Goal: Task Accomplishment & Management: Complete application form

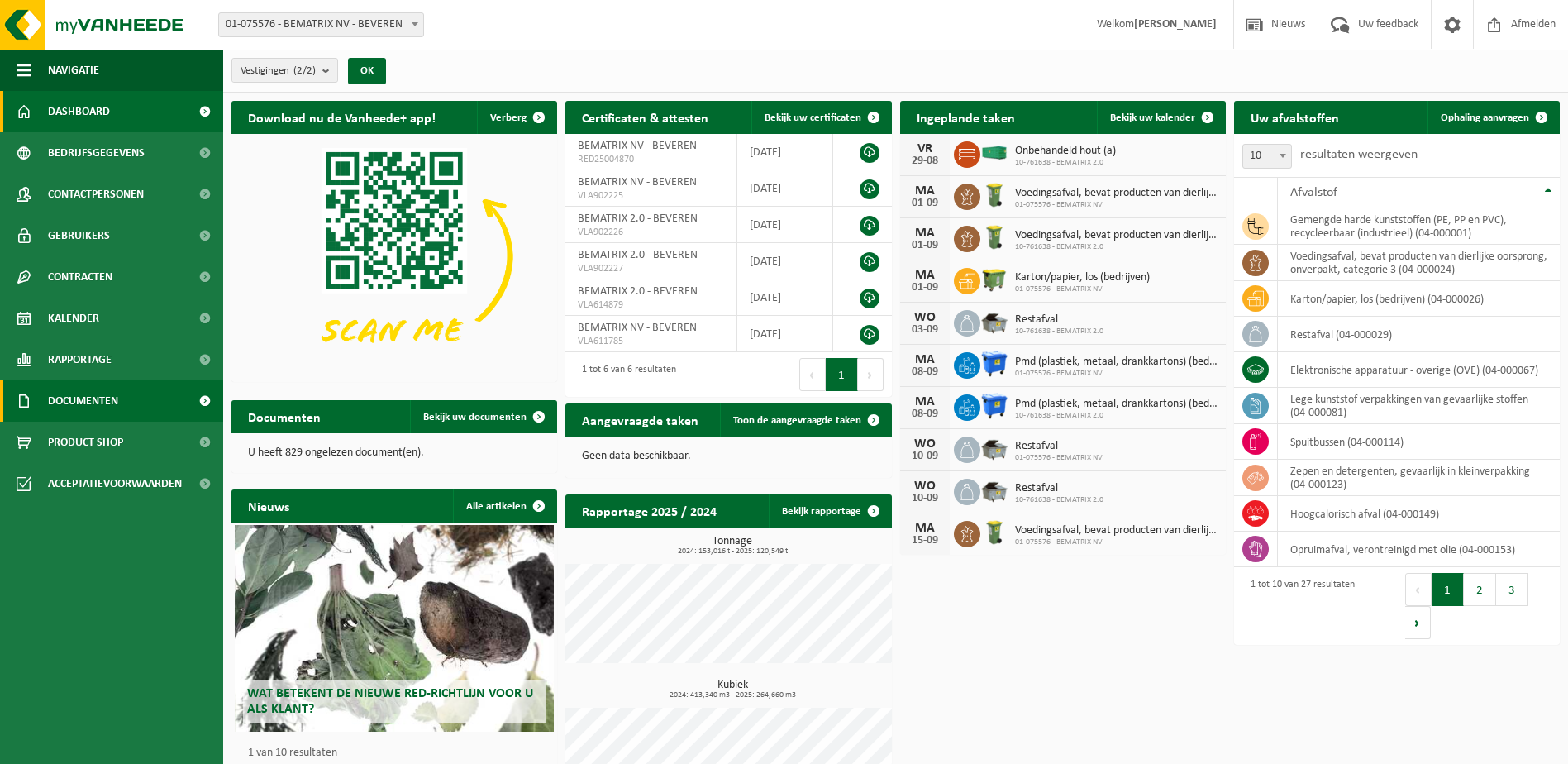
click at [77, 405] on span "Documenten" at bounding box center [82, 401] width 70 height 42
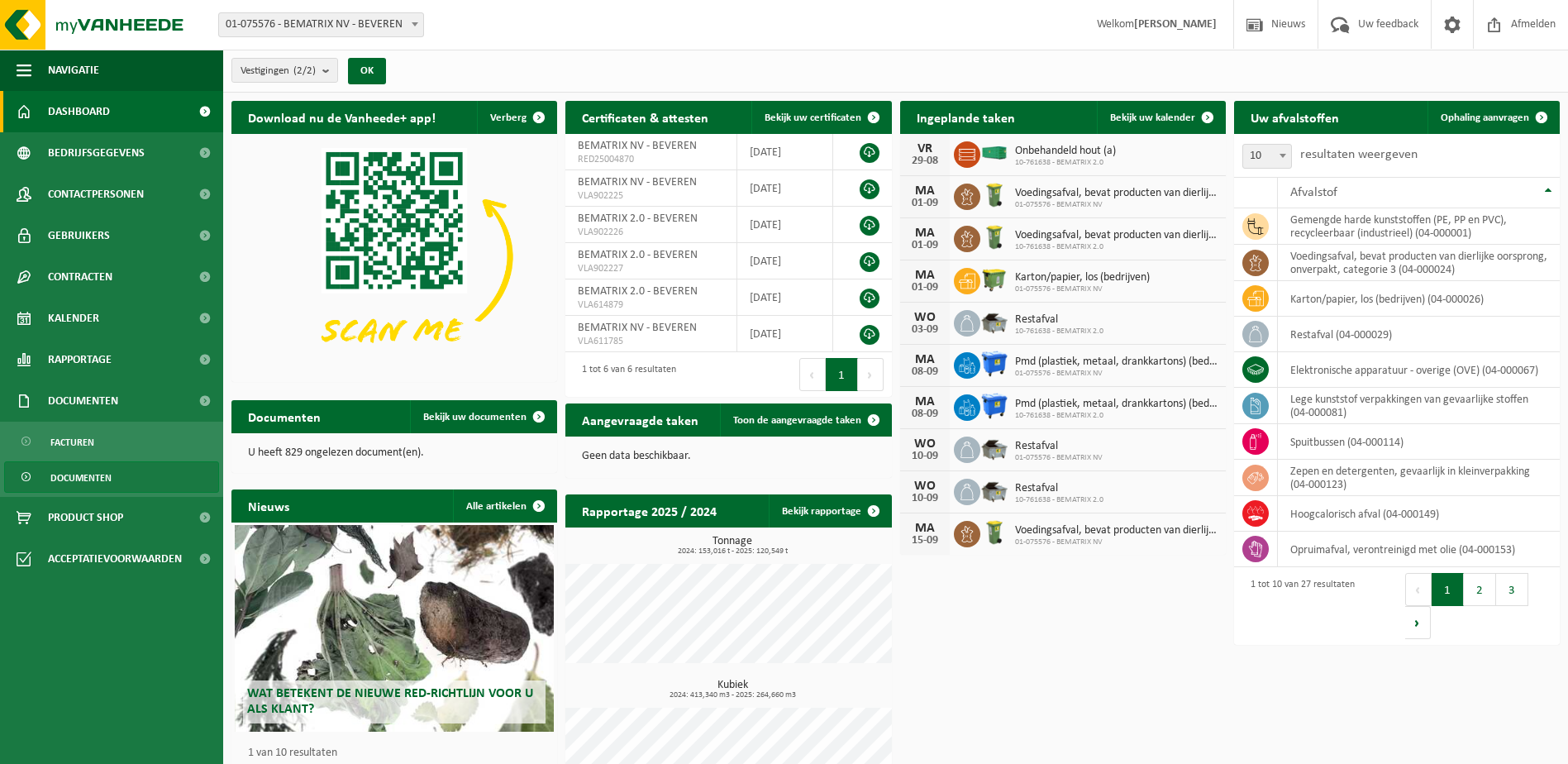
click at [74, 474] on span "Documenten" at bounding box center [81, 478] width 61 height 31
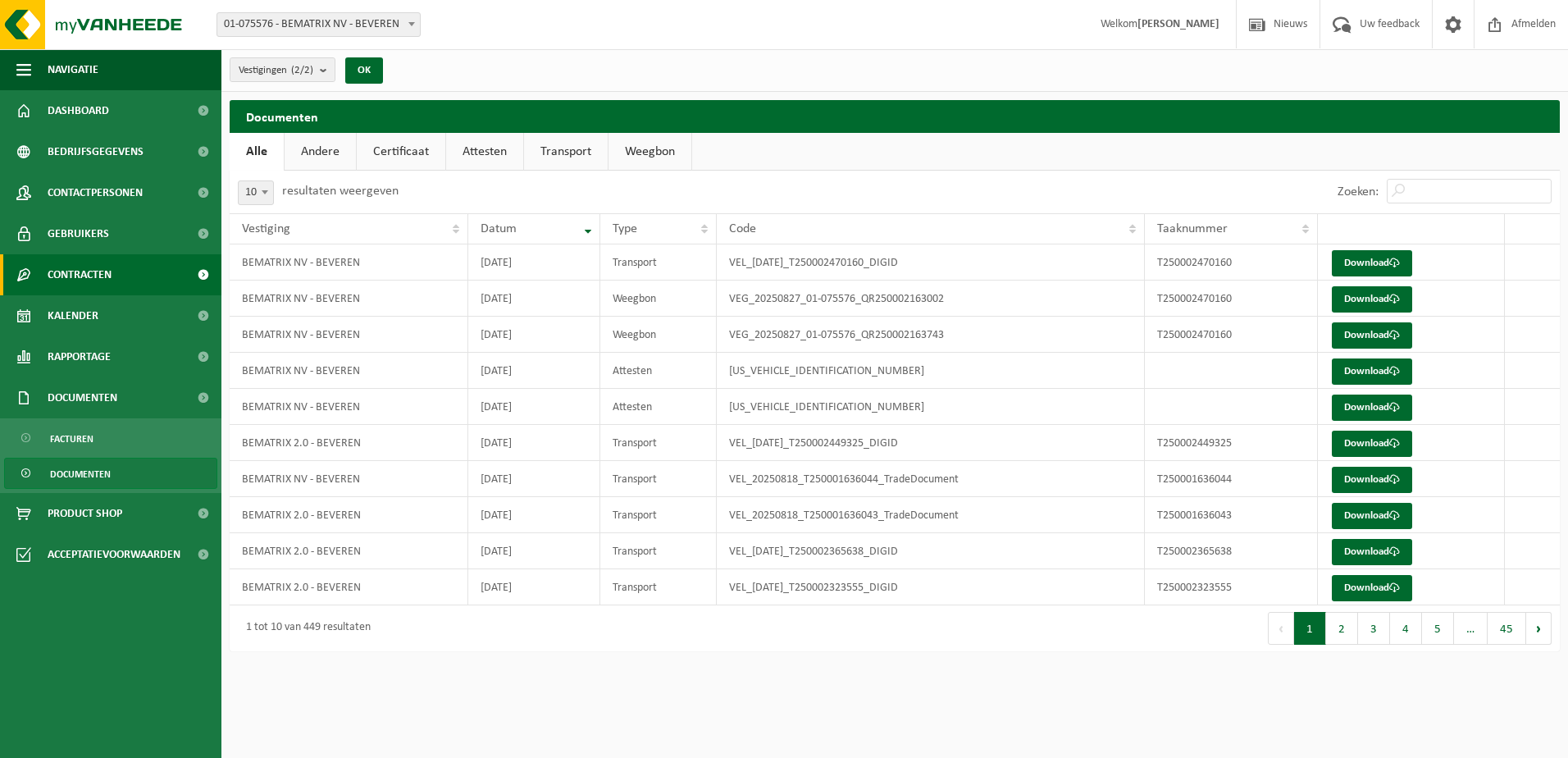
click at [203, 276] on span at bounding box center [203, 275] width 37 height 41
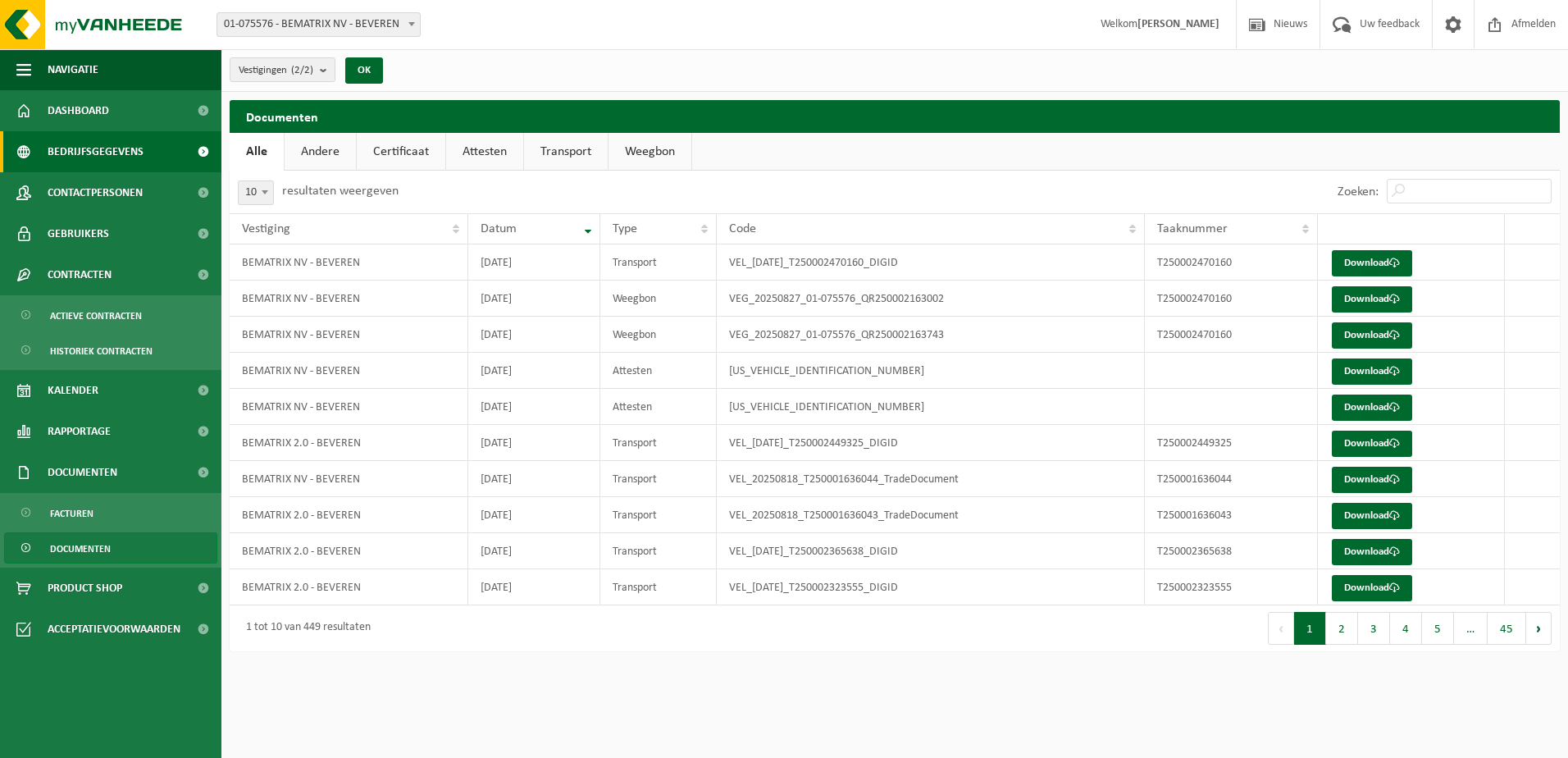
click at [190, 147] on span at bounding box center [203, 152] width 37 height 41
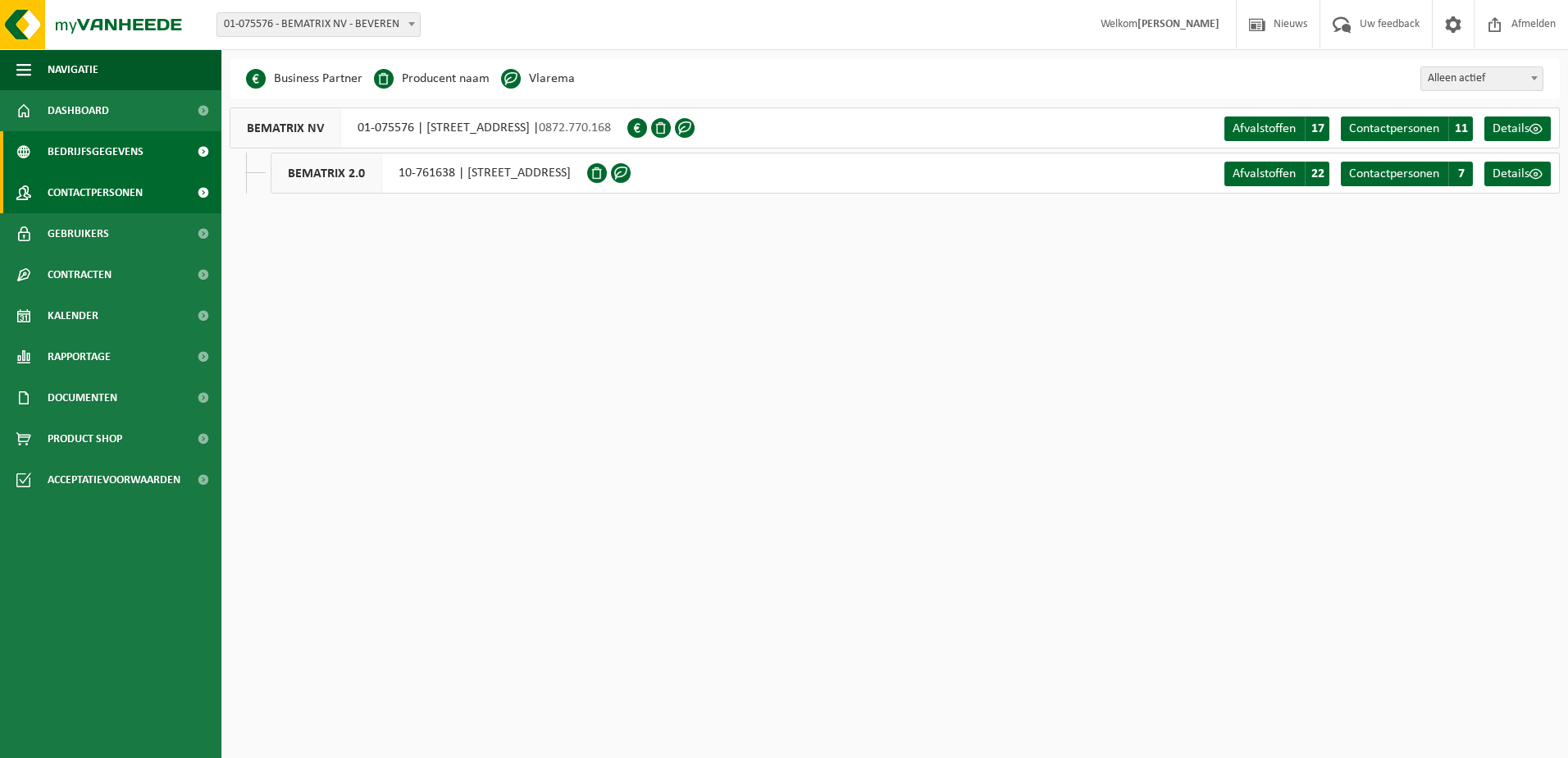
click at [183, 186] on link "Contactpersonen" at bounding box center [111, 193] width 222 height 41
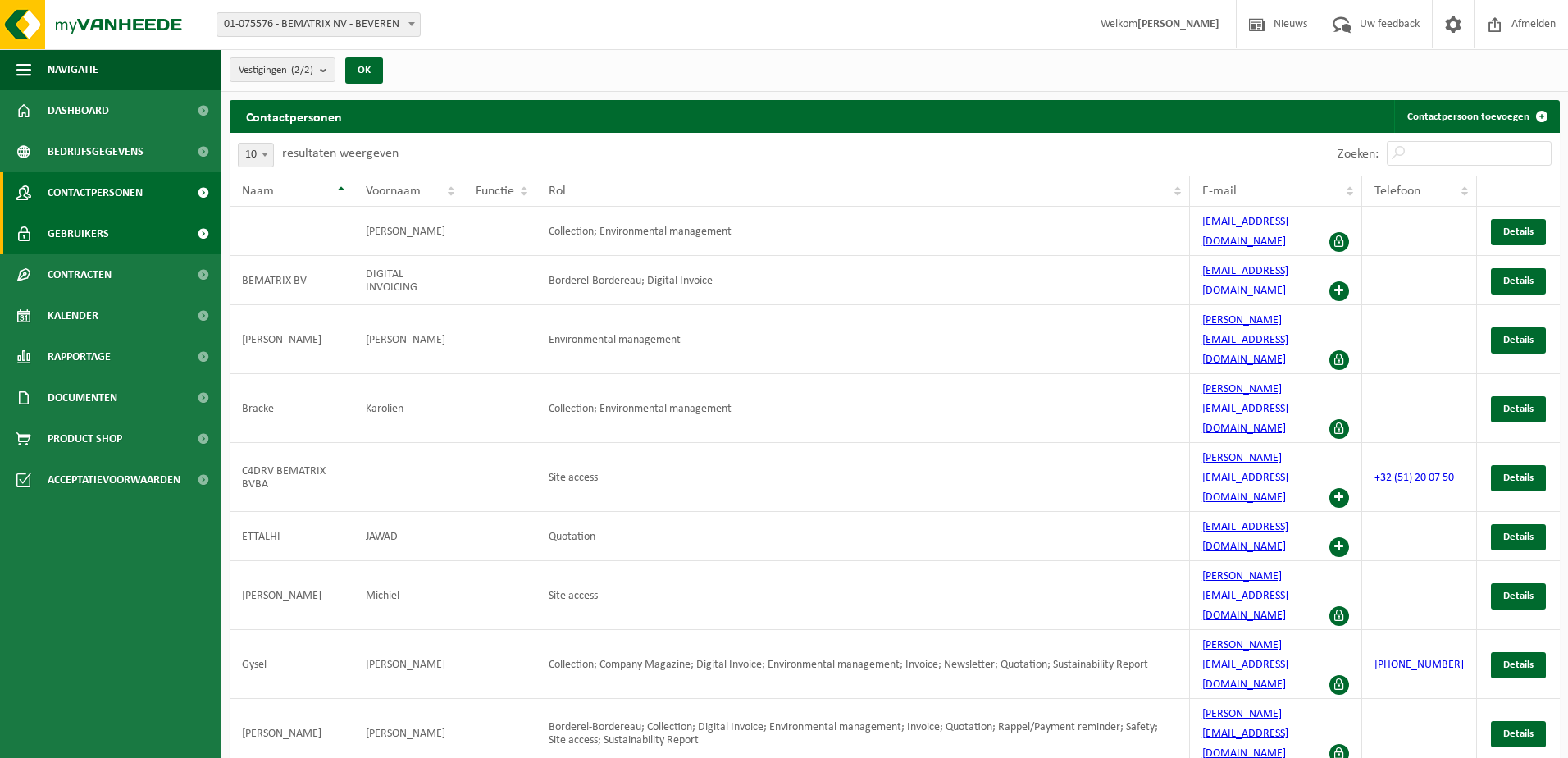
click at [198, 233] on span at bounding box center [203, 234] width 37 height 41
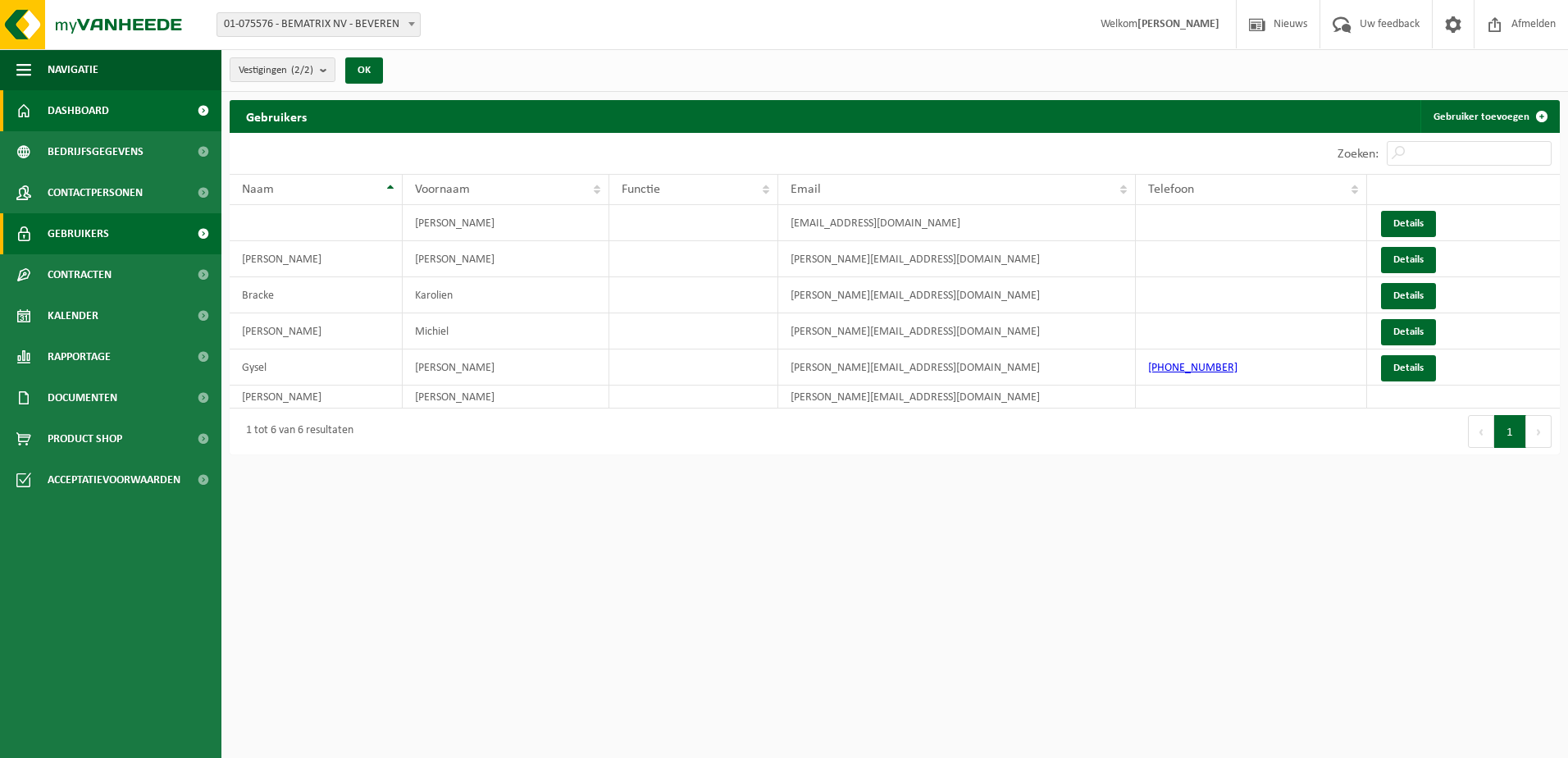
click at [59, 118] on span "Dashboard" at bounding box center [78, 111] width 62 height 41
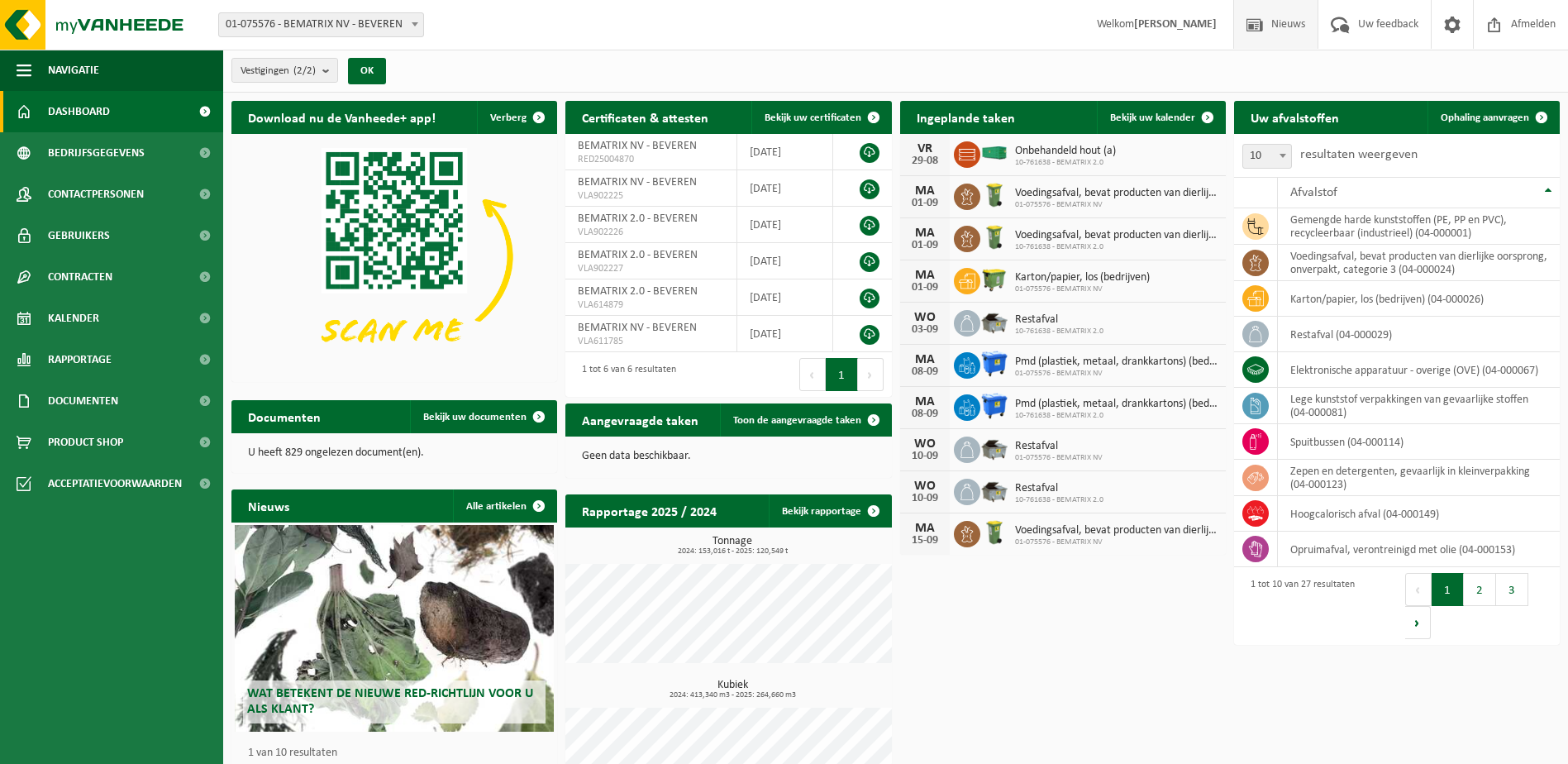
click at [1261, 33] on span at bounding box center [1255, 24] width 25 height 49
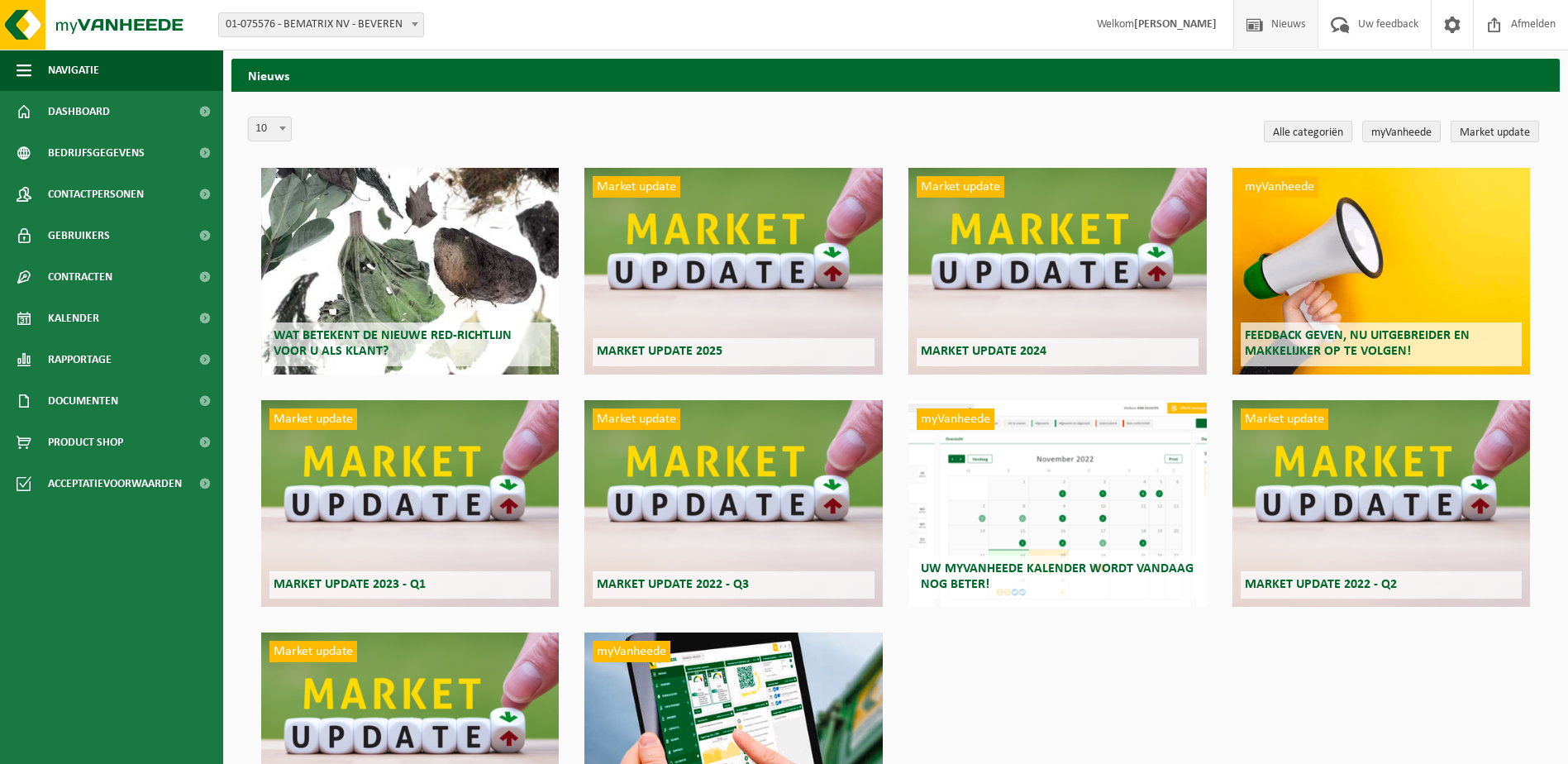
click at [757, 345] on h2 "Market update 2025" at bounding box center [732, 352] width 281 height 28
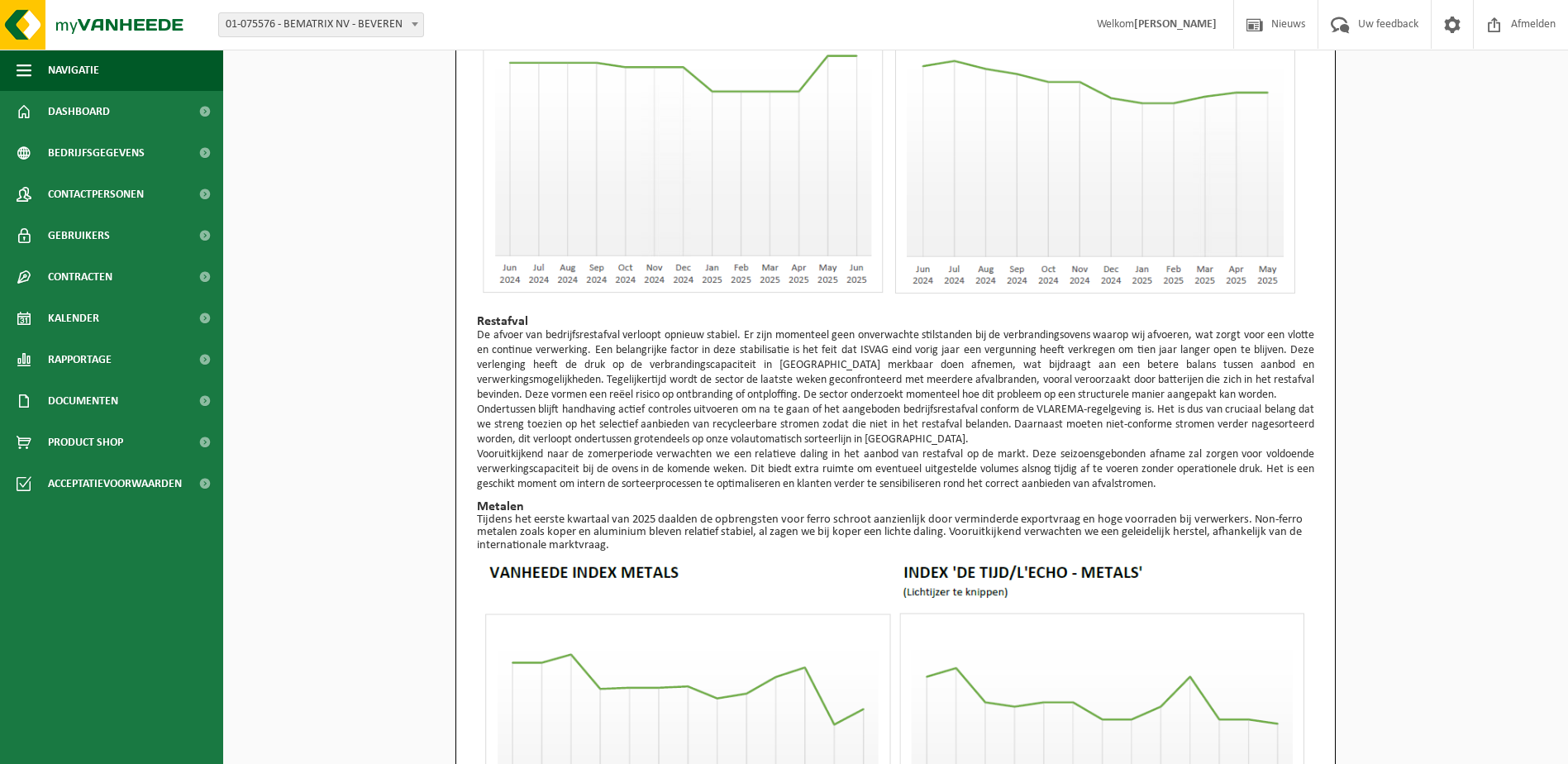
scroll to position [840, 0]
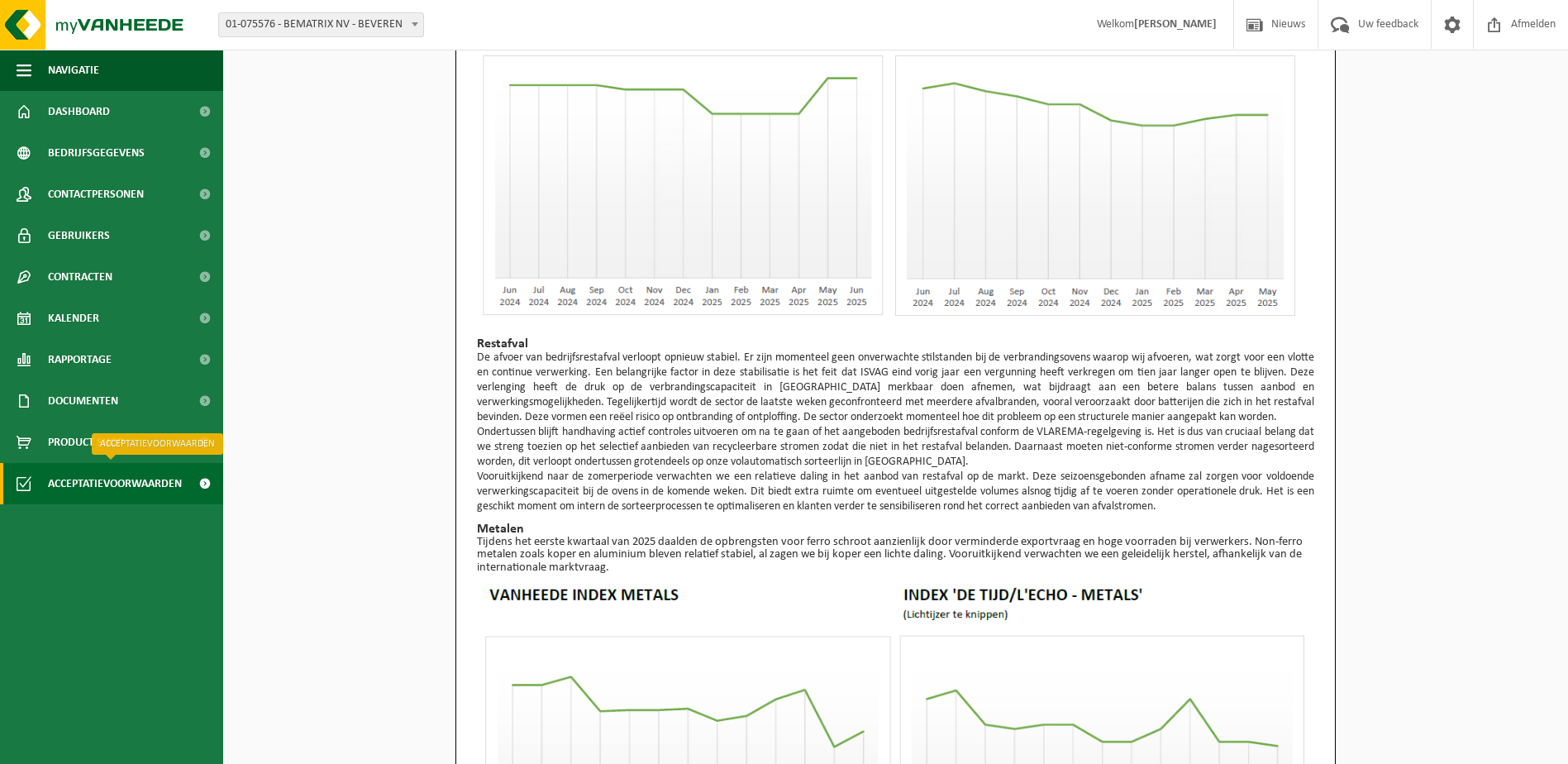
click at [104, 479] on span "Acceptatievoorwaarden" at bounding box center [114, 484] width 134 height 42
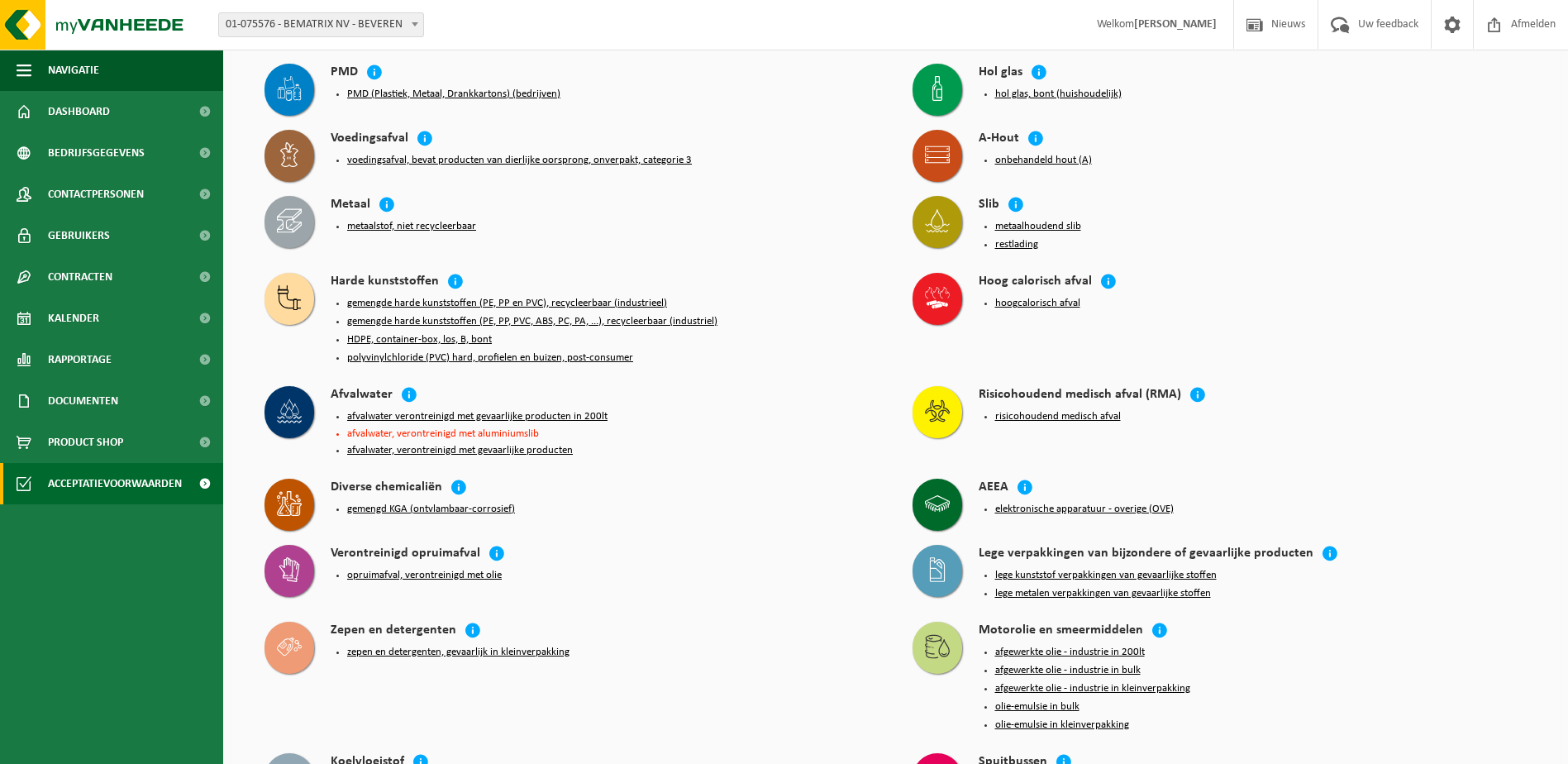
scroll to position [165, 0]
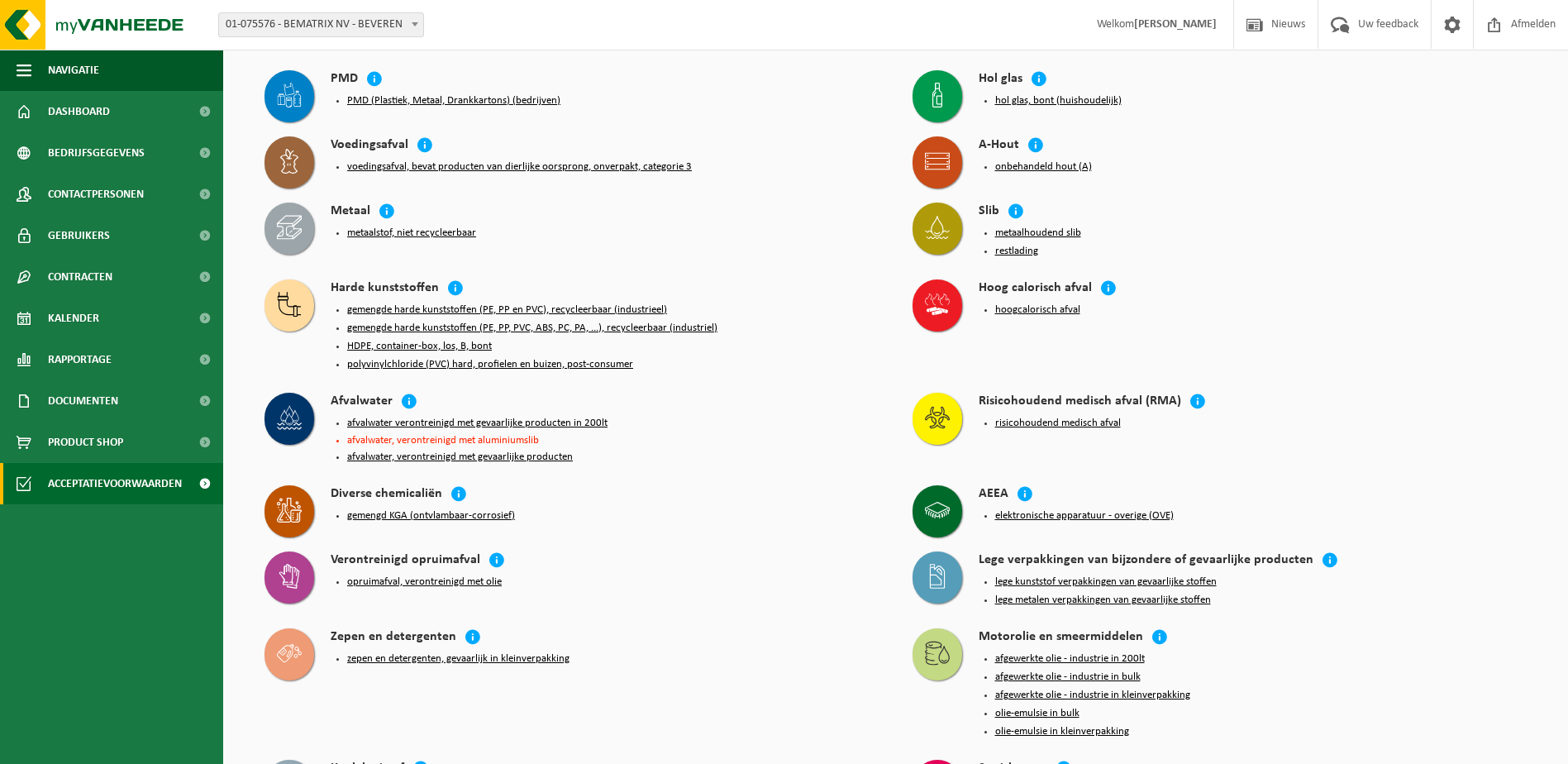
click at [1063, 165] on button "onbehandeld hout (A)" at bounding box center [1043, 166] width 97 height 13
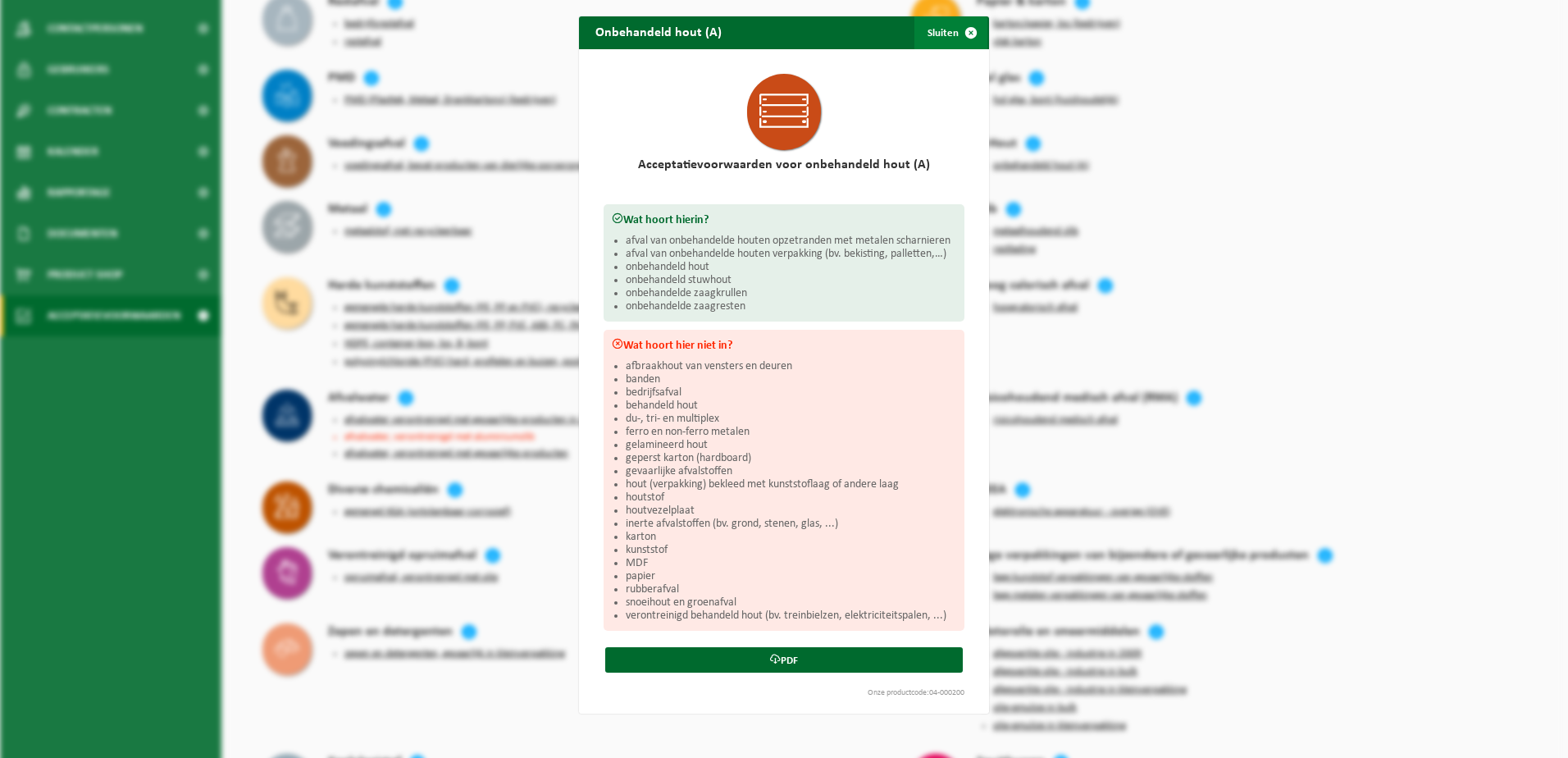
click at [968, 24] on span "button" at bounding box center [971, 33] width 33 height 33
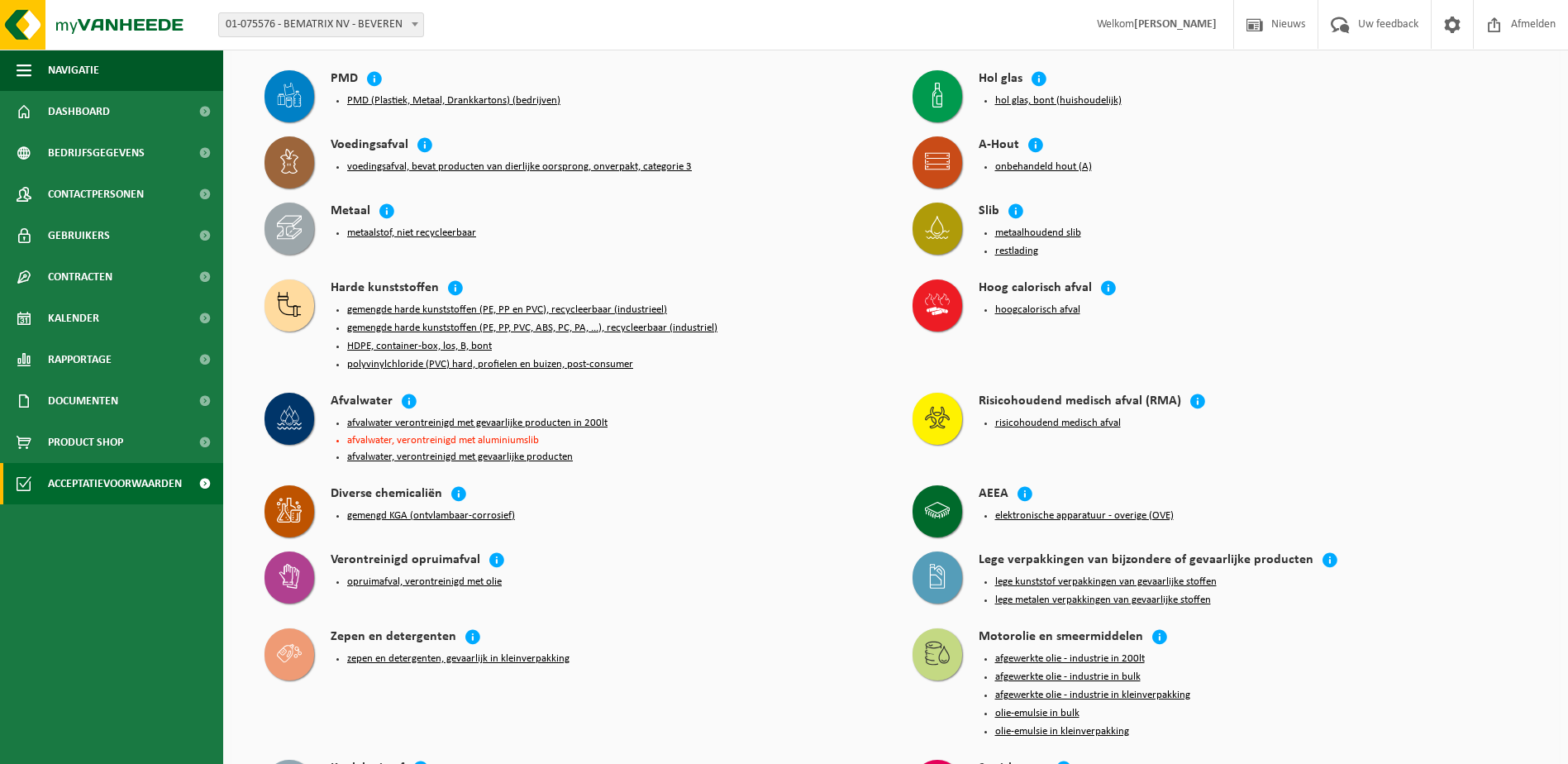
click at [584, 303] on button "gemengde harde kunststoffen (PE, PP en PVC), recycleerbaar (industrieel)" at bounding box center [507, 309] width 319 height 13
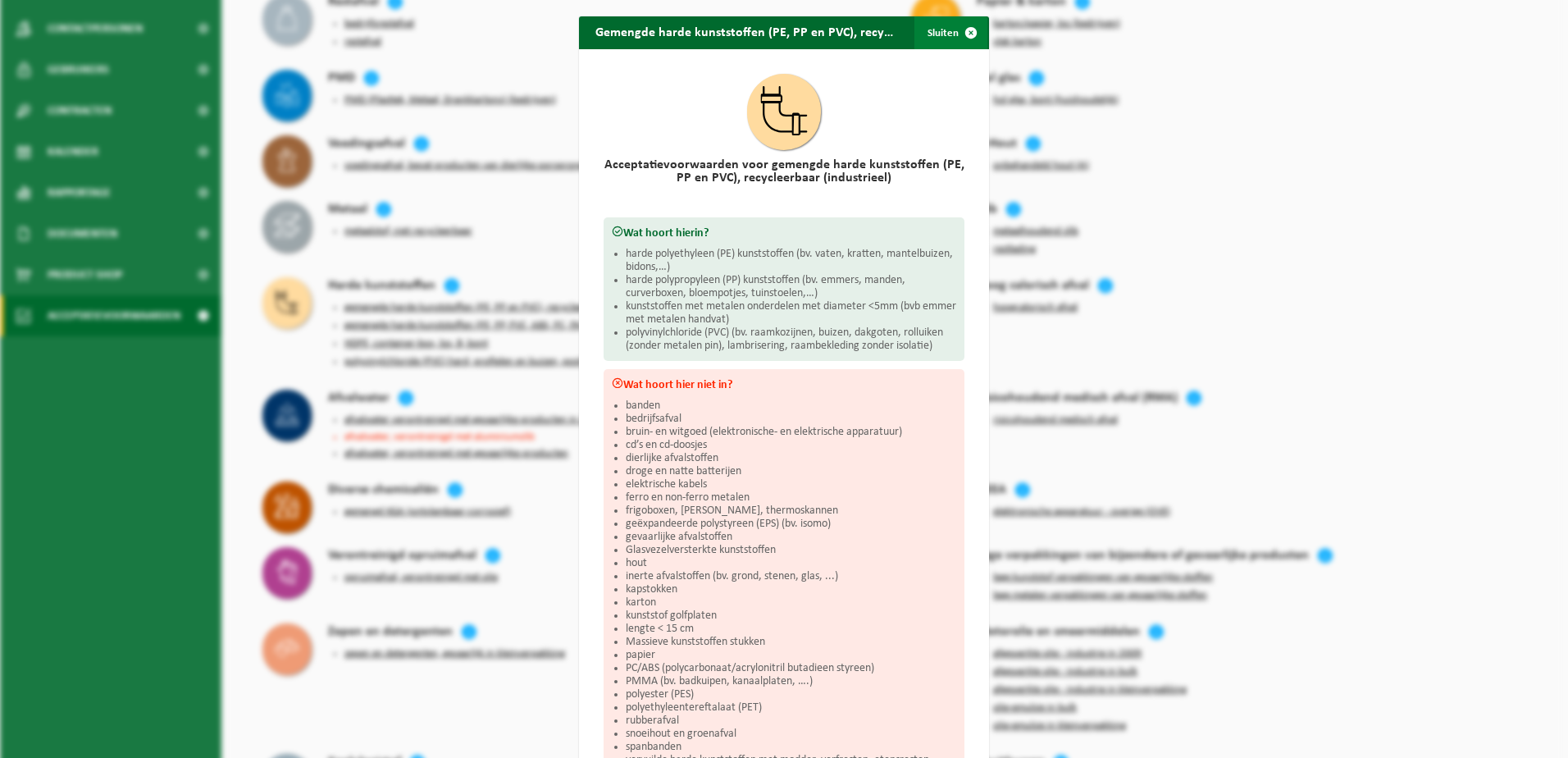
click at [941, 30] on button "Sluiten" at bounding box center [950, 33] width 73 height 33
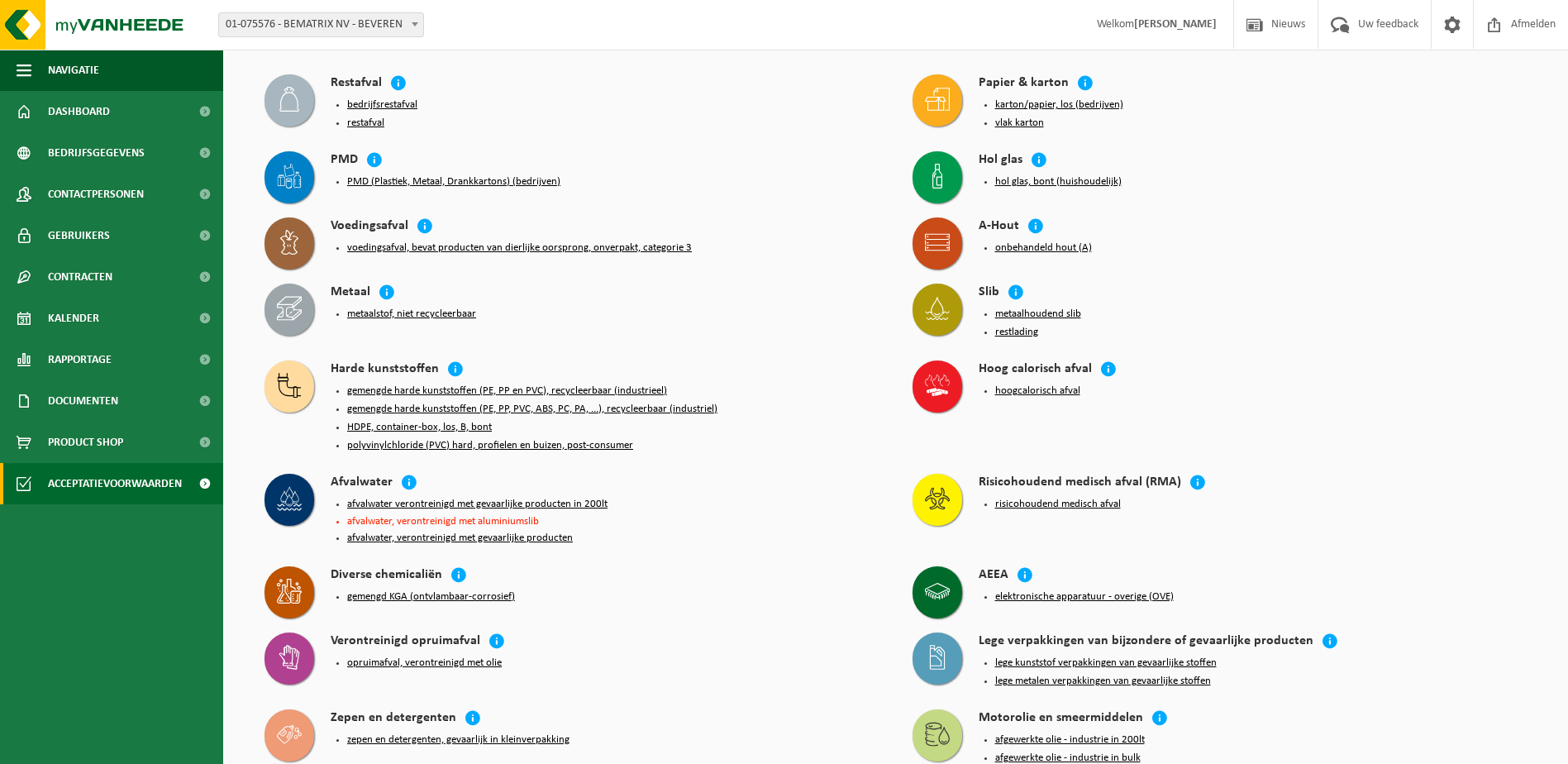
scroll to position [82, 0]
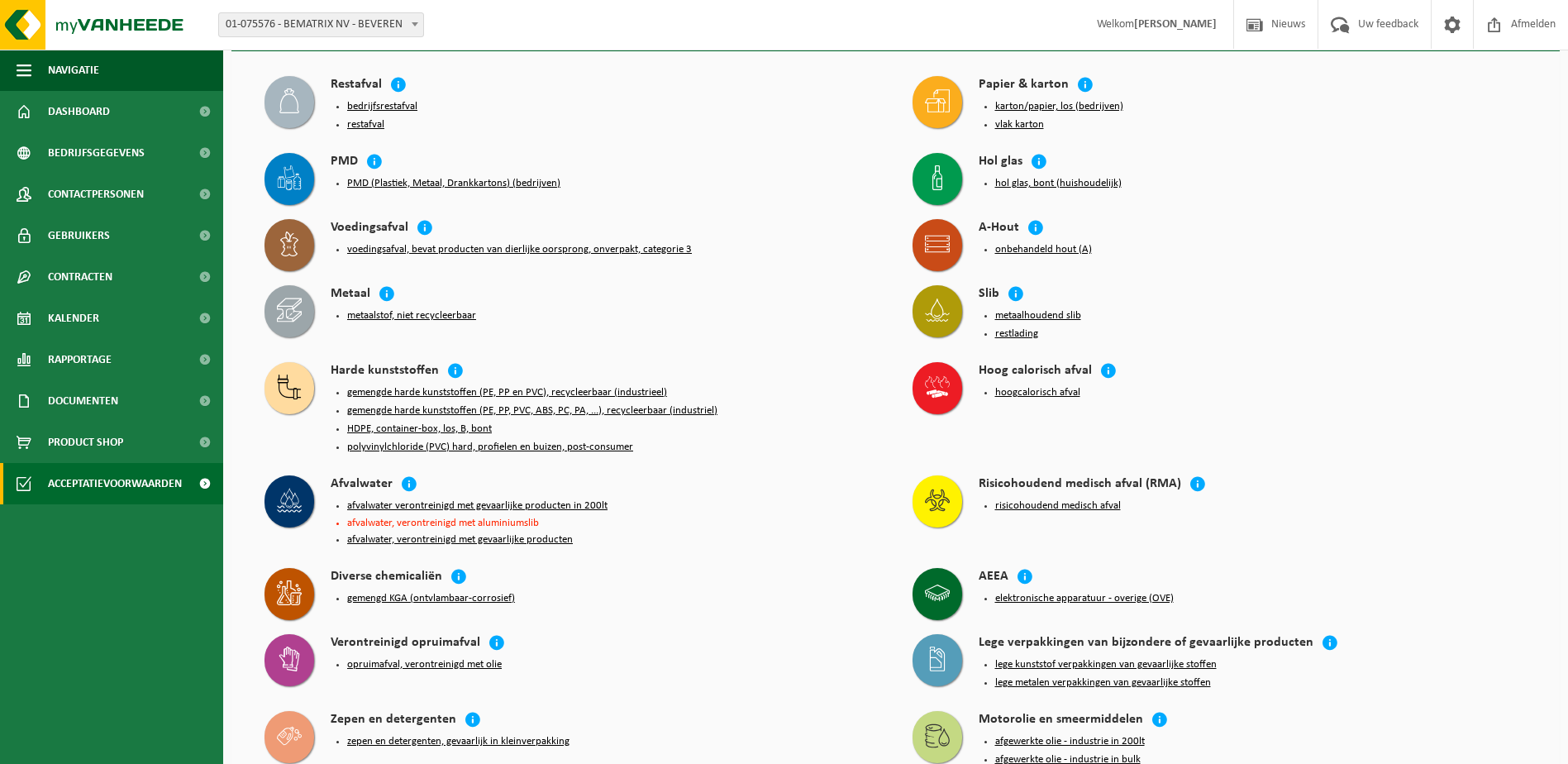
click at [1048, 106] on button "karton/papier, los (bedrijven)" at bounding box center [1059, 107] width 128 height 13
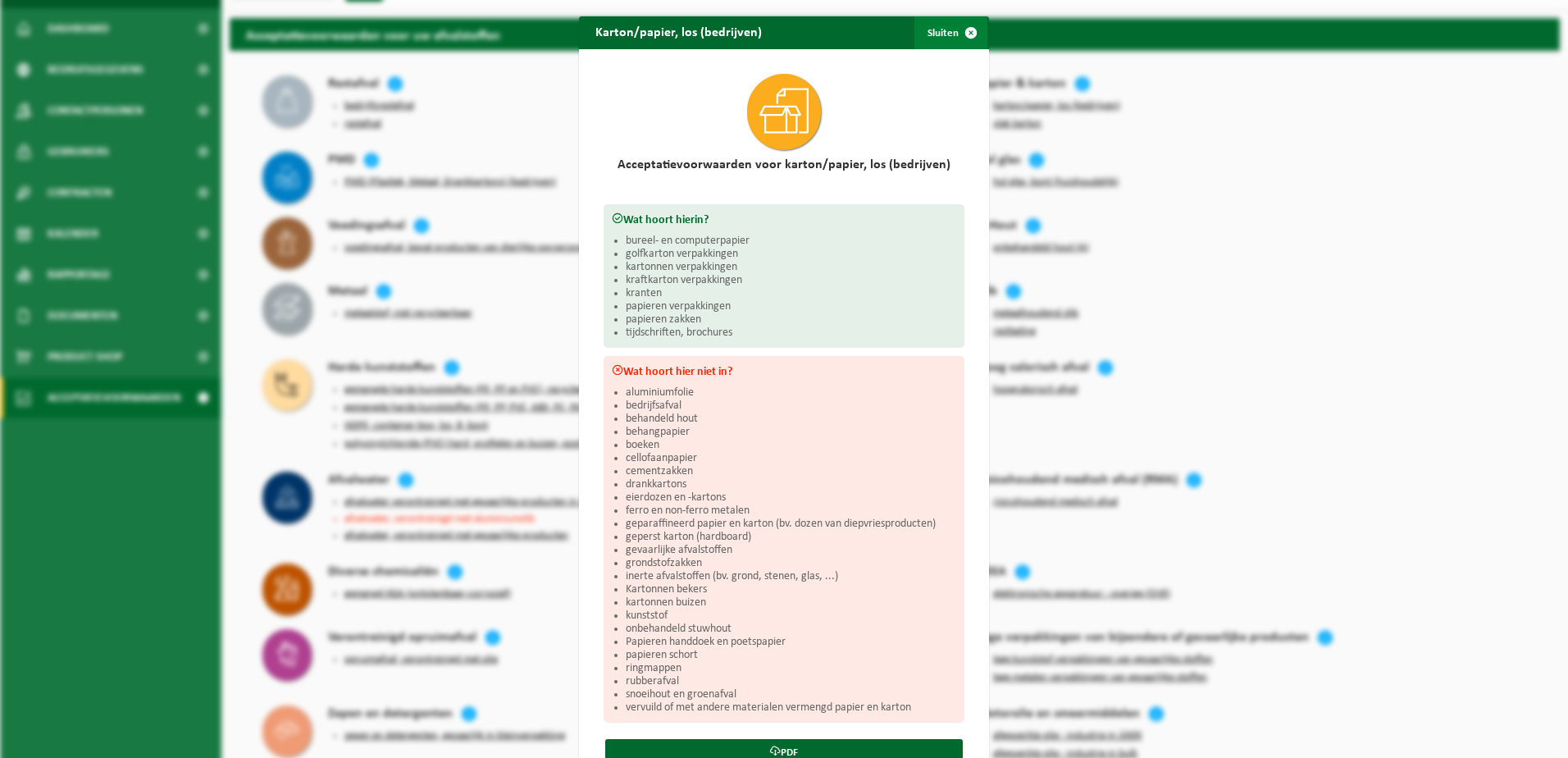
click at [968, 34] on span "button" at bounding box center [971, 33] width 33 height 33
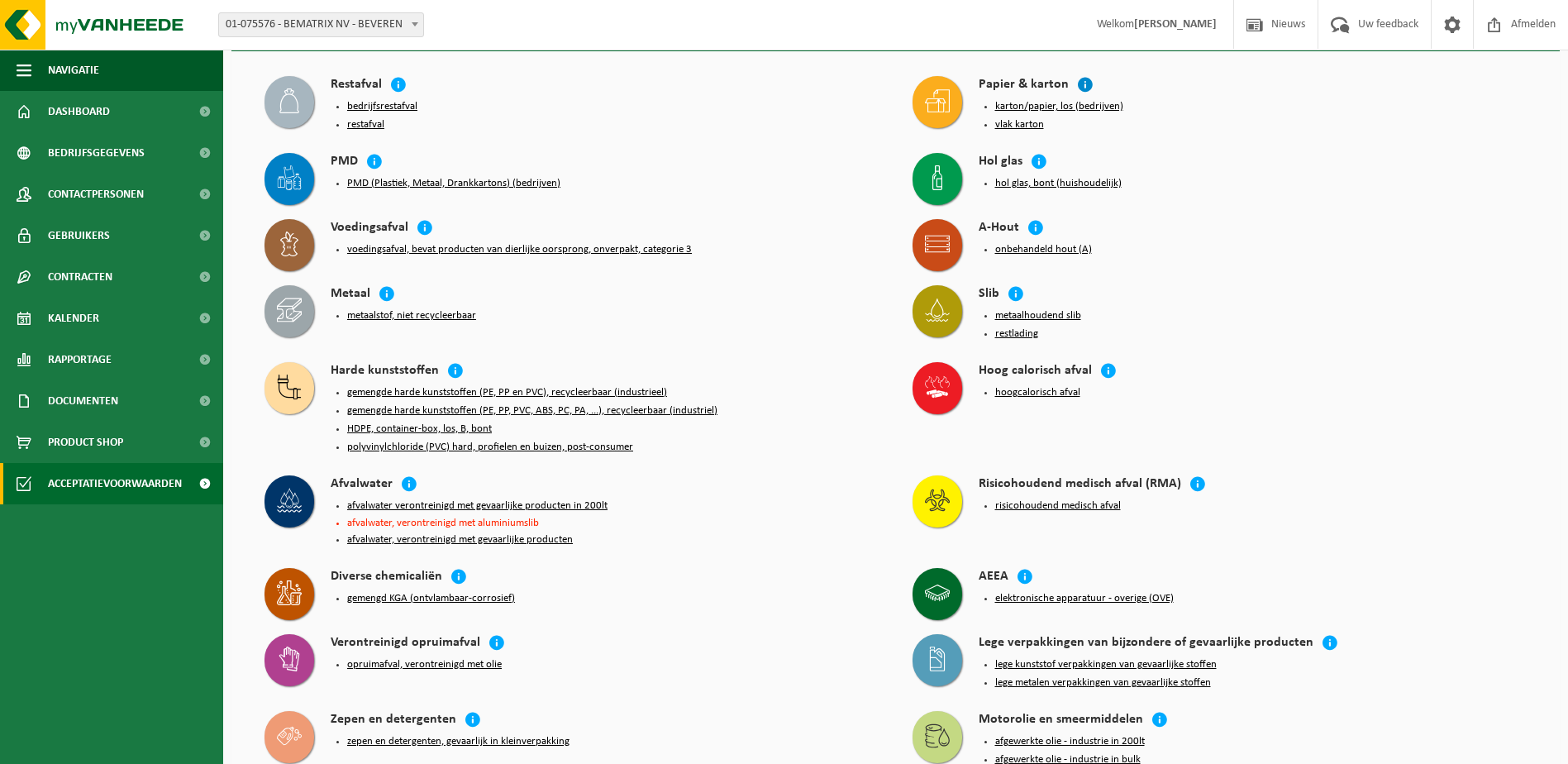
click at [1081, 85] on icon at bounding box center [1085, 84] width 16 height 16
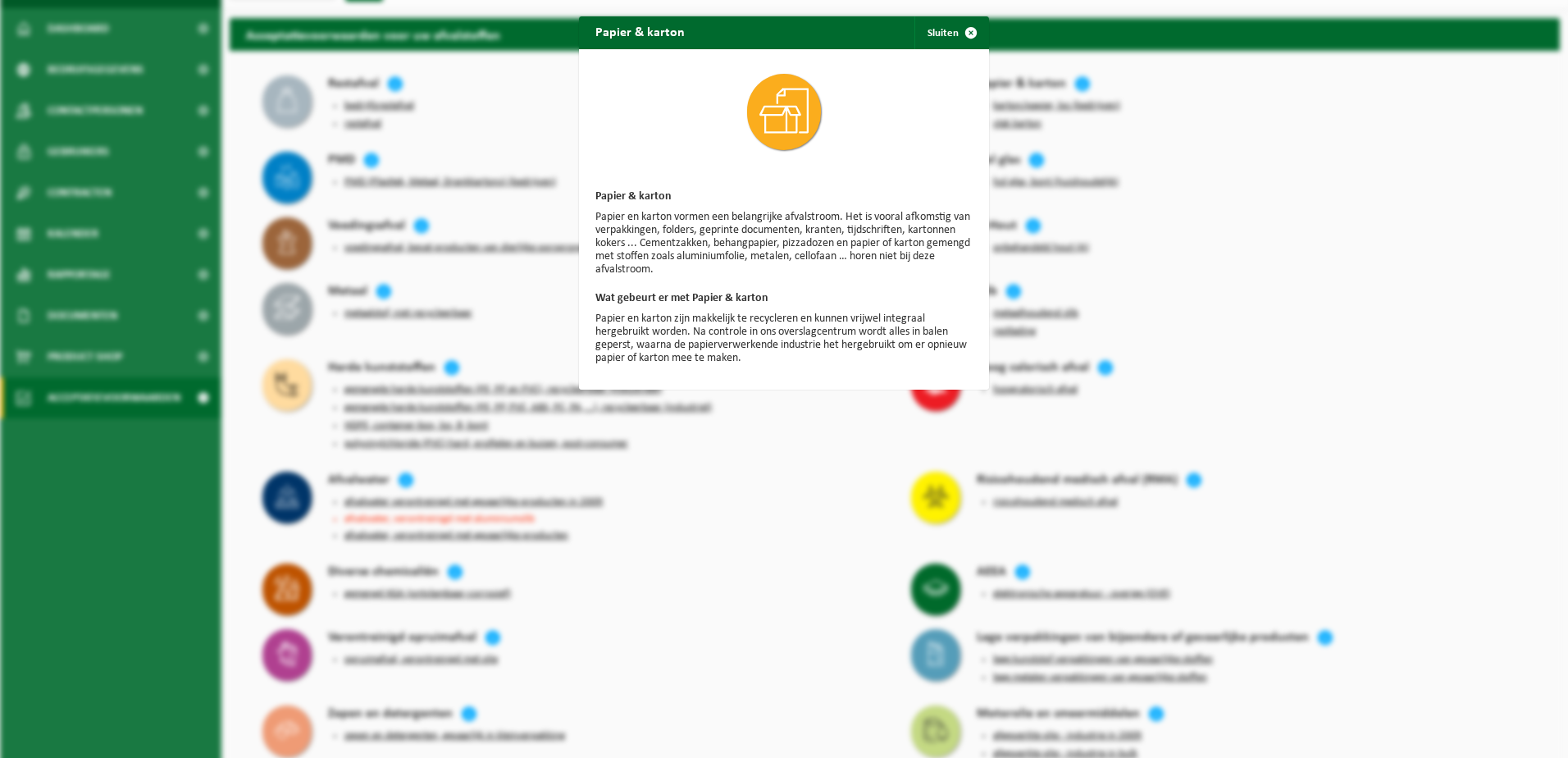
click at [1291, 199] on div "Papier & karton Sluiten Papier & karton Papier en karton vormen een belangrijke…" at bounding box center [784, 379] width 1568 height 758
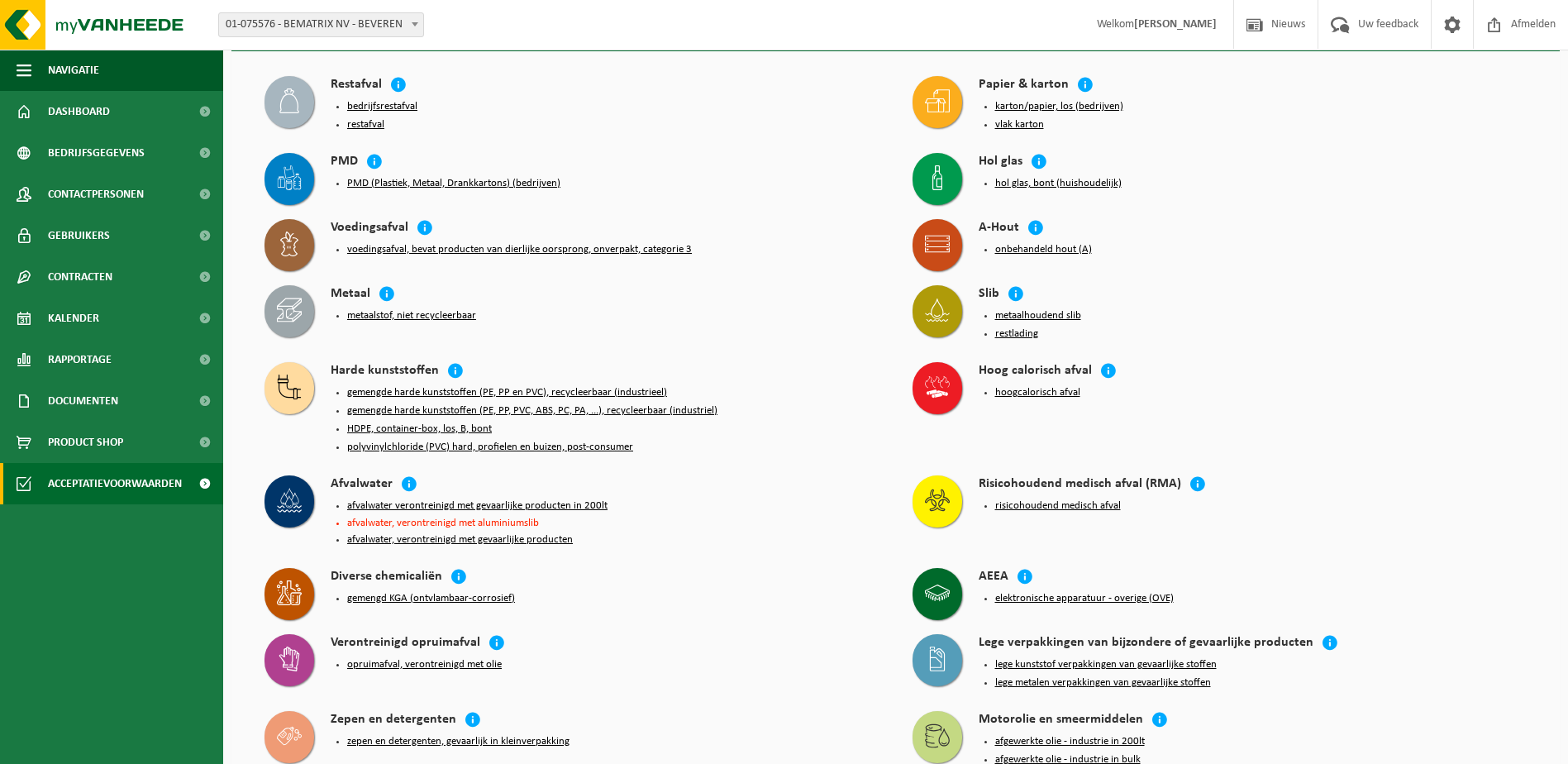
click at [1052, 105] on button "karton/papier, los (bedrijven)" at bounding box center [1059, 107] width 128 height 13
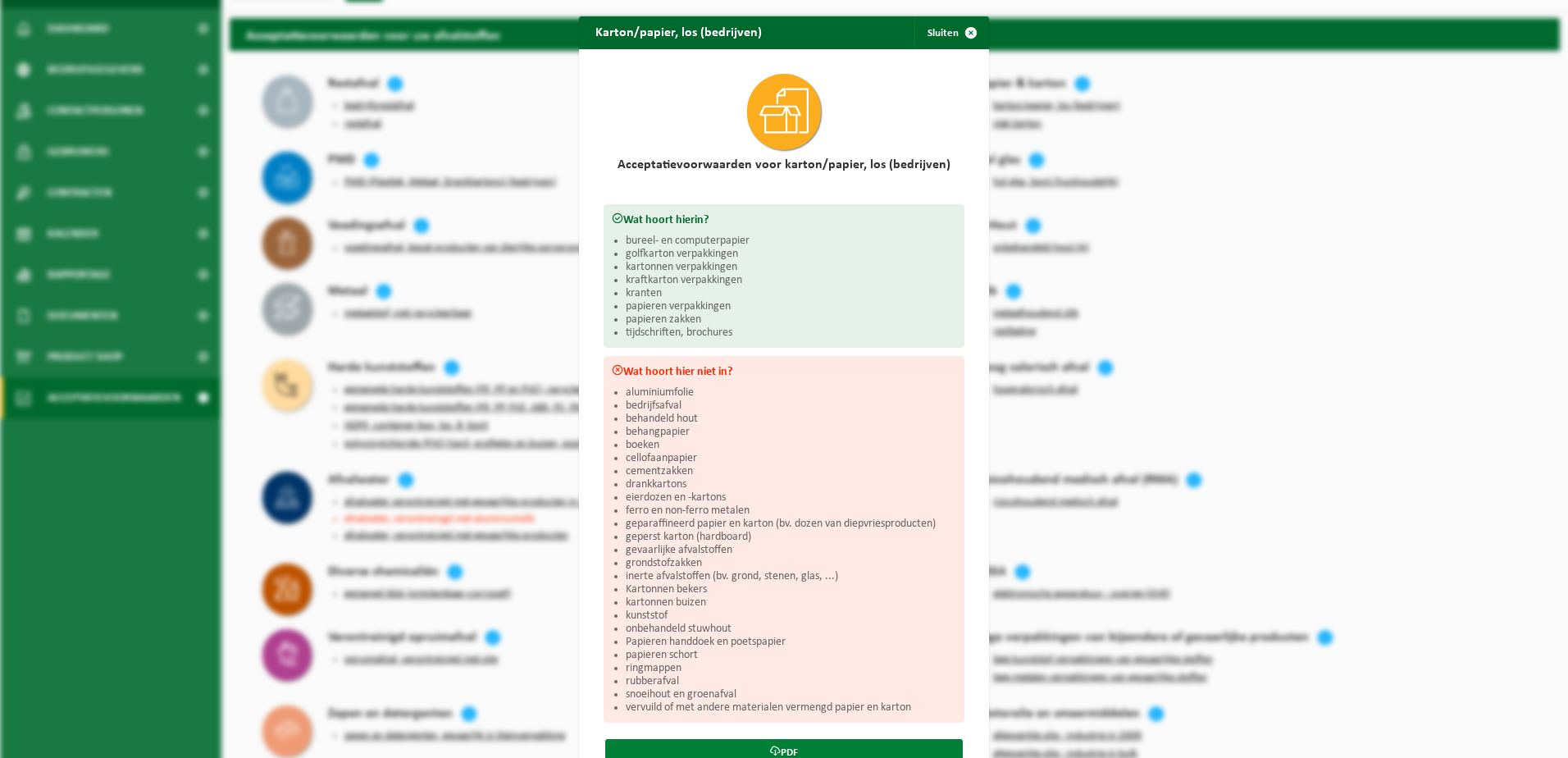
click at [784, 746] on link "PDF" at bounding box center [784, 752] width 357 height 26
click at [1335, 174] on div "Karton/papier, los (bedrijven) Sluiten Acceptatievoorwaarden voor karton/papier…" at bounding box center [784, 379] width 1568 height 758
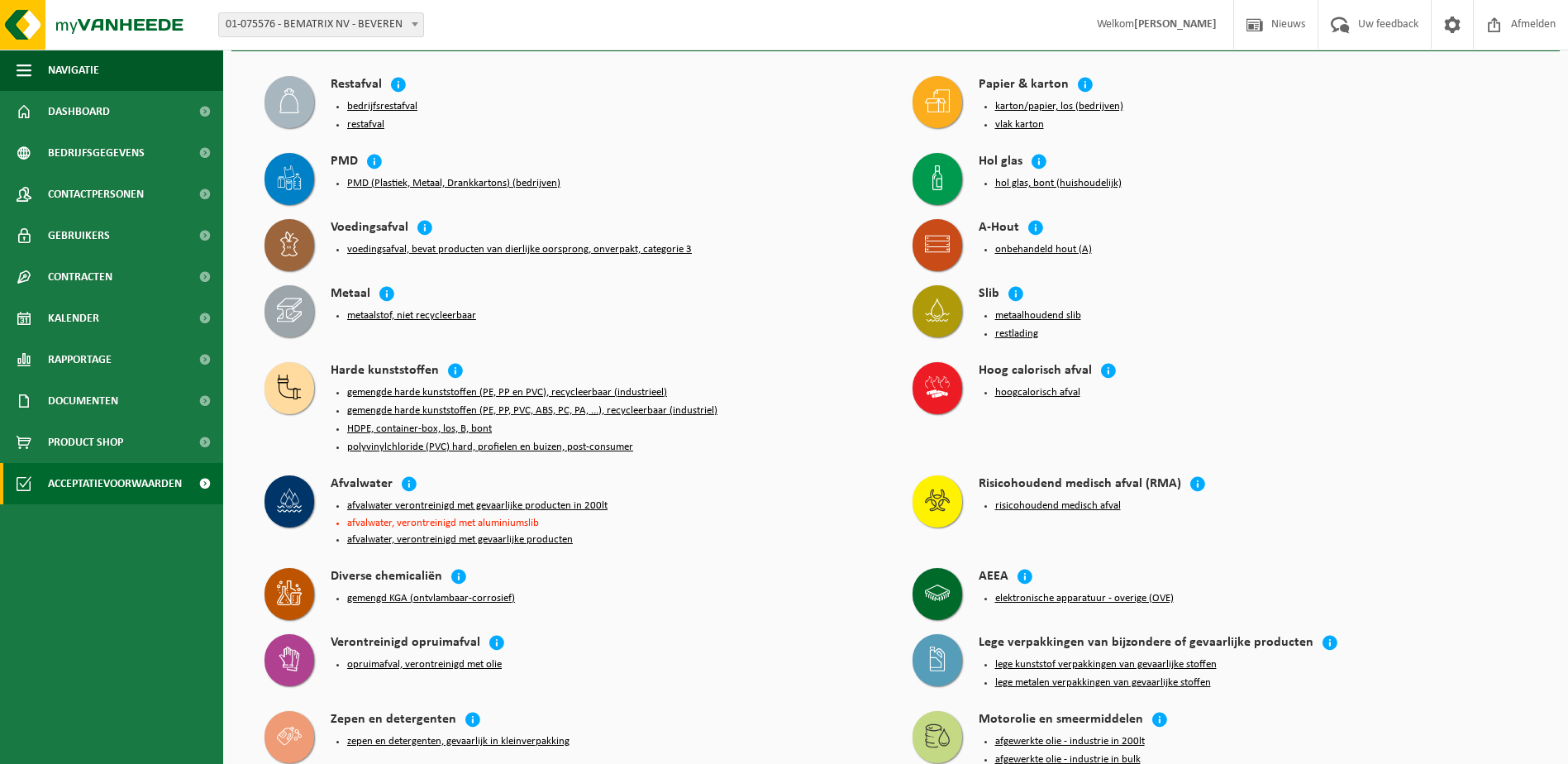
click at [374, 106] on button "bedrijfsrestafval" at bounding box center [382, 107] width 70 height 13
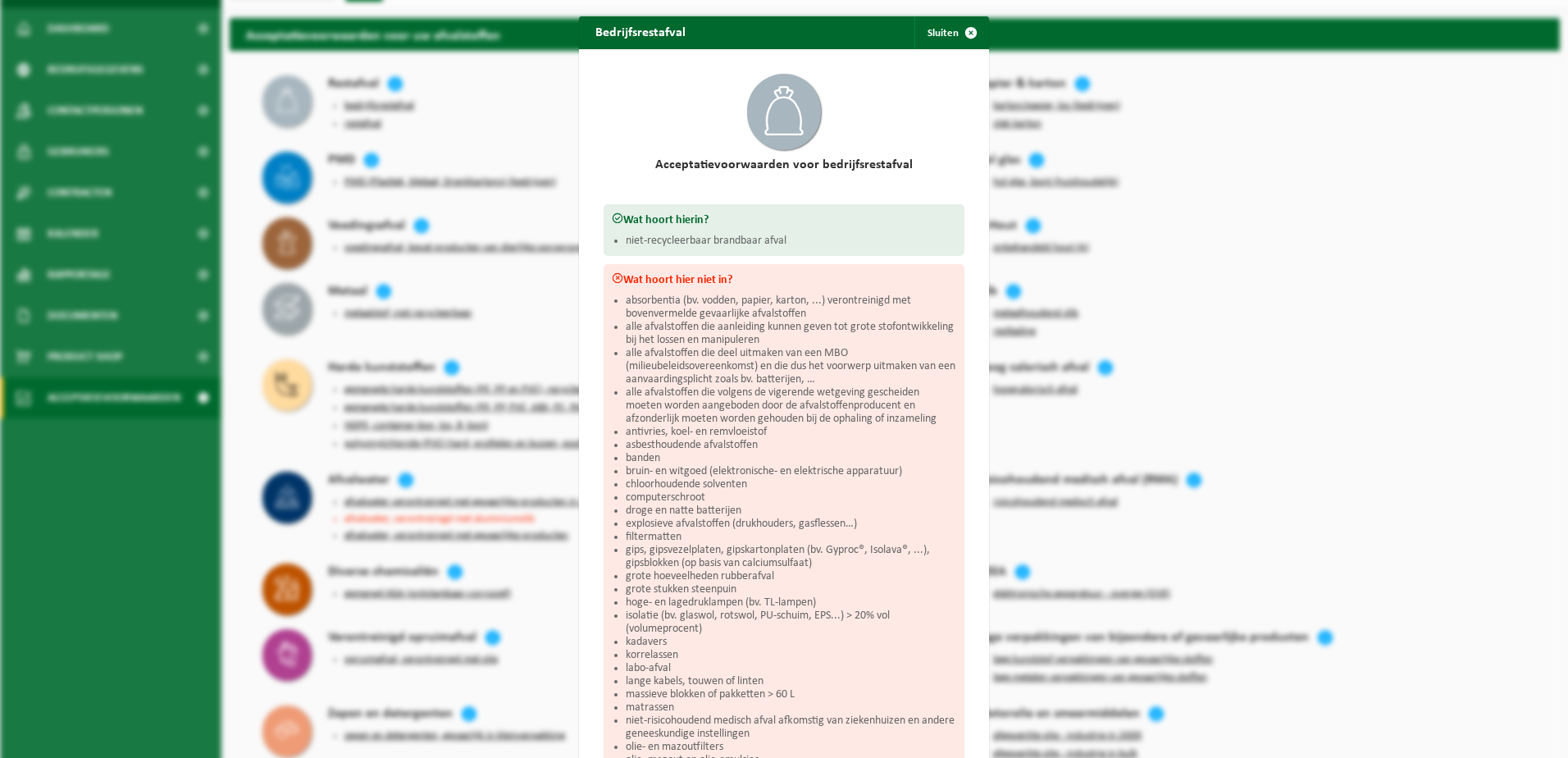
click at [369, 105] on div "Bedrijfsrestafval Sluiten Acceptatievoorwaarden voor bedrijfsrestafval Wat hoor…" at bounding box center [784, 379] width 1568 height 758
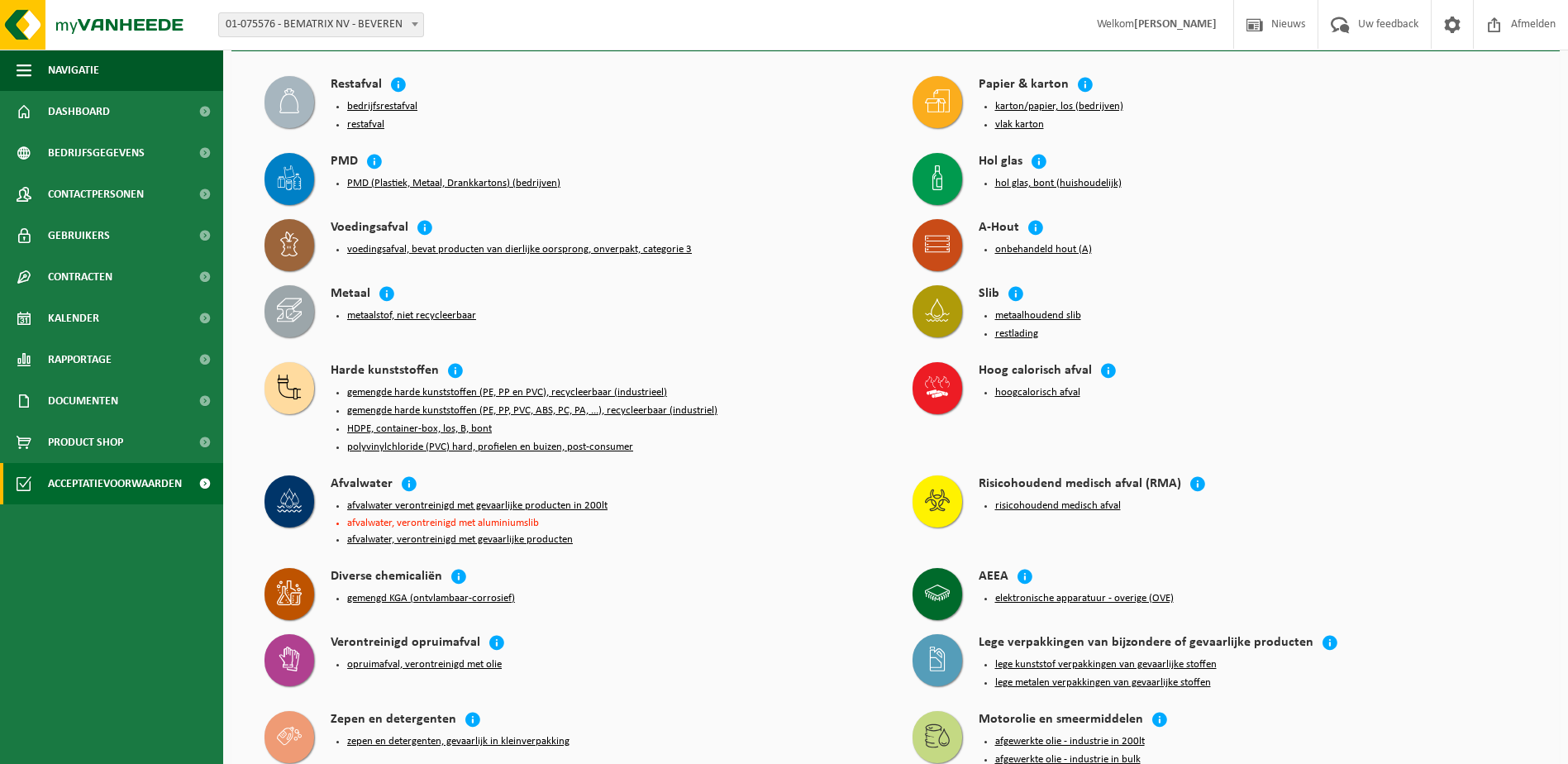
click at [357, 127] on button "restafval" at bounding box center [365, 125] width 37 height 13
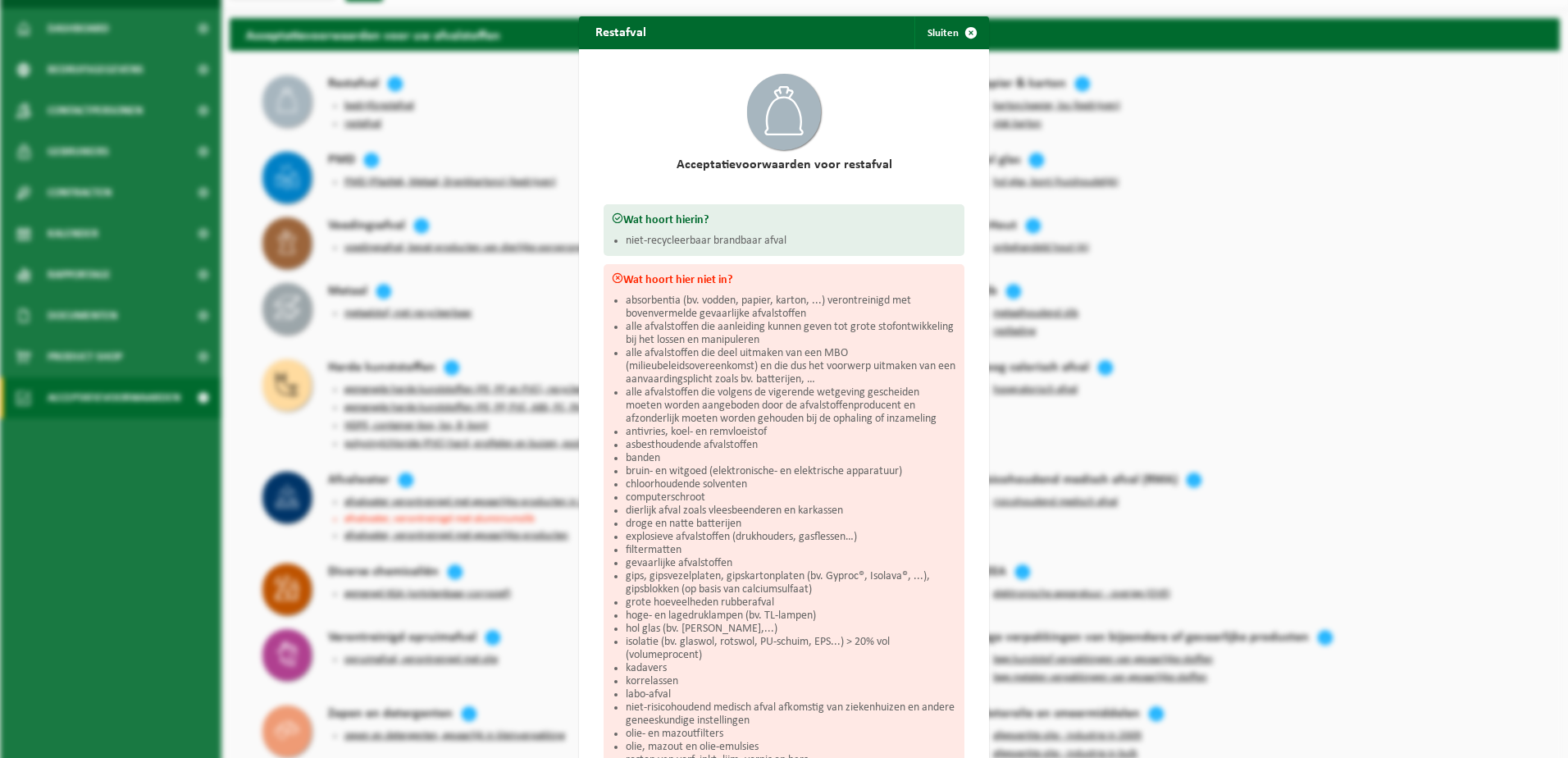
click at [519, 130] on div "Restafval Sluiten Acceptatievoorwaarden voor restafval Wat hoort hierin? niet-r…" at bounding box center [784, 379] width 1568 height 758
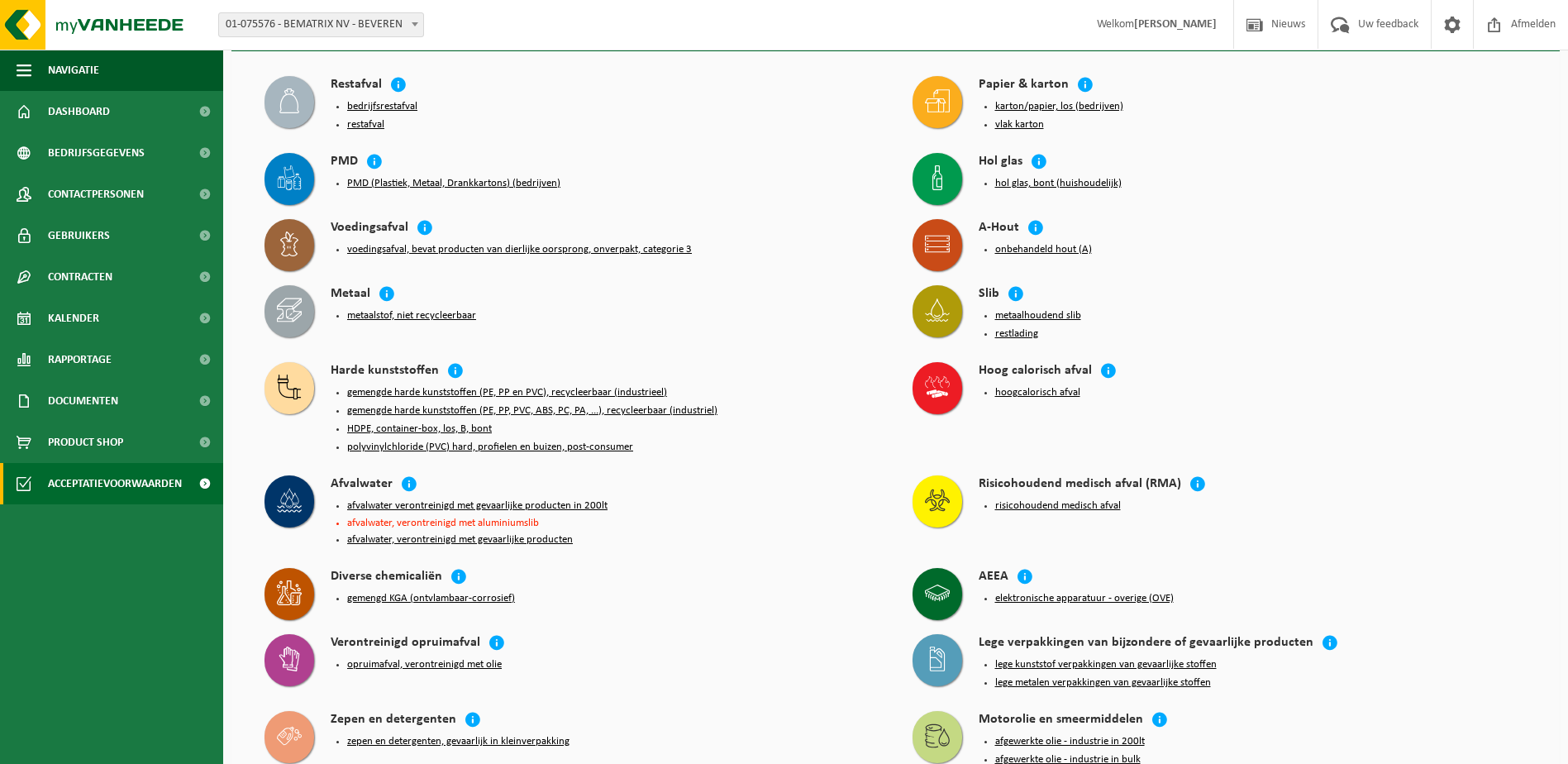
click at [455, 181] on button "PMD (Plastiek, Metaal, Drankkartons) (bedrijven)" at bounding box center [454, 183] width 213 height 13
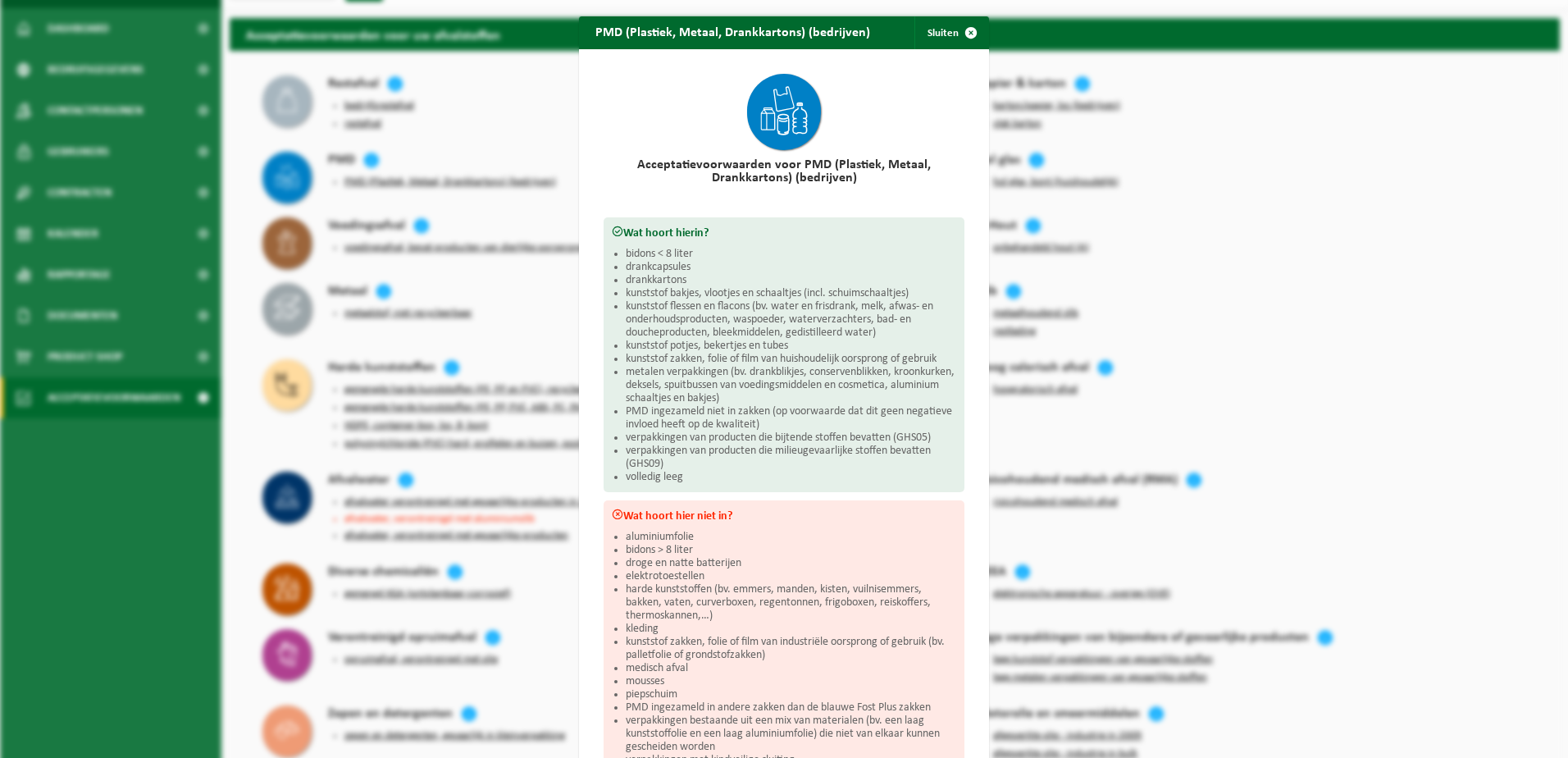
click at [1406, 150] on div "PMD (Plastiek, Metaal, Drankkartons) (bedrijven) Sluiten Acceptatievoorwaarden …" at bounding box center [784, 379] width 1568 height 758
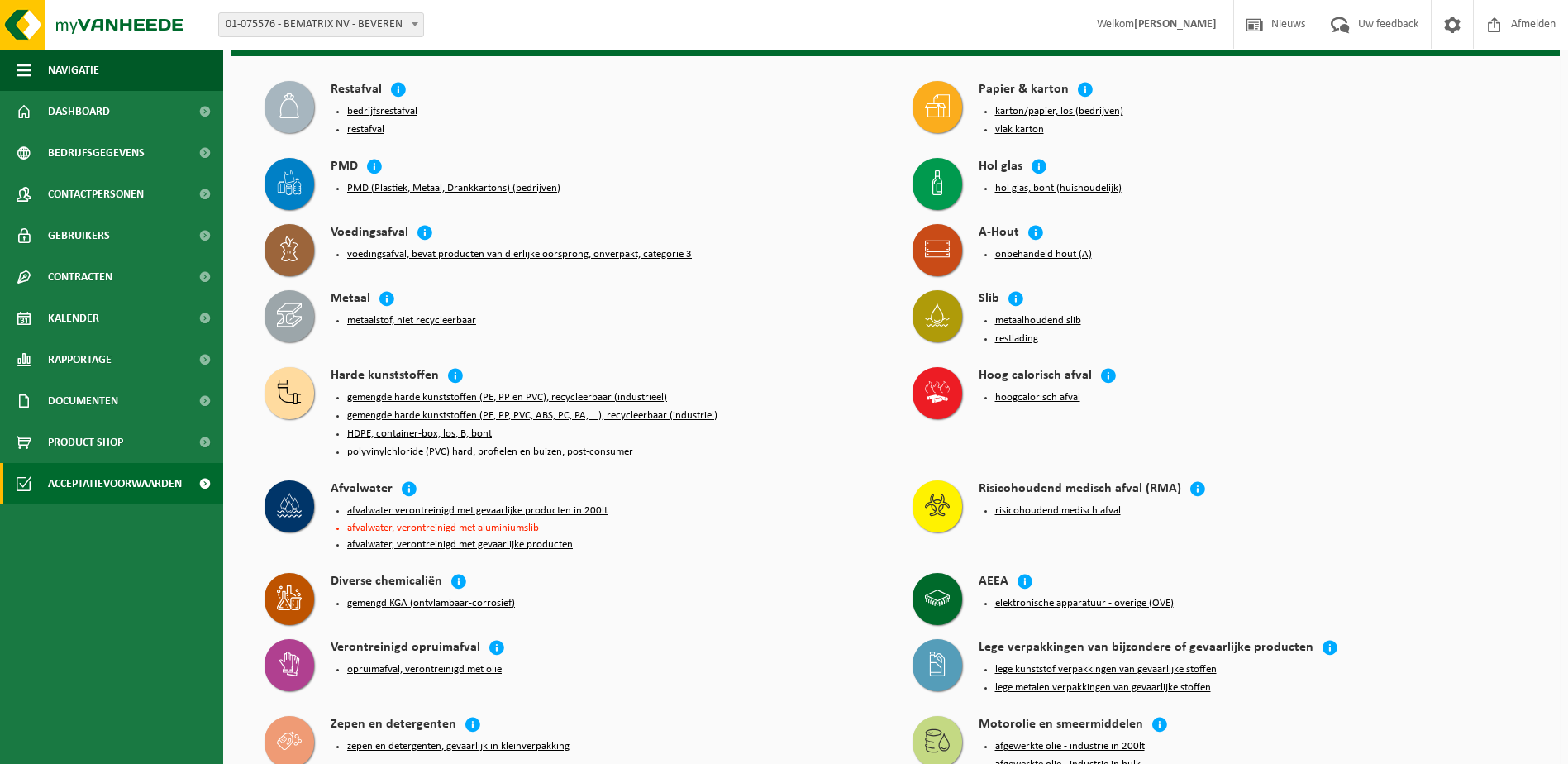
scroll to position [0, 0]
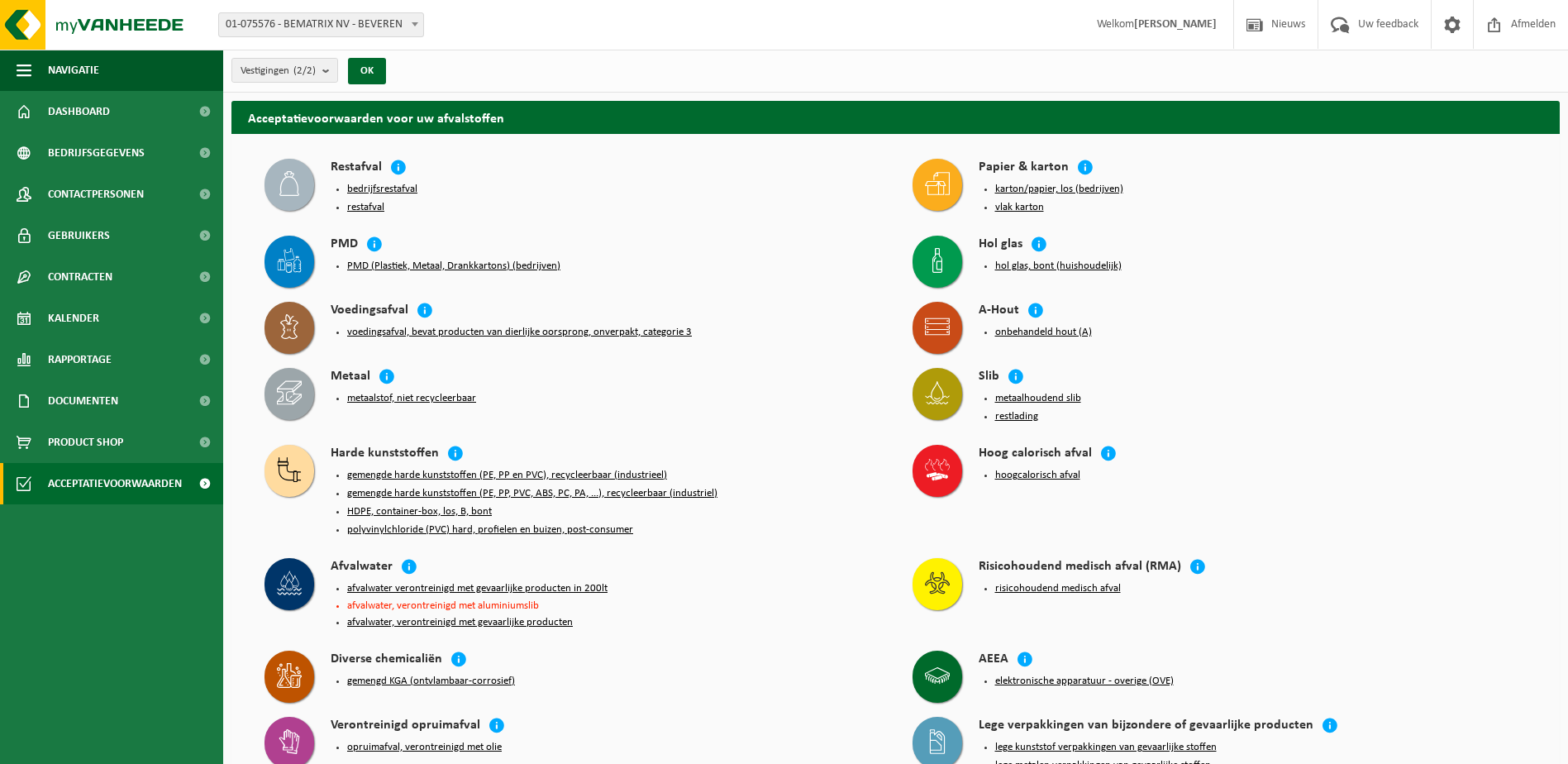
click at [665, 294] on div "Voedingsafval voedingsafval, bevat producten van dierlijke oorsprong, onverpakt…" at bounding box center [571, 327] width 631 height 66
click at [468, 487] on button "gemengde harde kunststoffen (PE, PP, PVC, ABS, PC, PA, ...), recycleerbaar (ind…" at bounding box center [532, 493] width 371 height 13
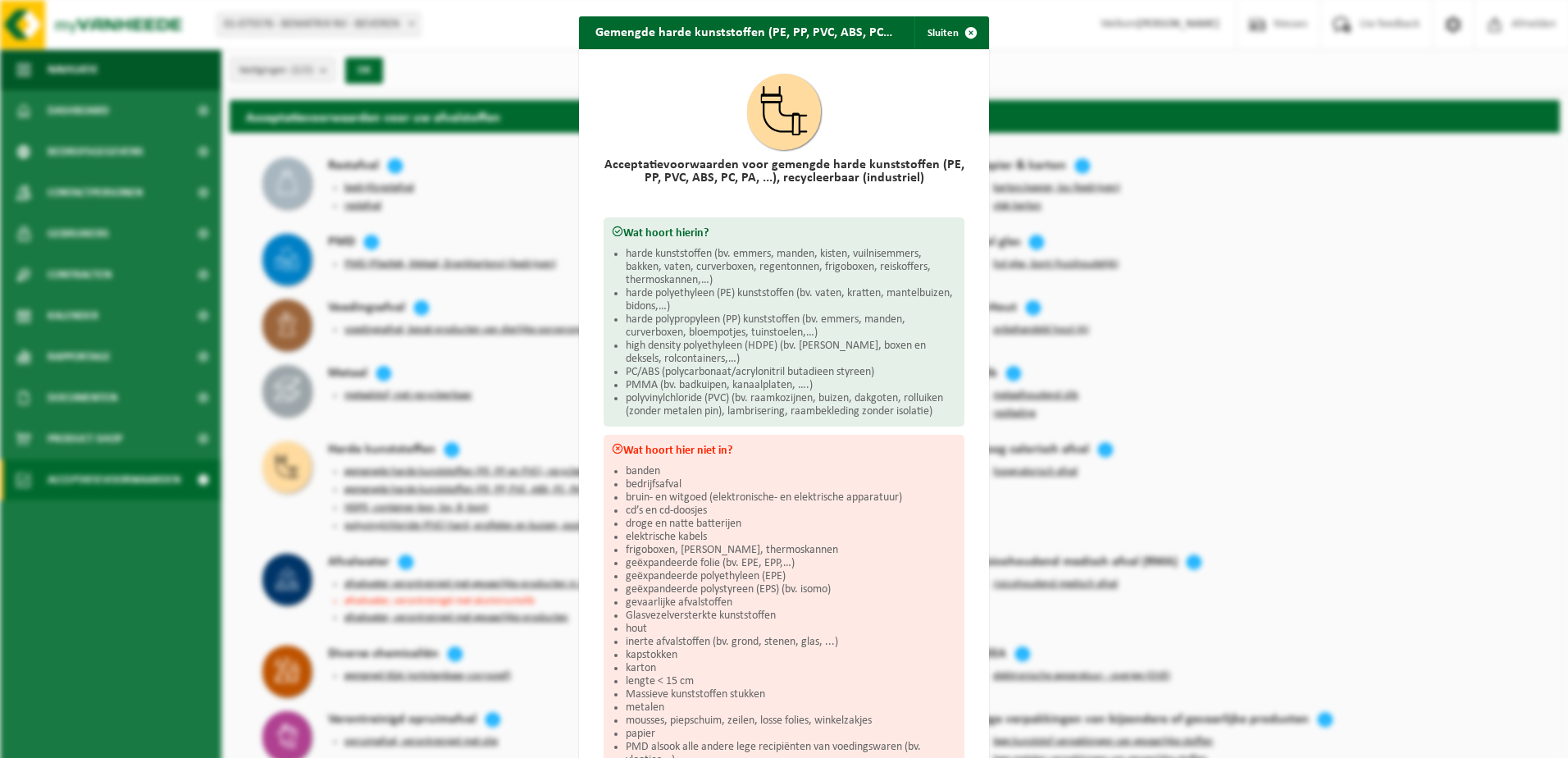
click at [522, 378] on div "Gemengde harde kunststoffen (PE, PP, PVC, ABS, PC, PA, ...), recycleerbaar (ind…" at bounding box center [784, 379] width 1568 height 758
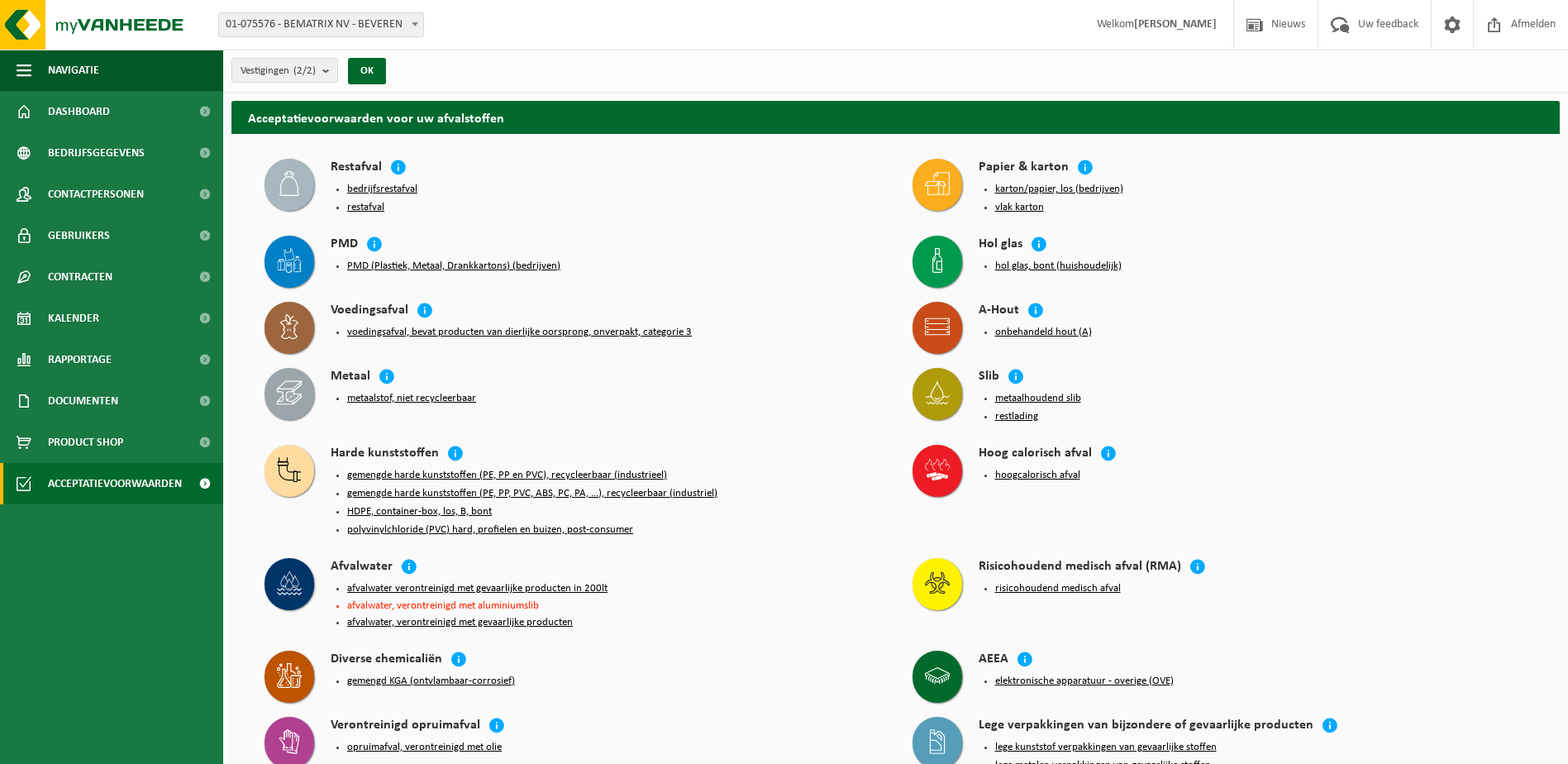
click at [422, 505] on button "HDPE, container-box, los, B, bont" at bounding box center [419, 511] width 145 height 13
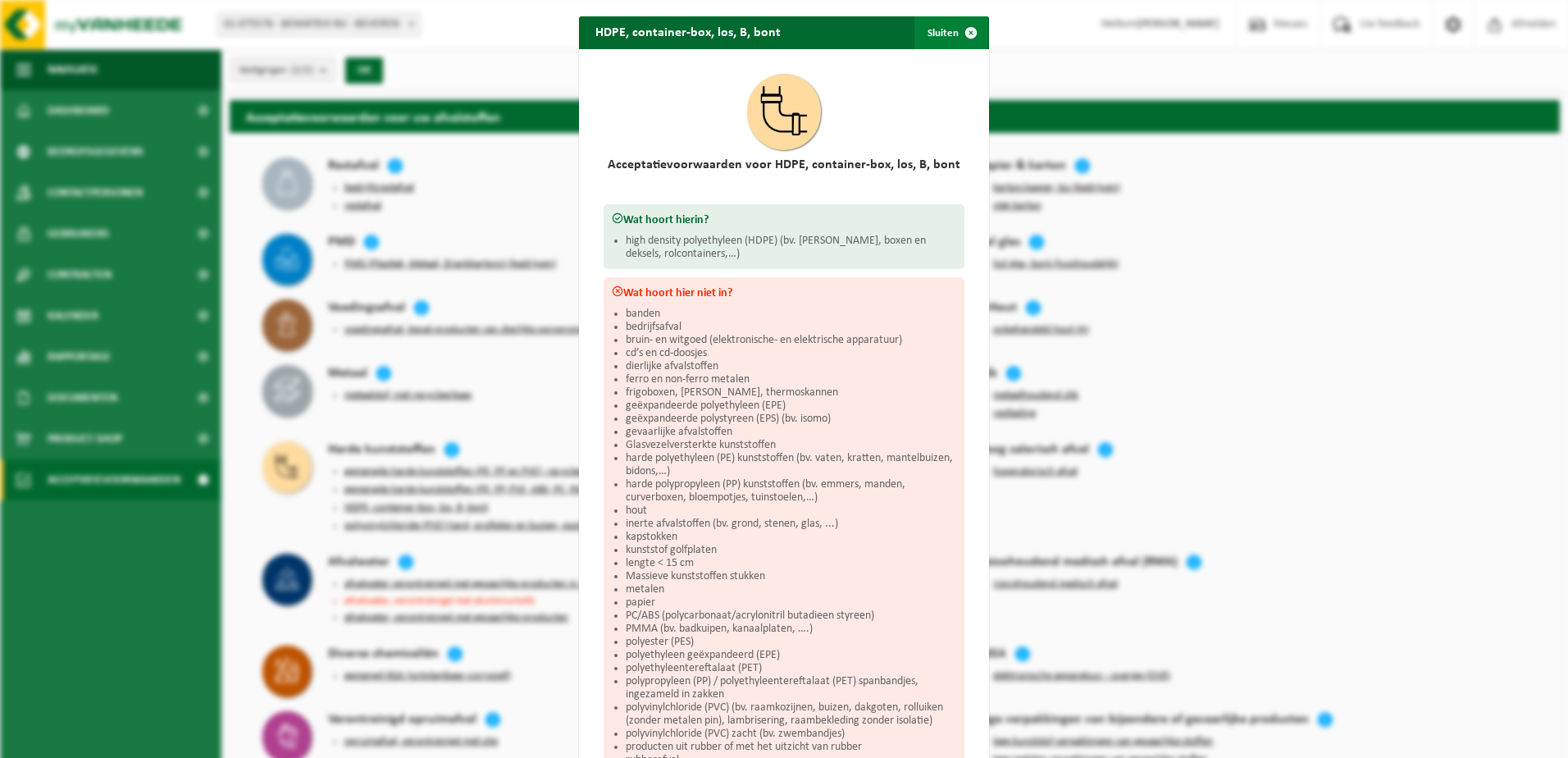
click at [967, 24] on span "button" at bounding box center [971, 33] width 33 height 33
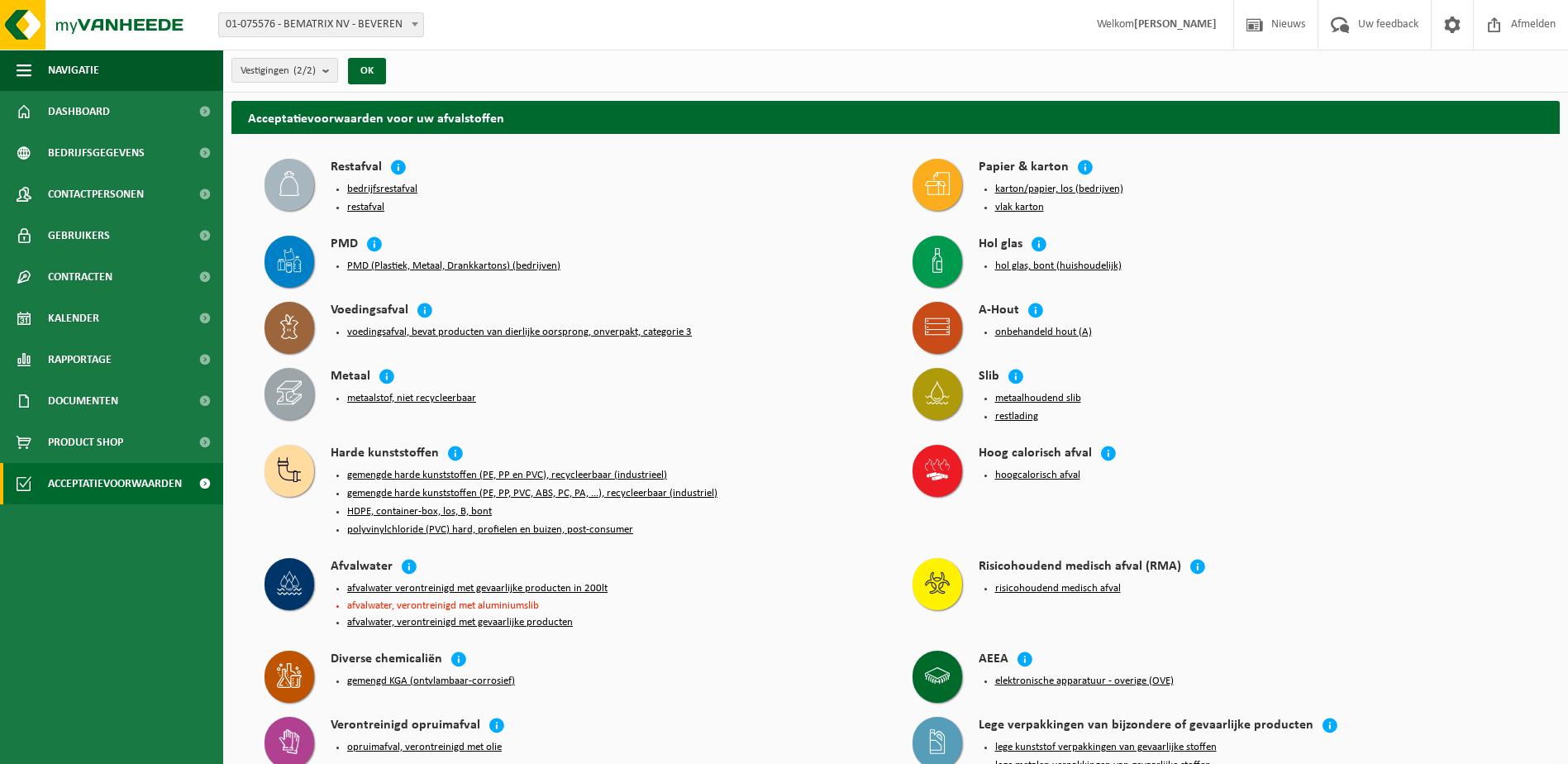
drag, startPoint x: 431, startPoint y: 616, endPoint x: 561, endPoint y: 647, distance: 133.6
click at [561, 647] on div "Restafval bedrijfsrestafval restafval Papier & karton karton/papier, los (bedri…" at bounding box center [895, 613] width 1328 height 958
click at [561, 651] on div "Diverse chemicaliën" at bounding box center [605, 660] width 549 height 19
click at [397, 616] on button "afvalwater, verontreinigd met gevaarlijke producten" at bounding box center [460, 622] width 226 height 13
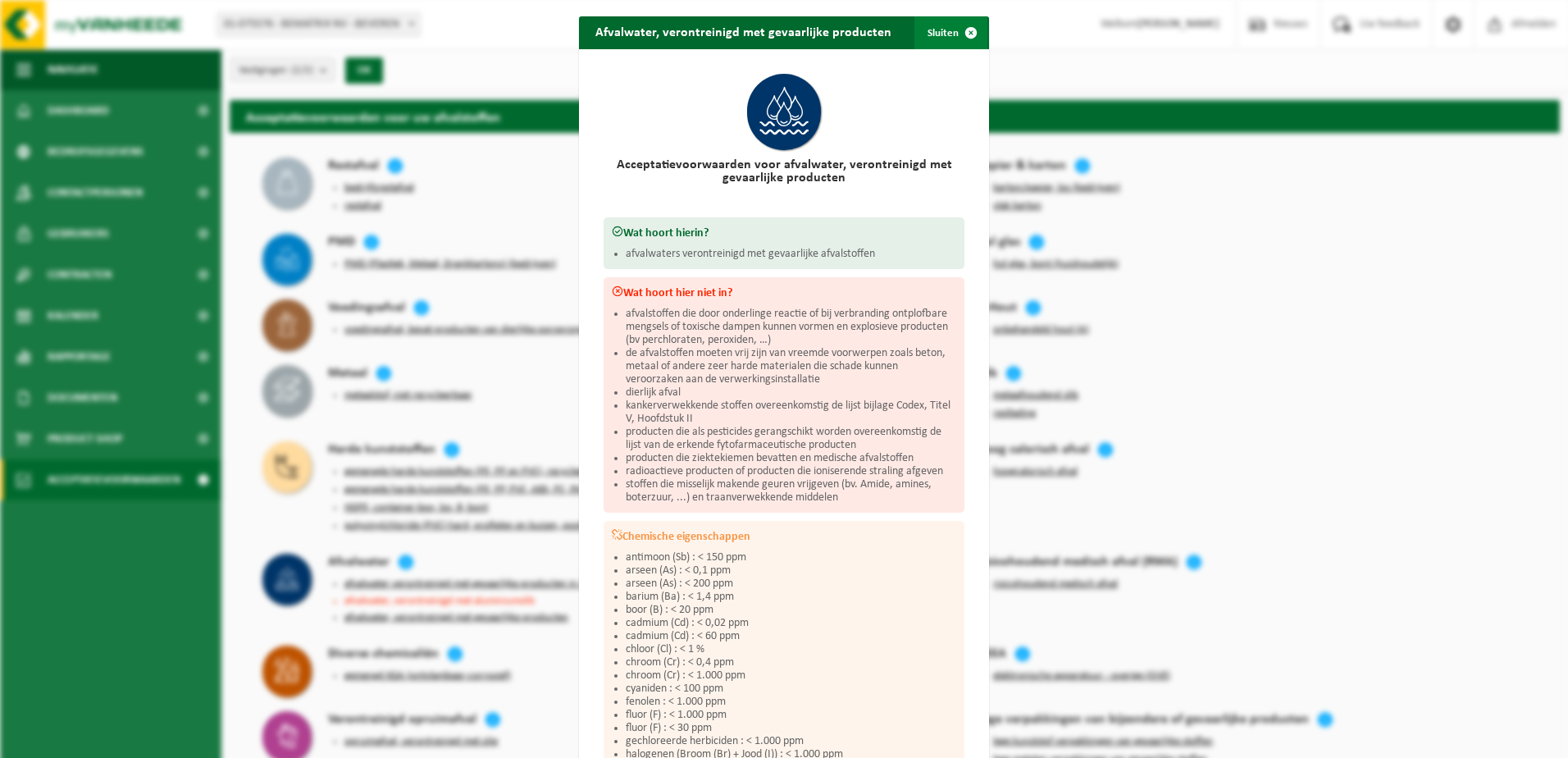
click at [961, 29] on span "button" at bounding box center [971, 33] width 33 height 33
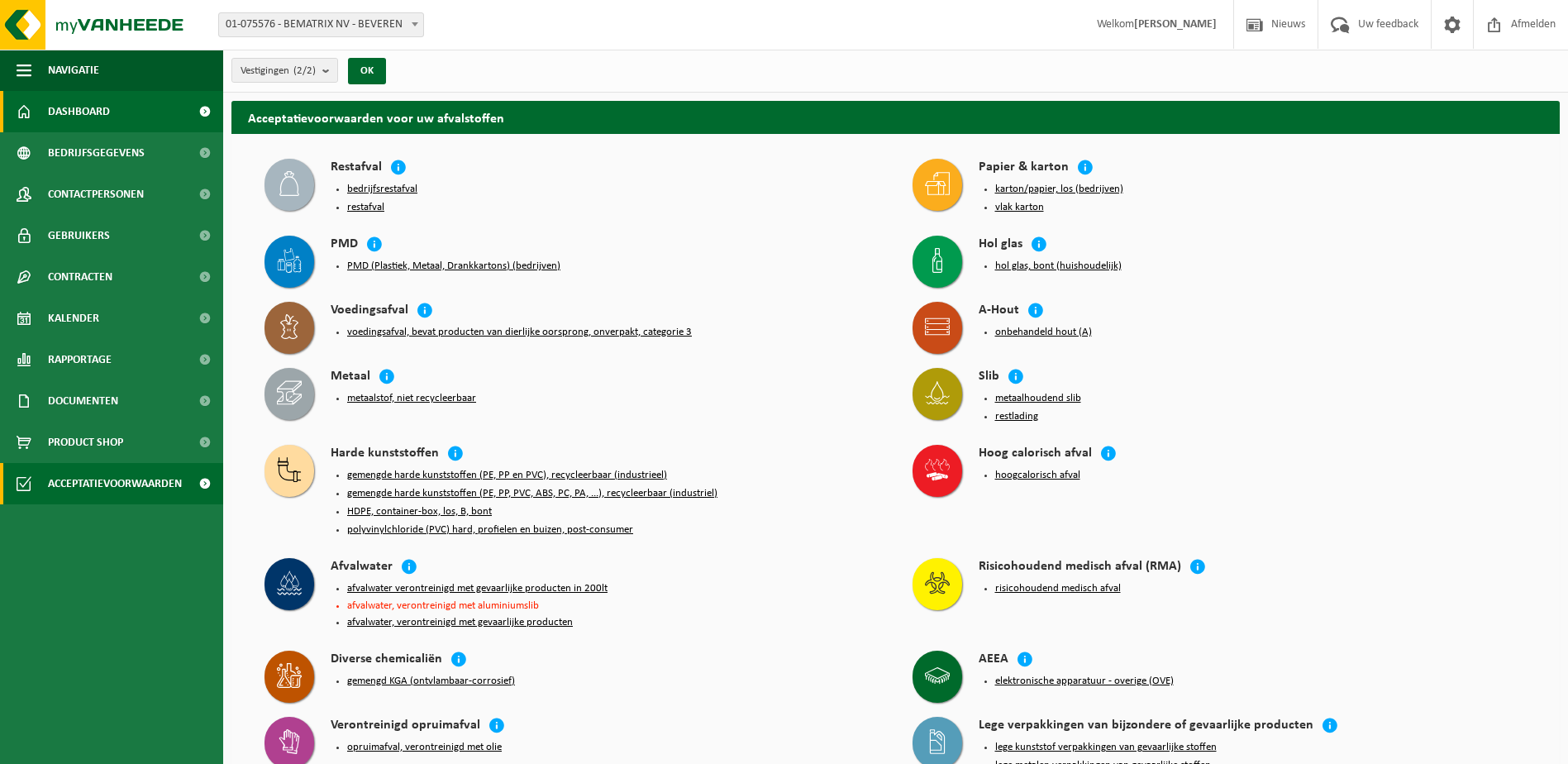
click at [113, 113] on link "Dashboard" at bounding box center [112, 112] width 223 height 42
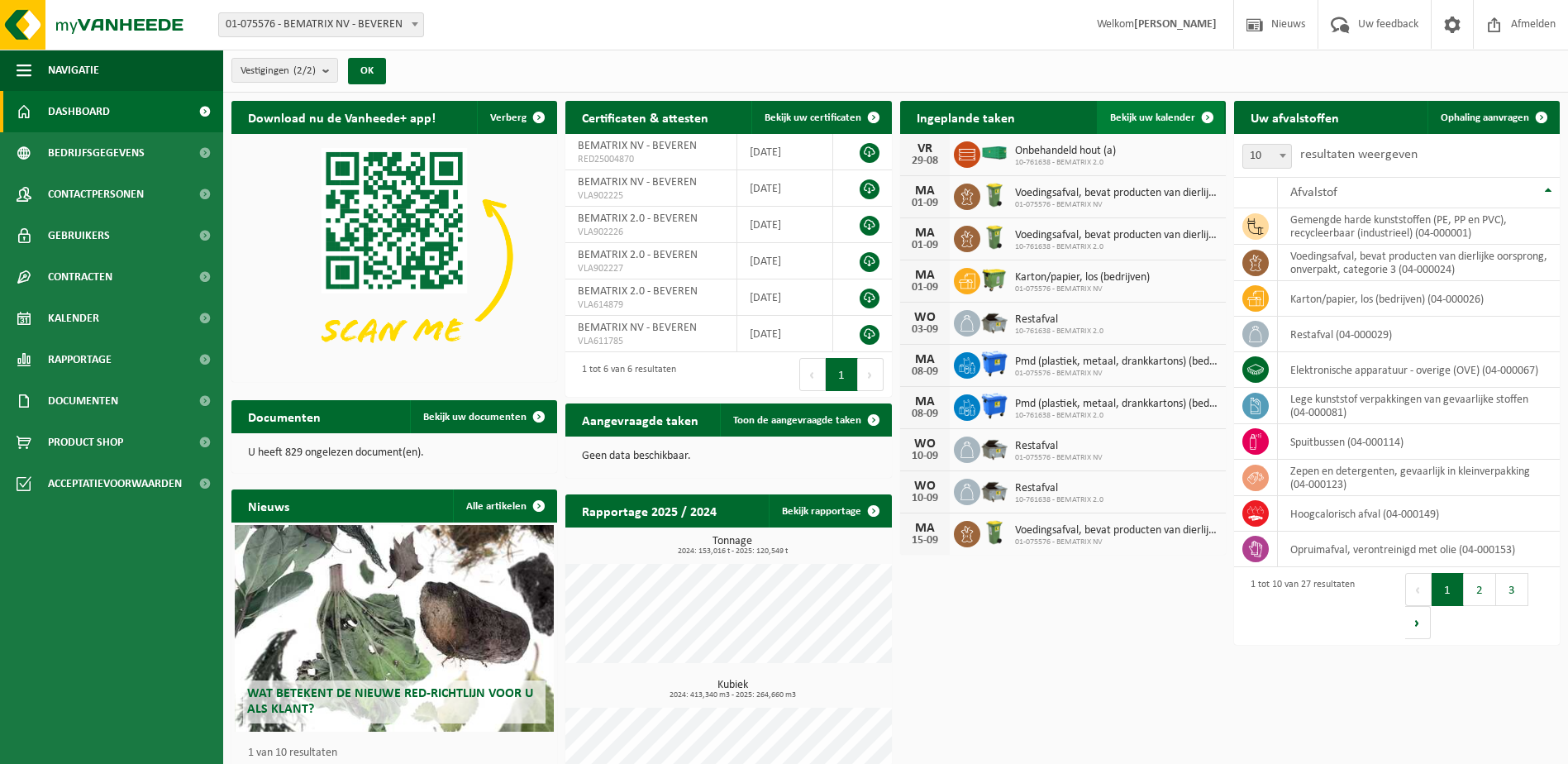
click at [1175, 113] on span "Bekijk uw kalender" at bounding box center [1152, 118] width 85 height 10
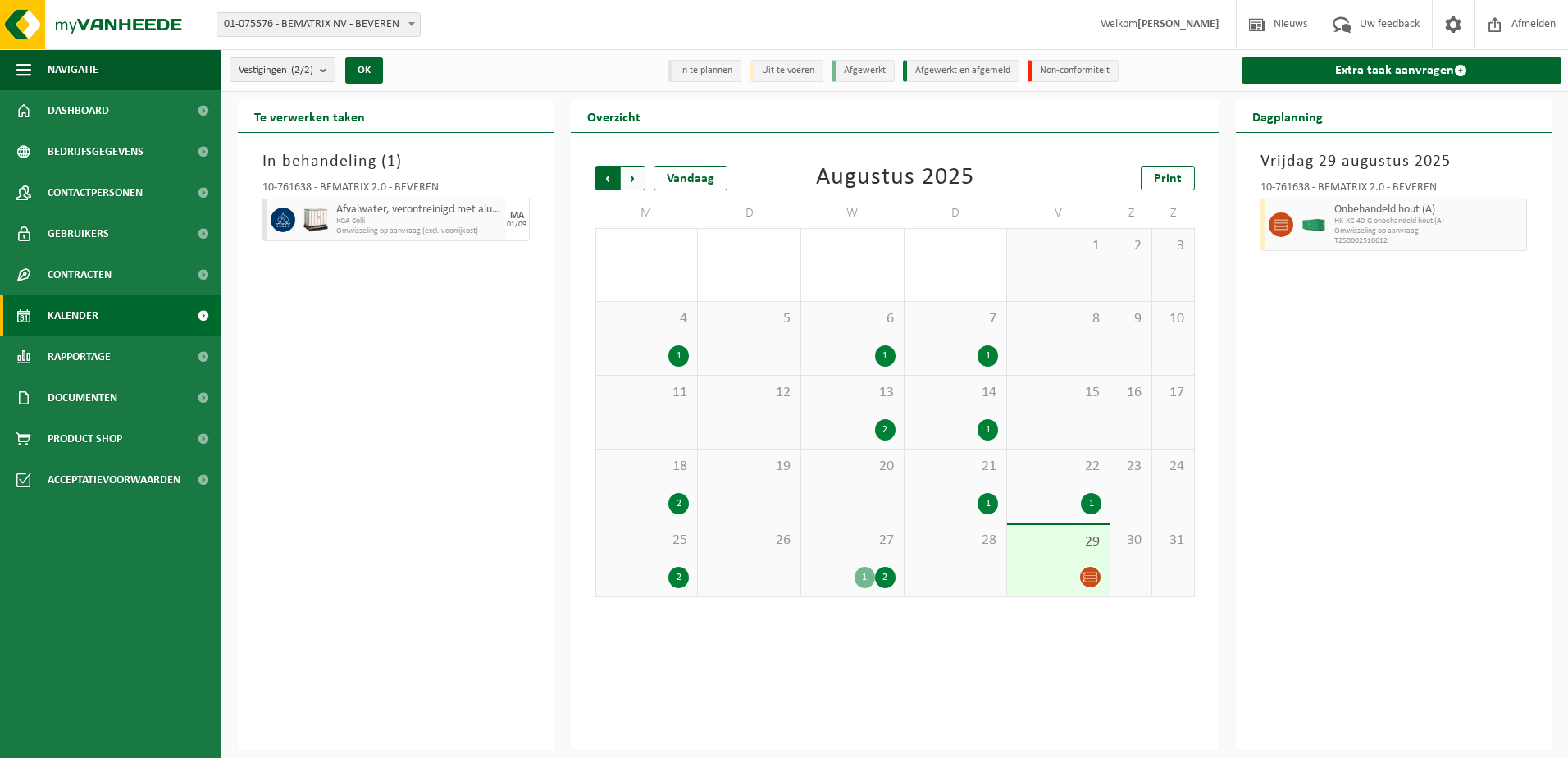
click at [635, 180] on span "Volgende" at bounding box center [633, 178] width 25 height 25
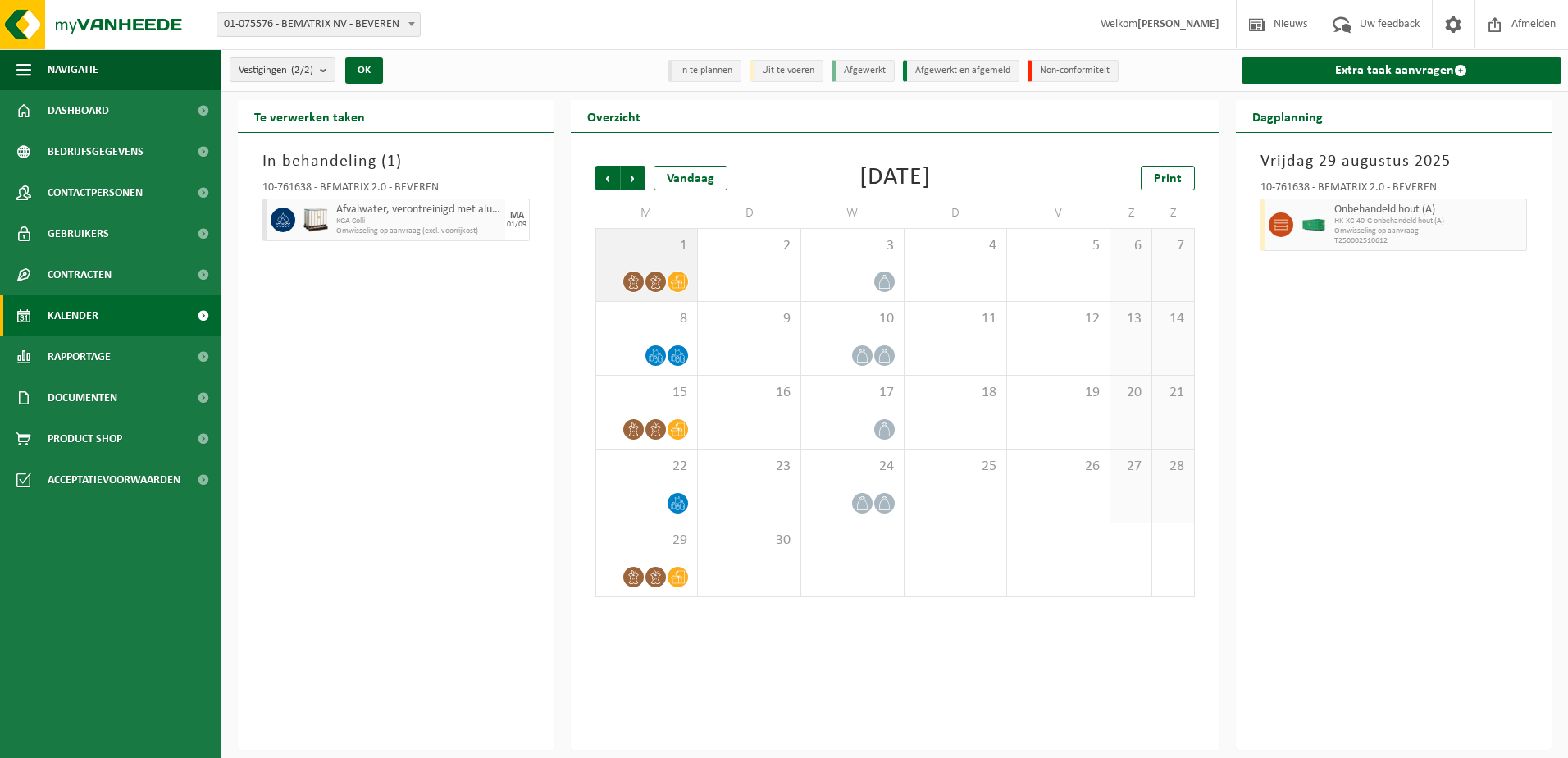
click at [681, 281] on icon at bounding box center [678, 282] width 14 height 14
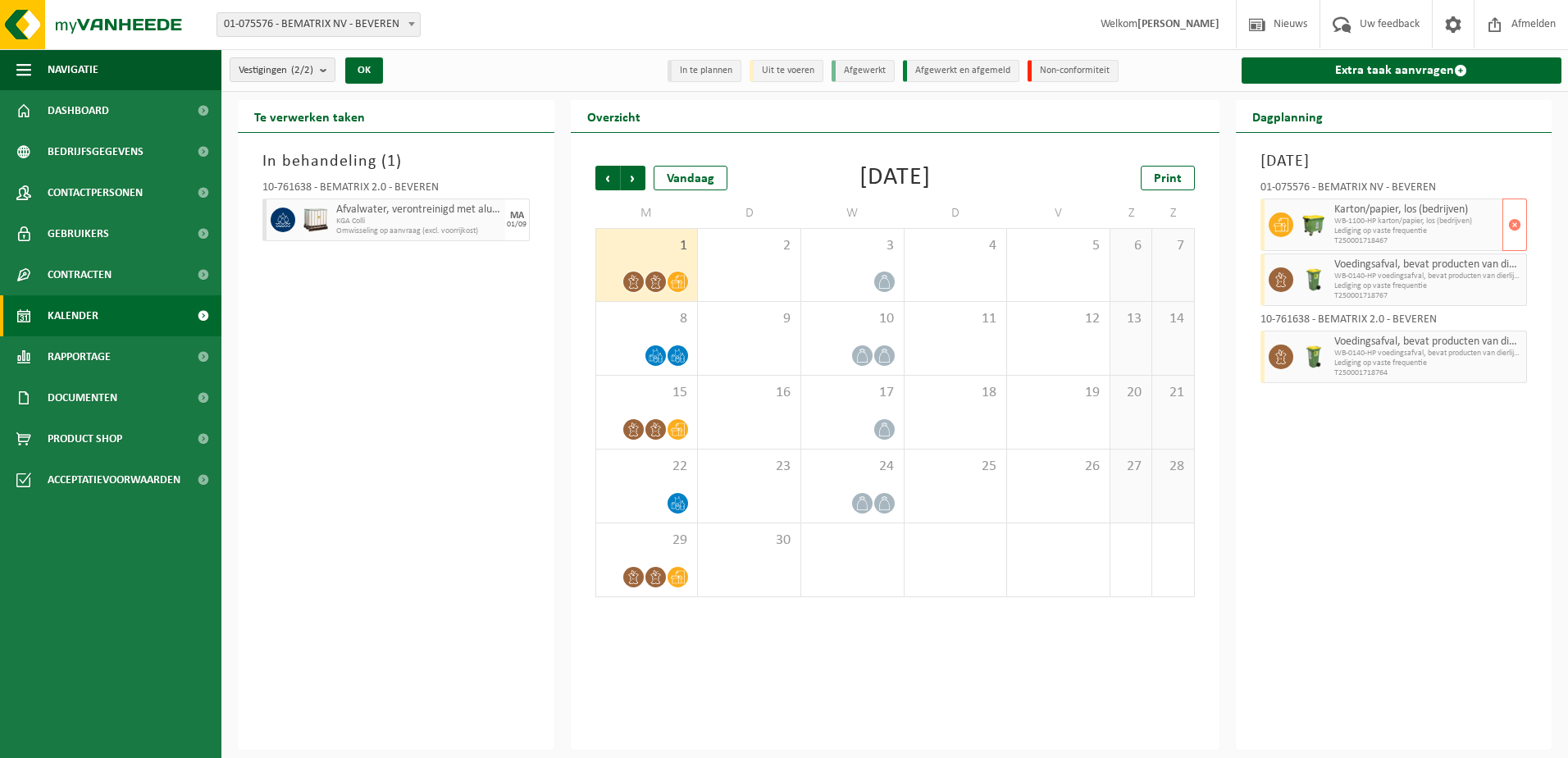
click at [1443, 227] on span "Lediging op vaste frequentie" at bounding box center [1417, 230] width 165 height 9
click at [467, 303] on div "In behandeling ( 1 ) 10-761638 - BEMATRIX 2.0 - BEVEREN Afvalwater, verontreini…" at bounding box center [396, 442] width 317 height 617
click at [604, 178] on span "Vorige" at bounding box center [607, 178] width 25 height 25
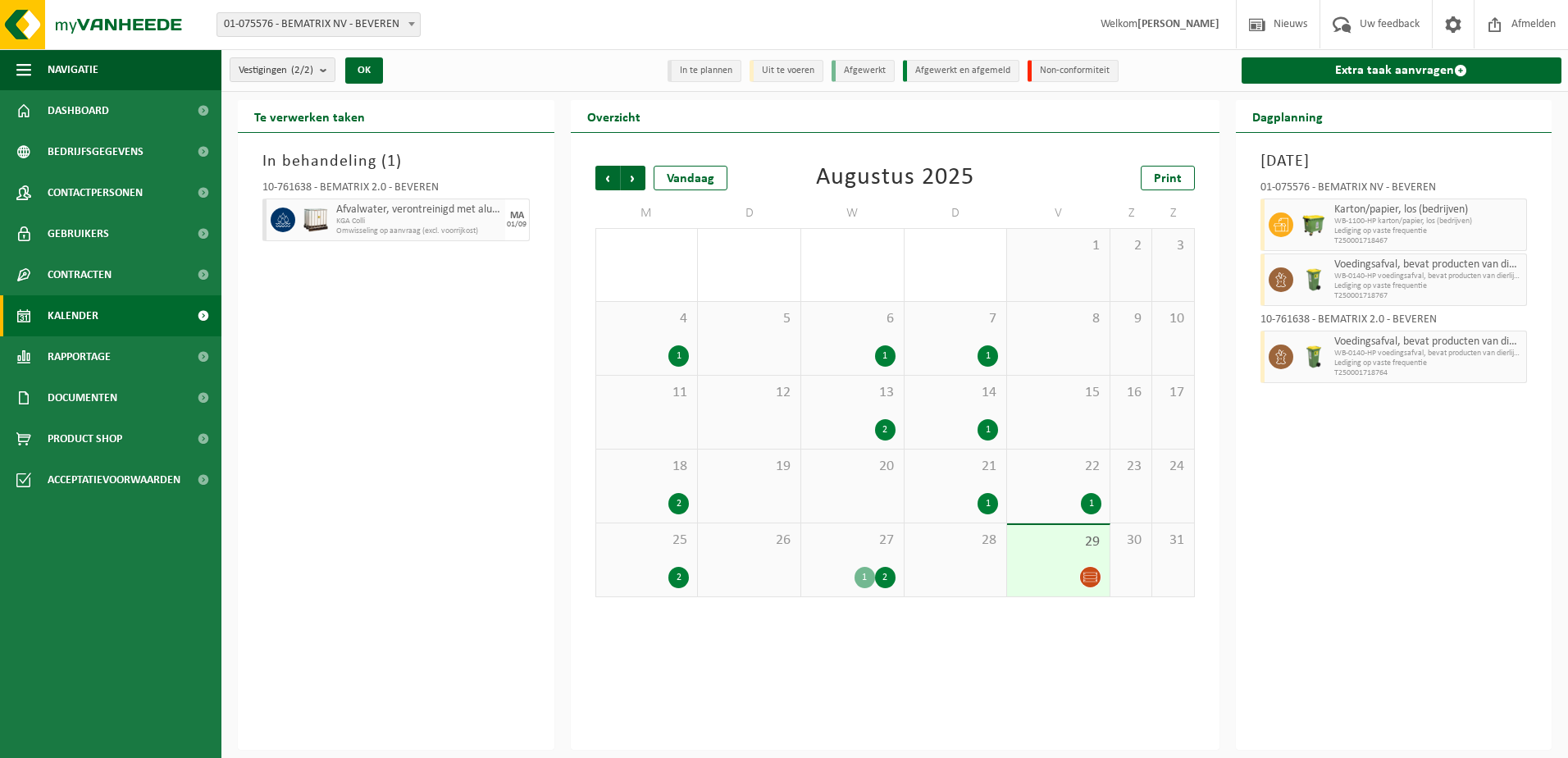
click at [888, 570] on div "2" at bounding box center [886, 578] width 21 height 21
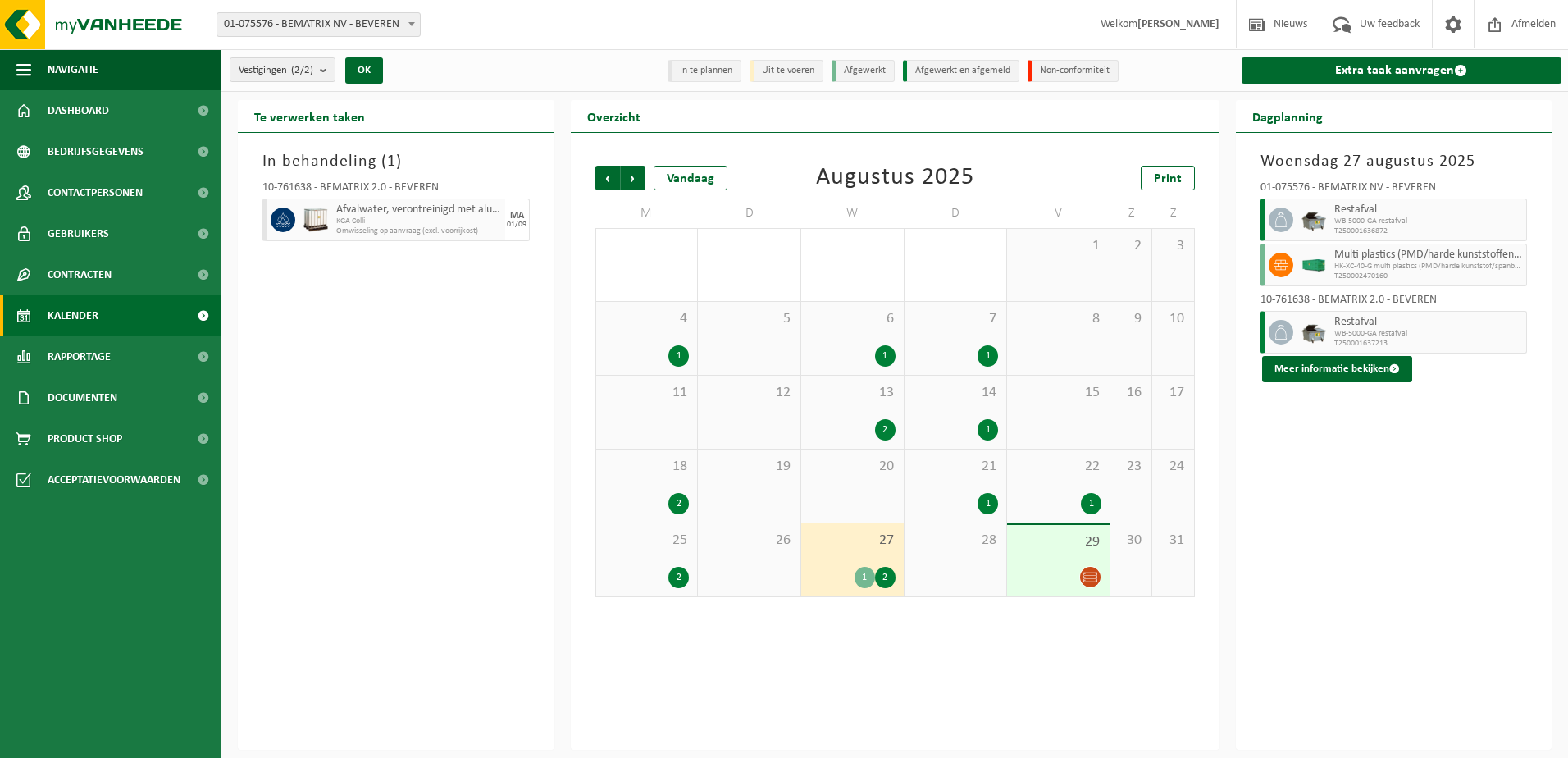
click at [870, 576] on div "1" at bounding box center [865, 578] width 21 height 21
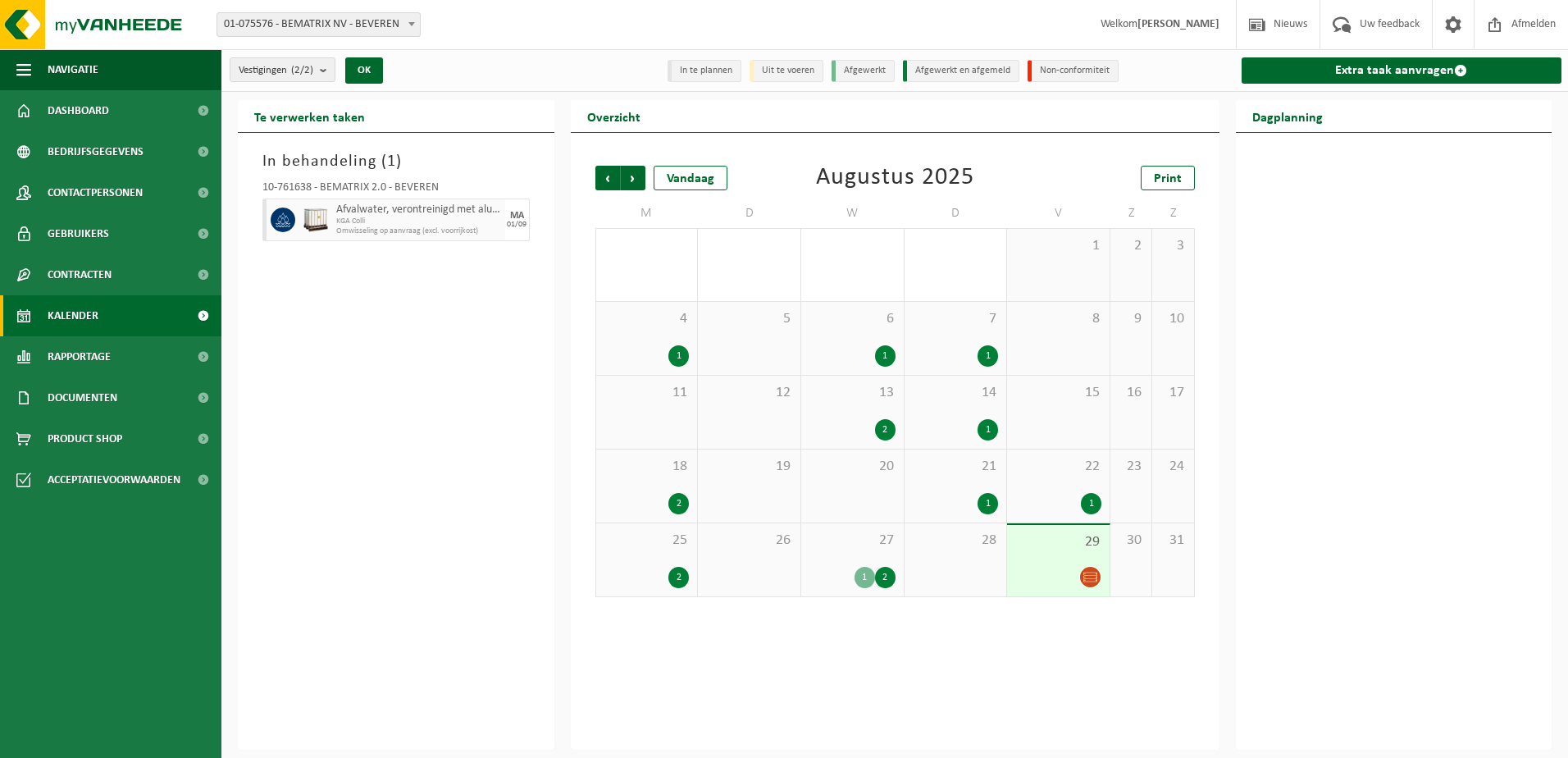
click at [883, 577] on div "2" at bounding box center [886, 578] width 21 height 21
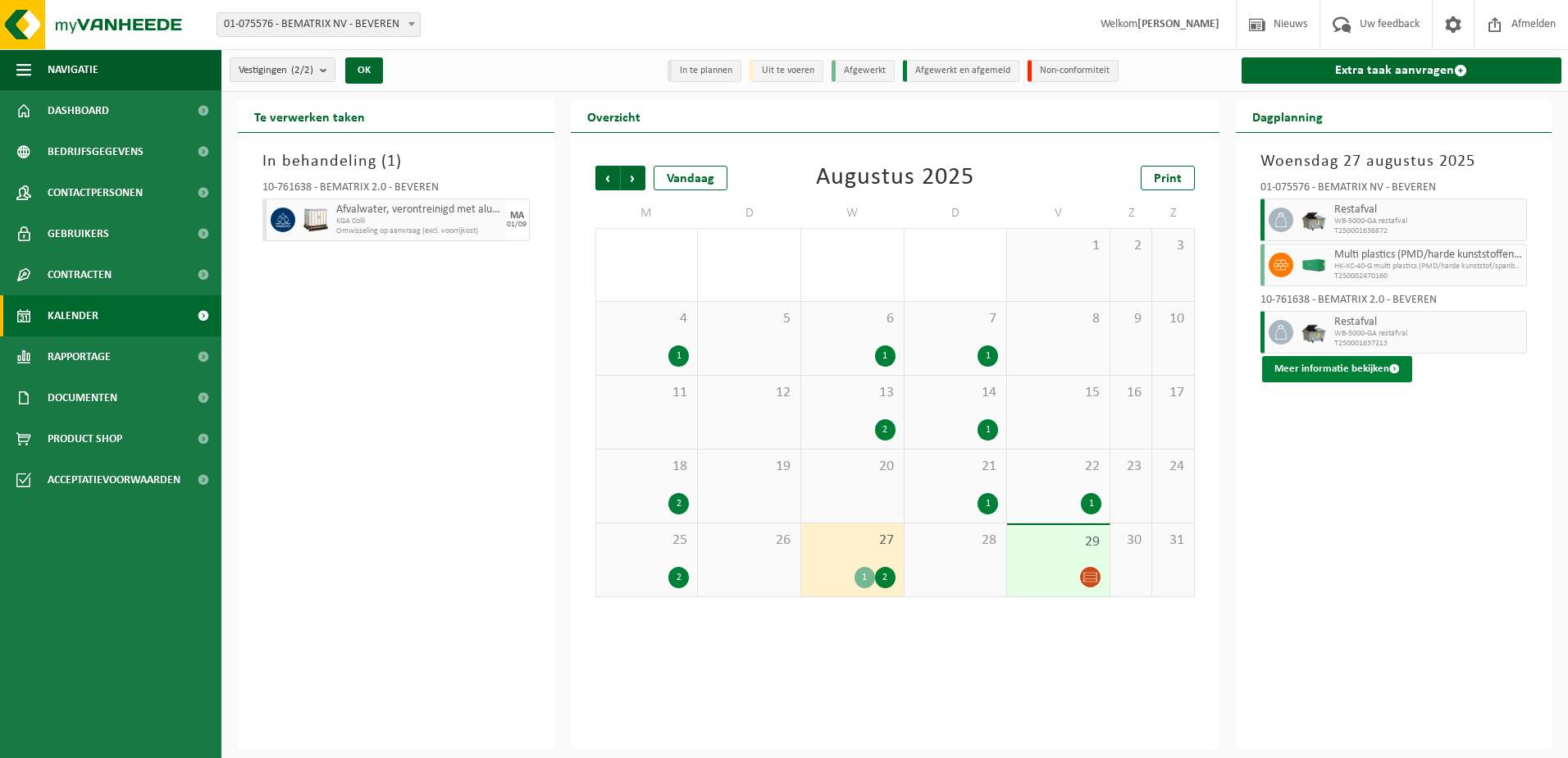
click at [1390, 368] on span at bounding box center [1394, 369] width 10 height 10
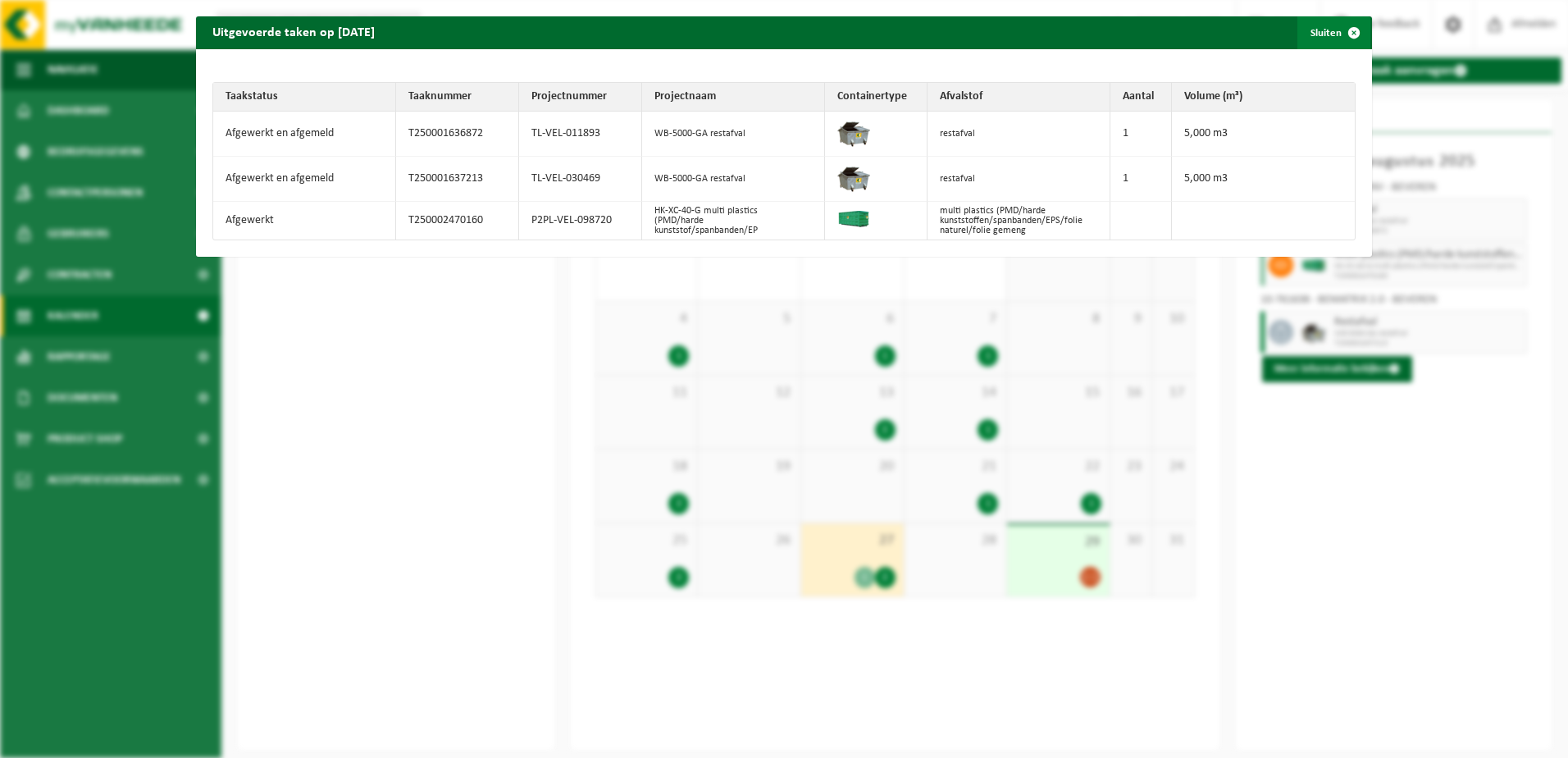
click at [1351, 38] on span "button" at bounding box center [1354, 33] width 33 height 33
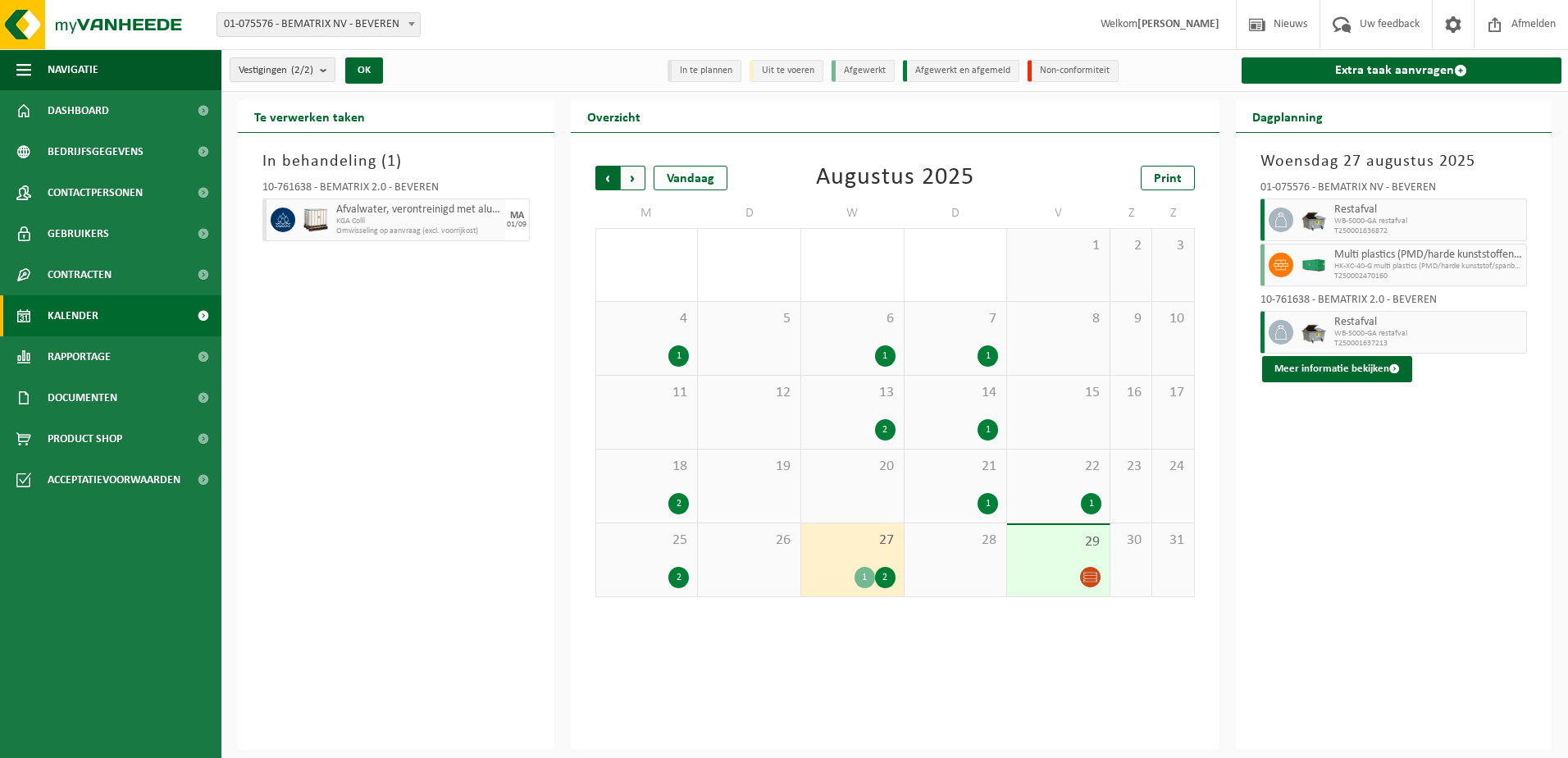
click at [643, 181] on span "Volgende" at bounding box center [633, 178] width 25 height 25
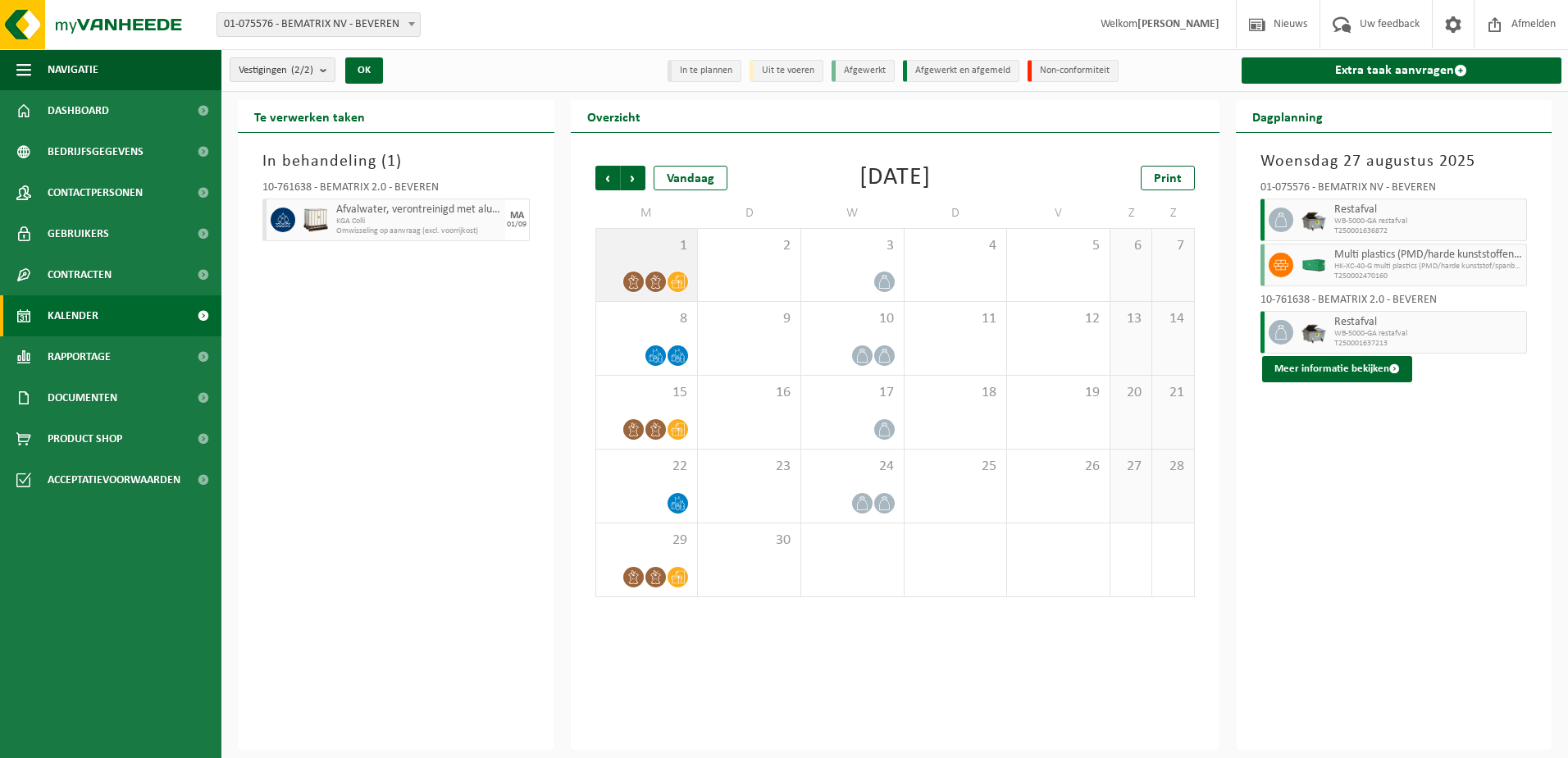
click at [676, 249] on span "1" at bounding box center [647, 246] width 85 height 18
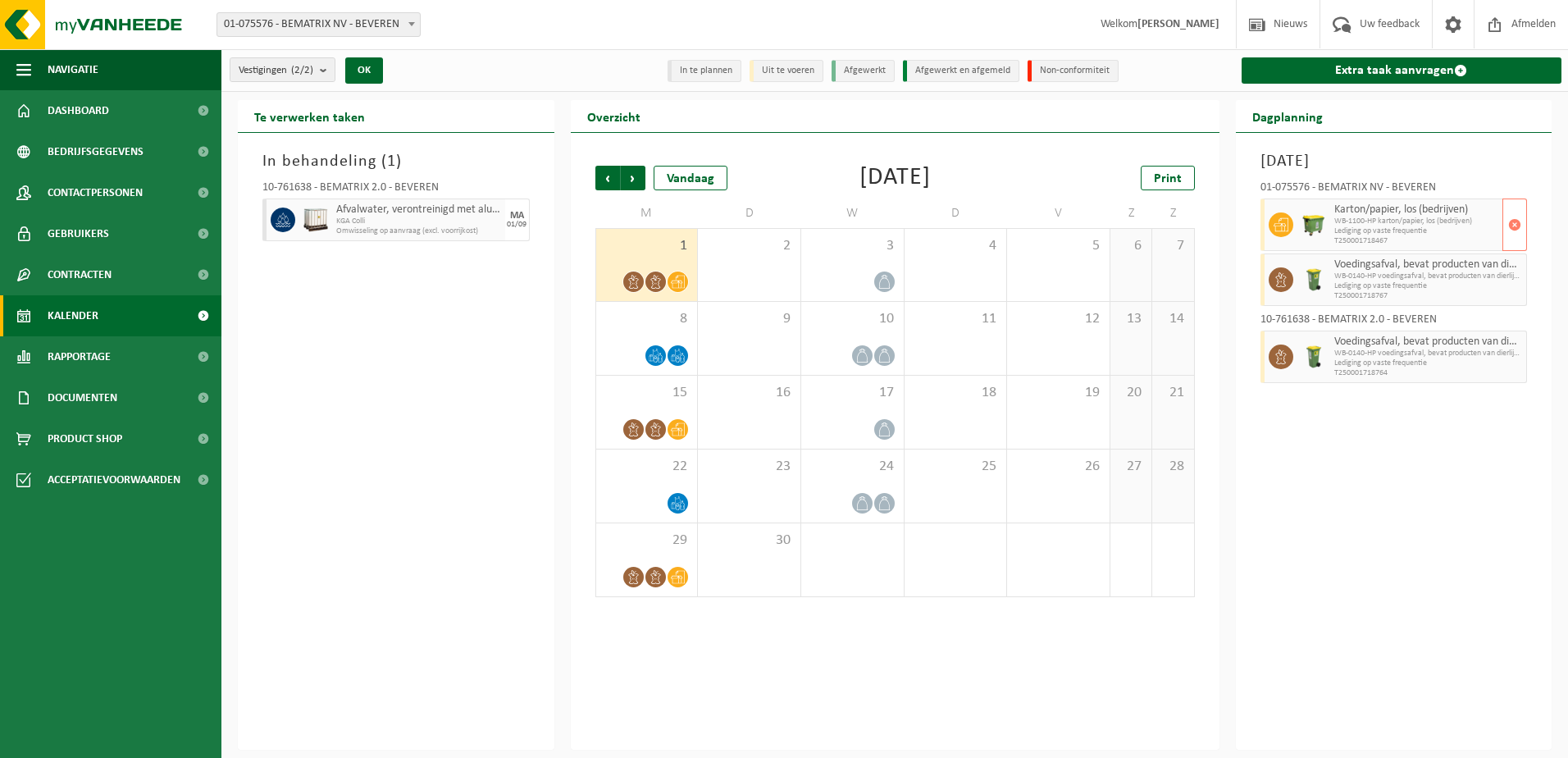
click at [1305, 228] on img at bounding box center [1314, 224] width 25 height 25
click at [672, 578] on icon at bounding box center [678, 577] width 14 height 14
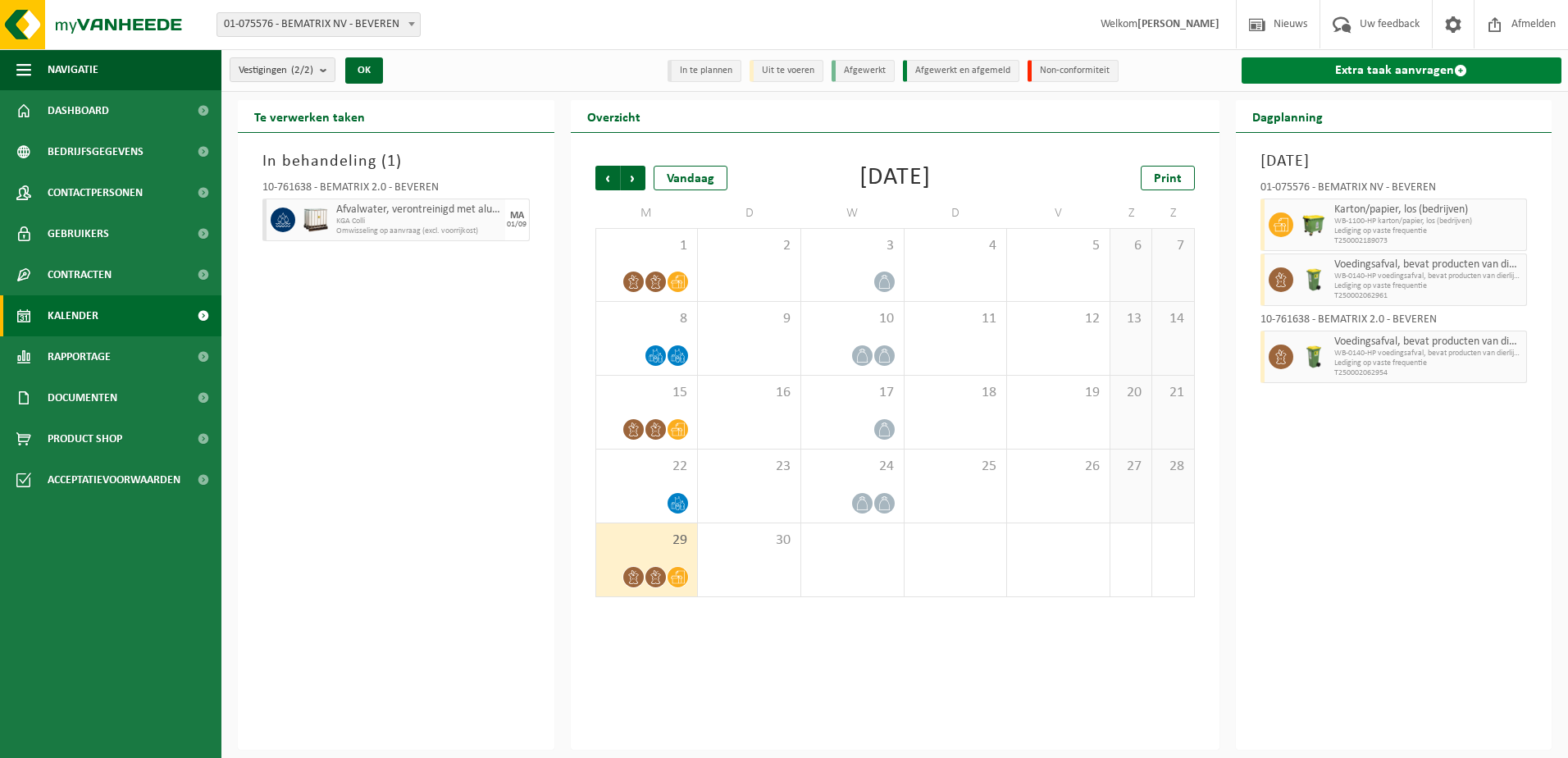
click at [1458, 67] on span at bounding box center [1461, 70] width 13 height 13
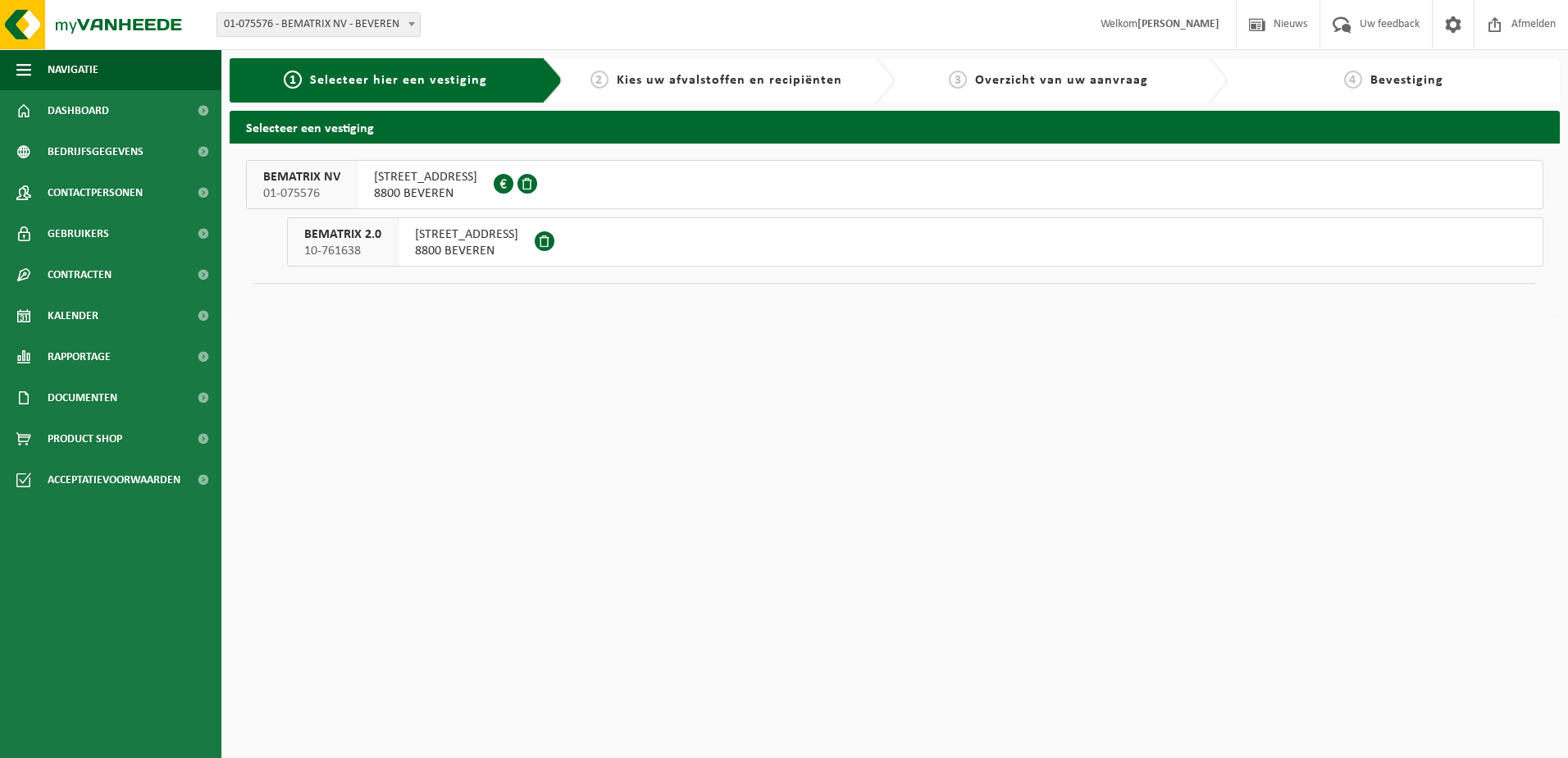
click at [1034, 71] on div "3 Overzicht van uw aanvraag" at bounding box center [1049, 80] width 292 height 20
click at [1029, 86] on span "Overzicht van uw aanvraag" at bounding box center [1061, 80] width 173 height 13
click at [88, 366] on span "Rapportage" at bounding box center [79, 357] width 64 height 41
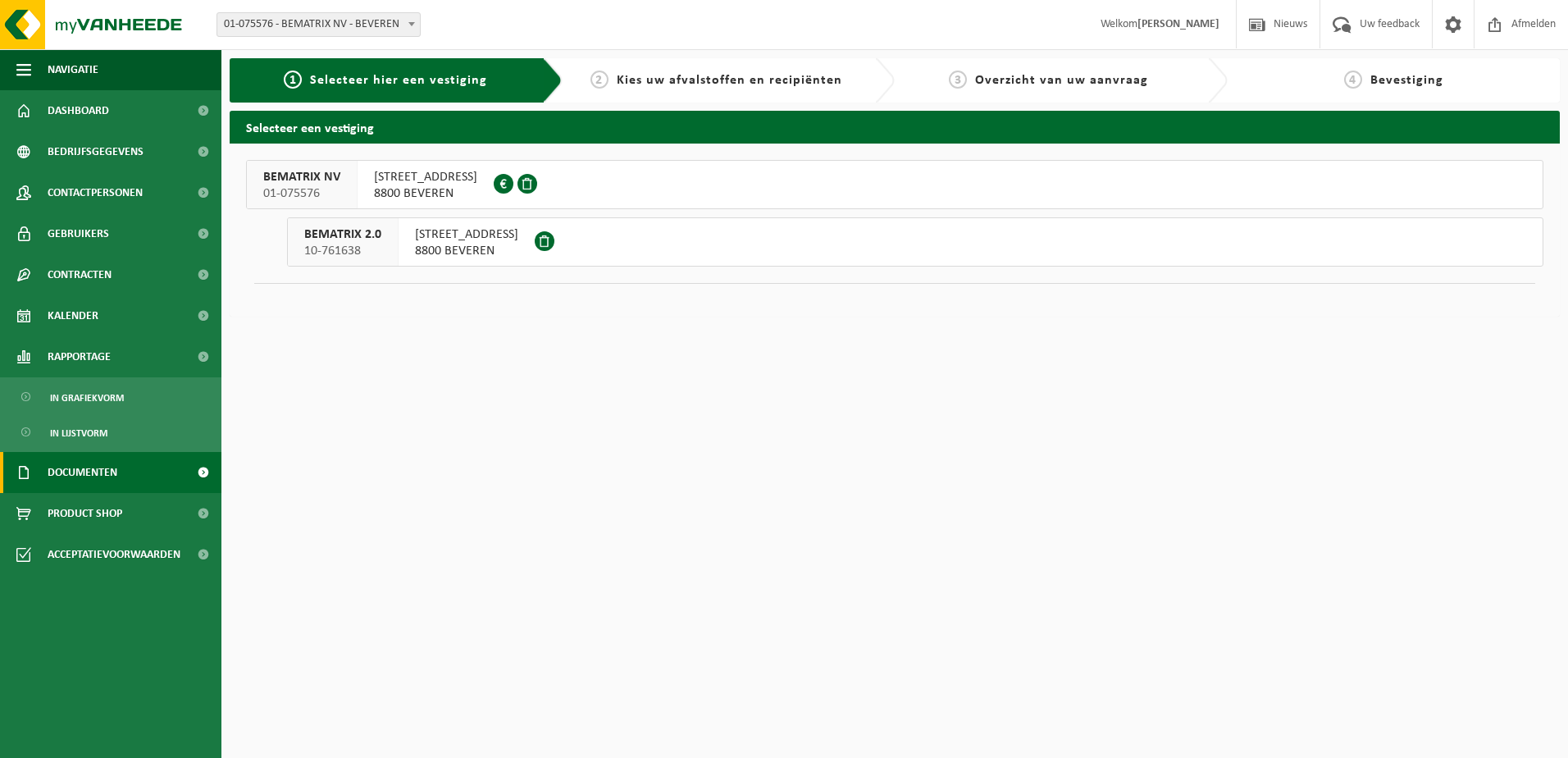
click at [85, 462] on span "Documenten" at bounding box center [82, 473] width 70 height 41
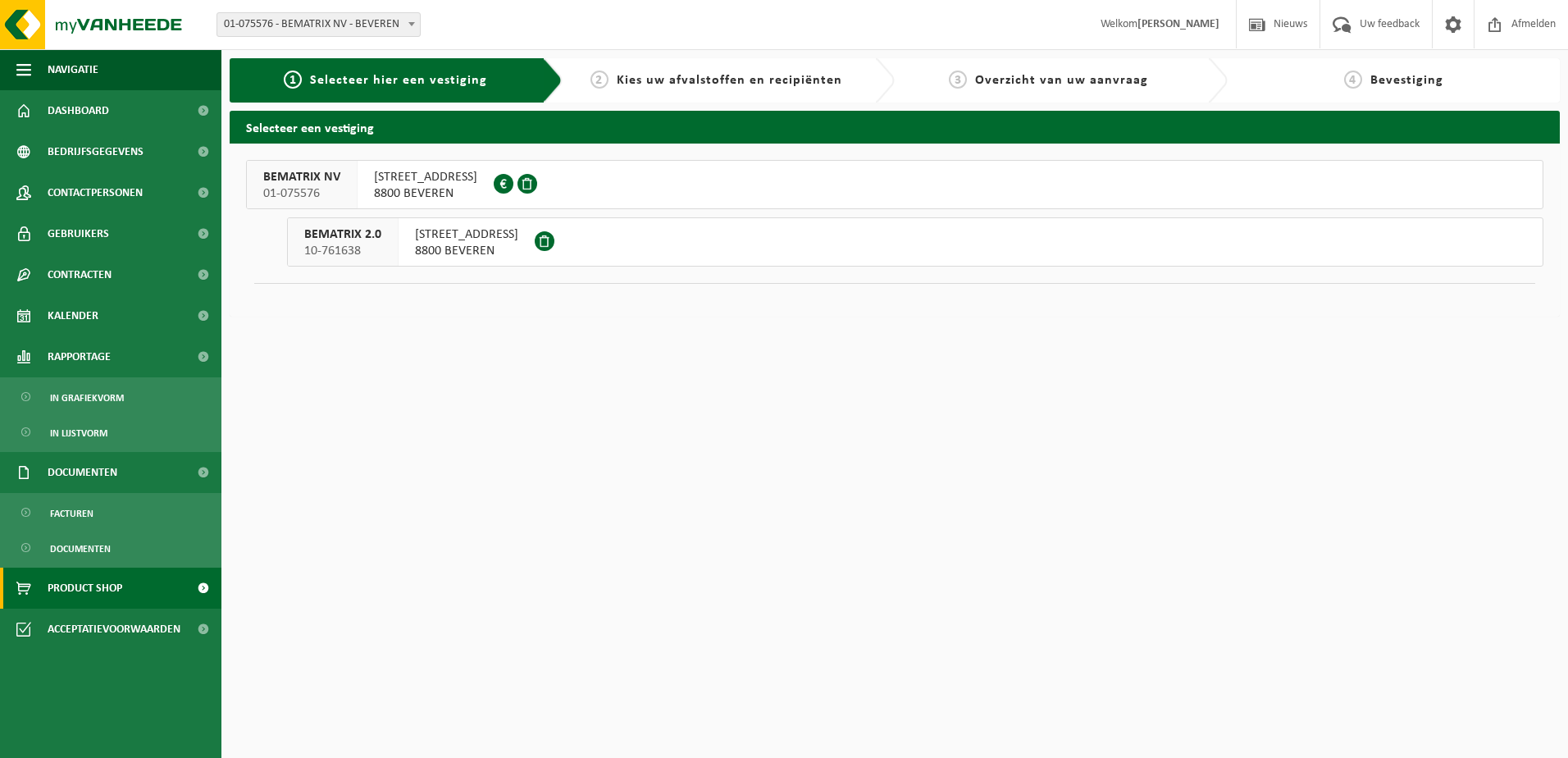
click at [122, 575] on span "Product Shop" at bounding box center [84, 589] width 75 height 41
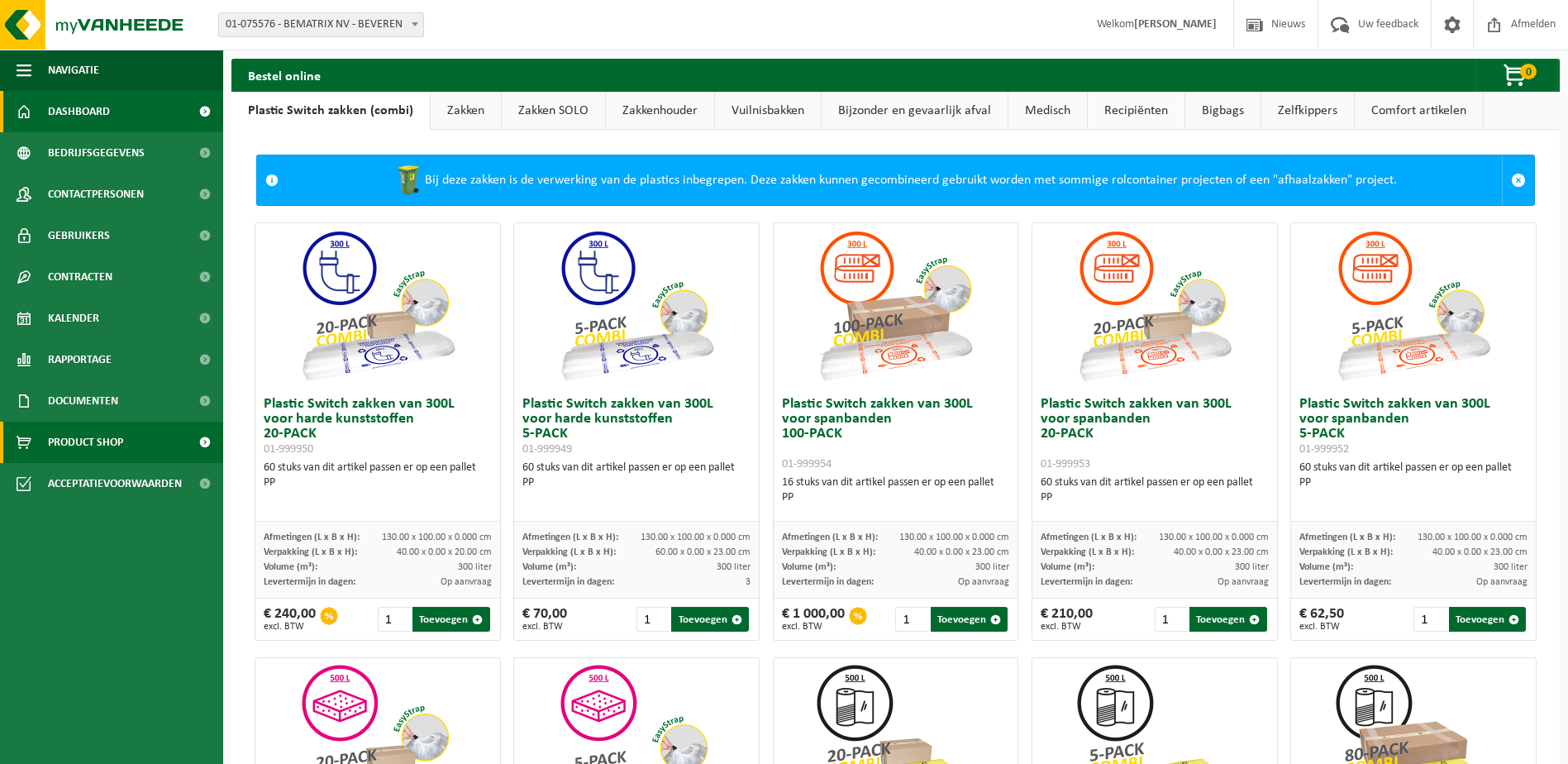
click at [67, 120] on span "Dashboard" at bounding box center [79, 112] width 62 height 42
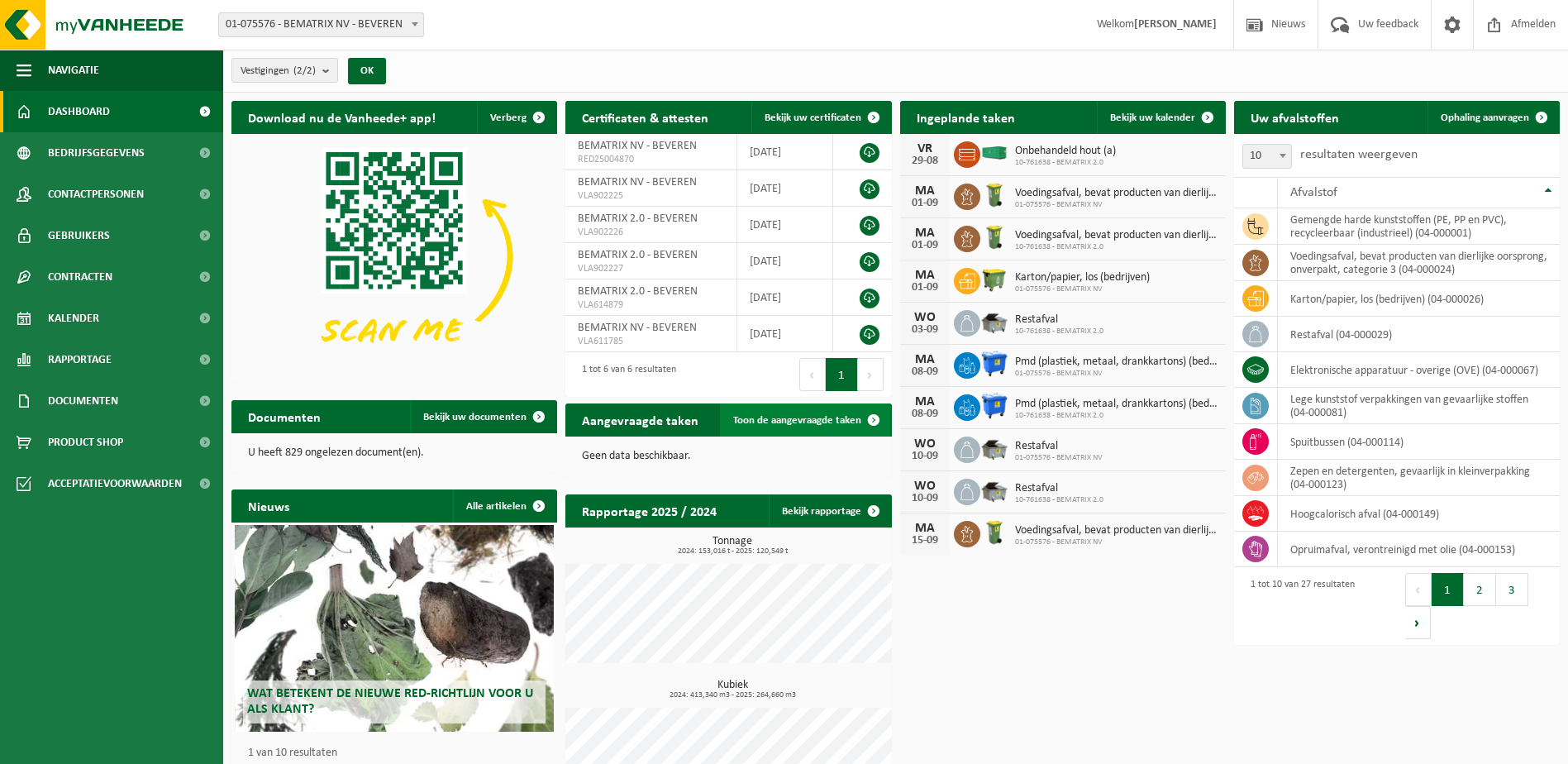
click at [866, 417] on span at bounding box center [874, 420] width 33 height 33
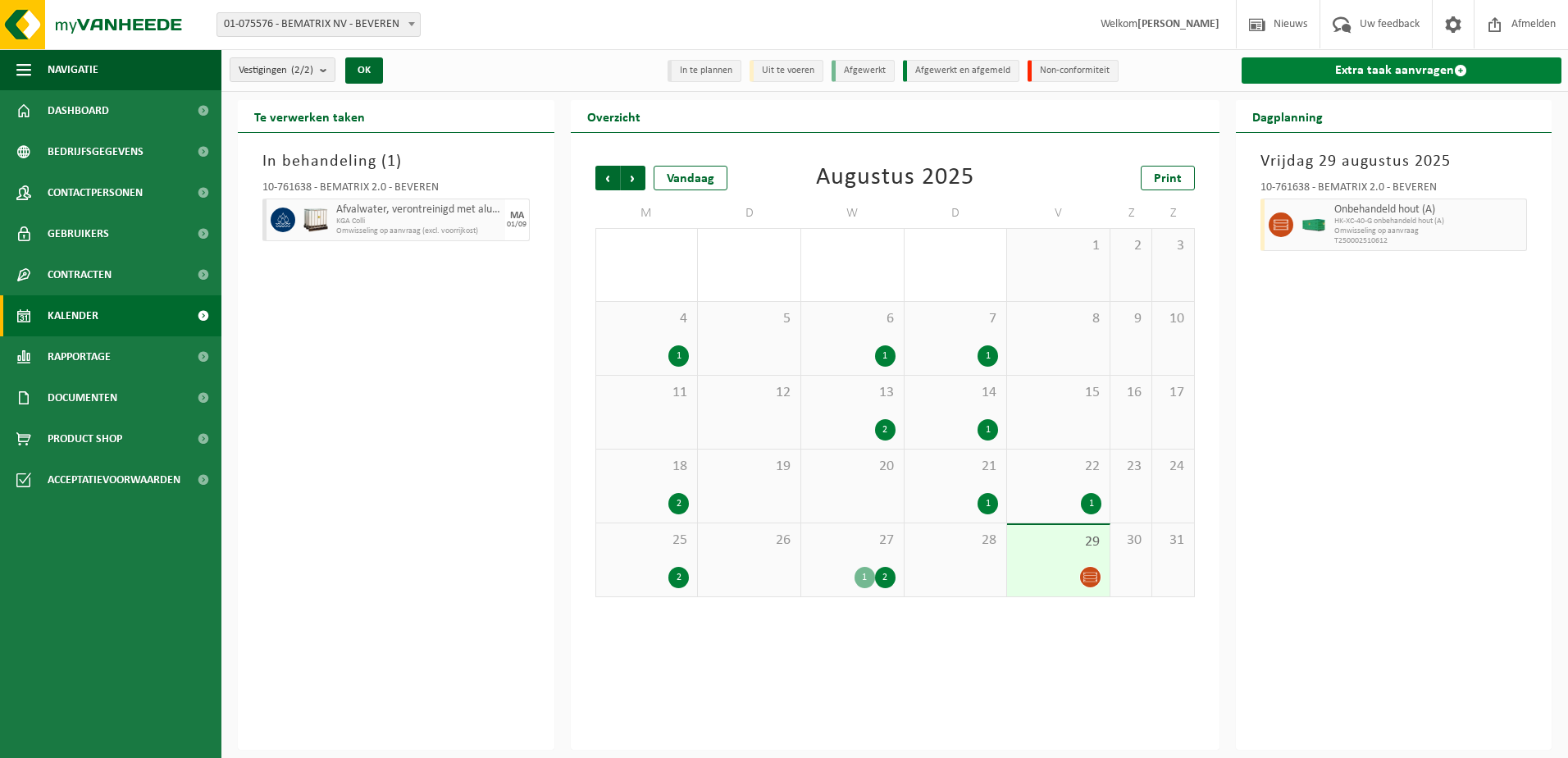
click at [1341, 70] on link "Extra taak aanvragen" at bounding box center [1401, 70] width 320 height 27
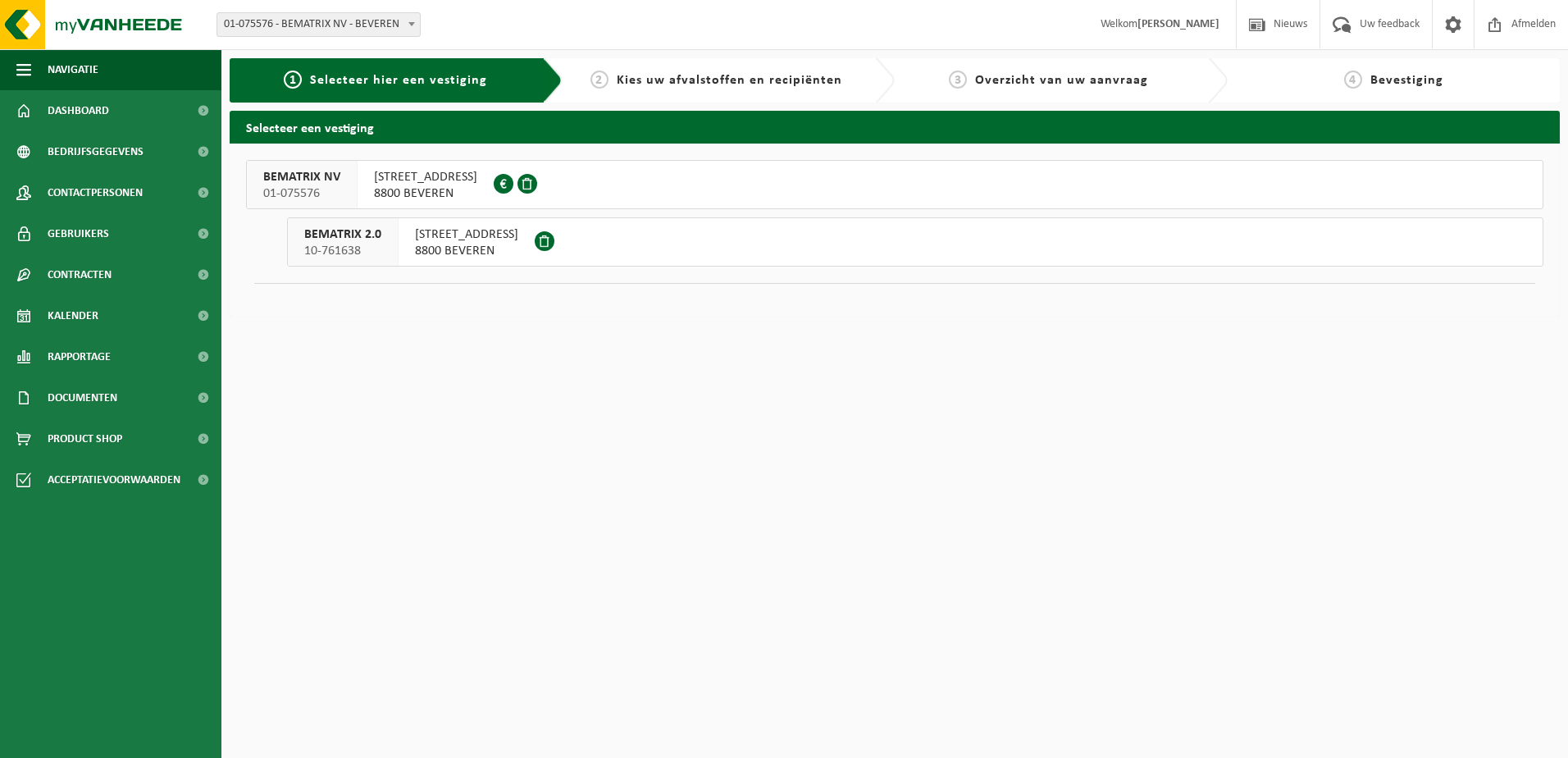
click at [456, 253] on span "8800 BEVEREN" at bounding box center [467, 251] width 103 height 16
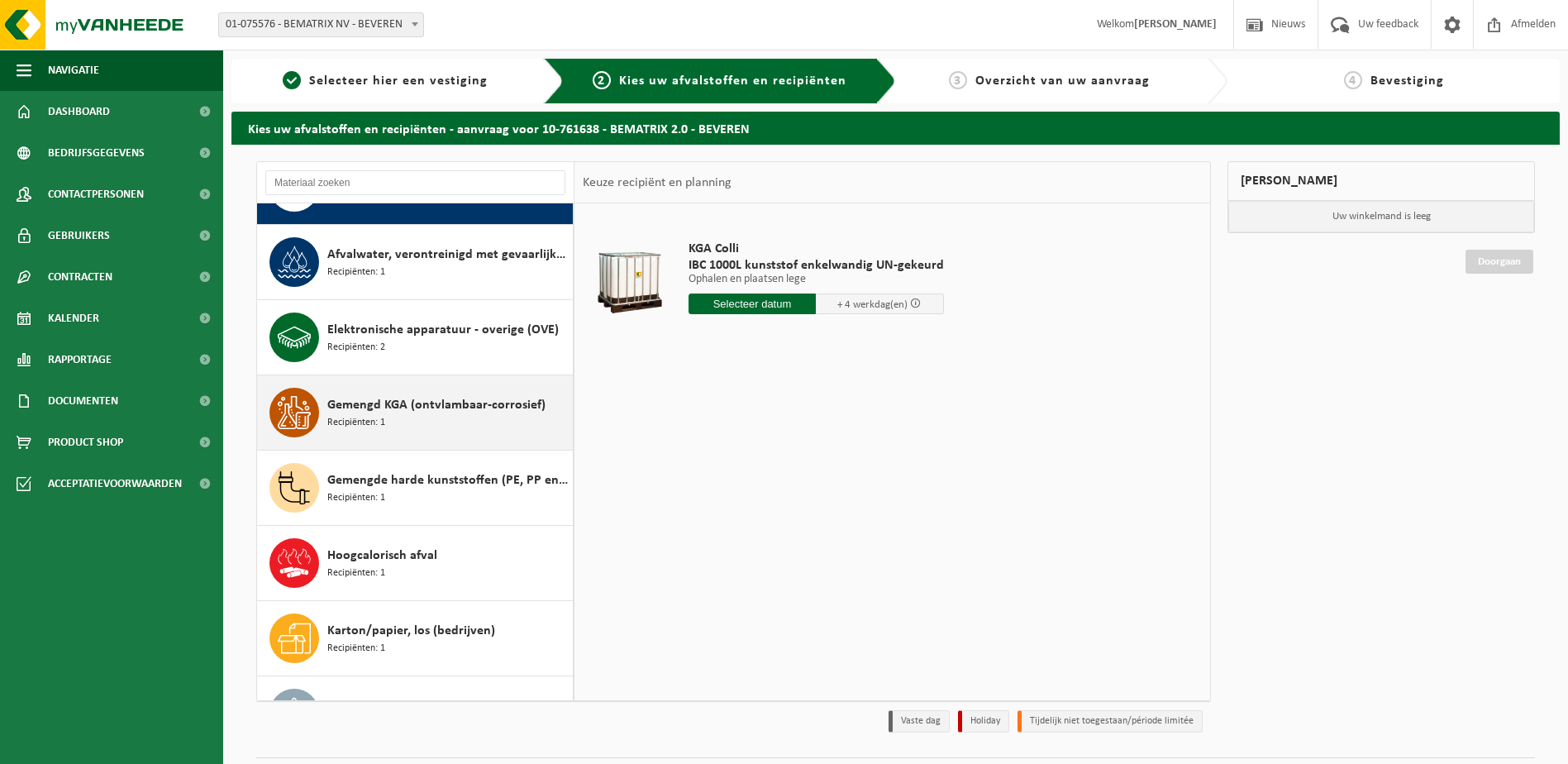
scroll to position [82, 0]
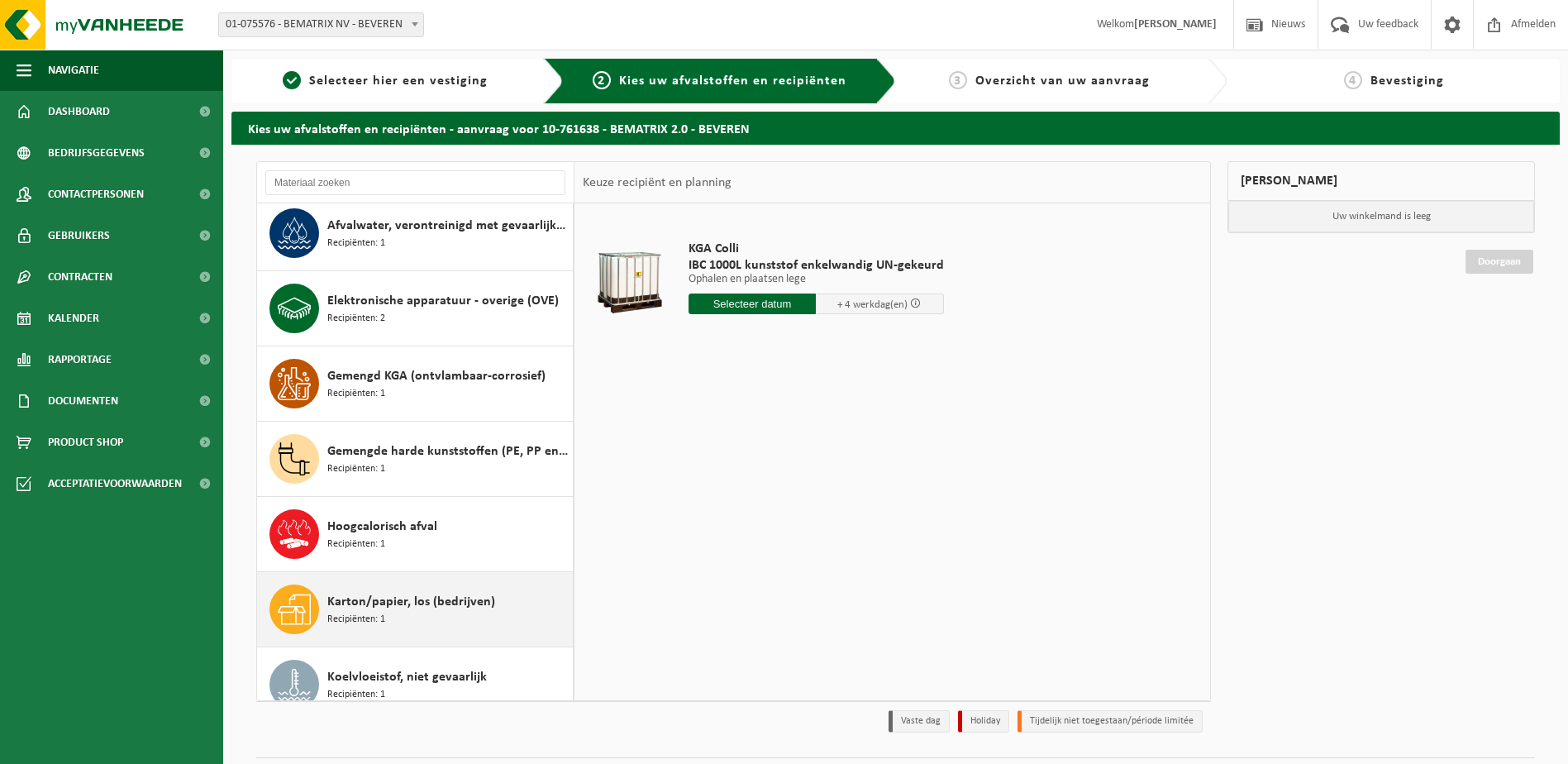
click at [359, 599] on span "Karton/papier, los (bedrijven)" at bounding box center [411, 602] width 168 height 20
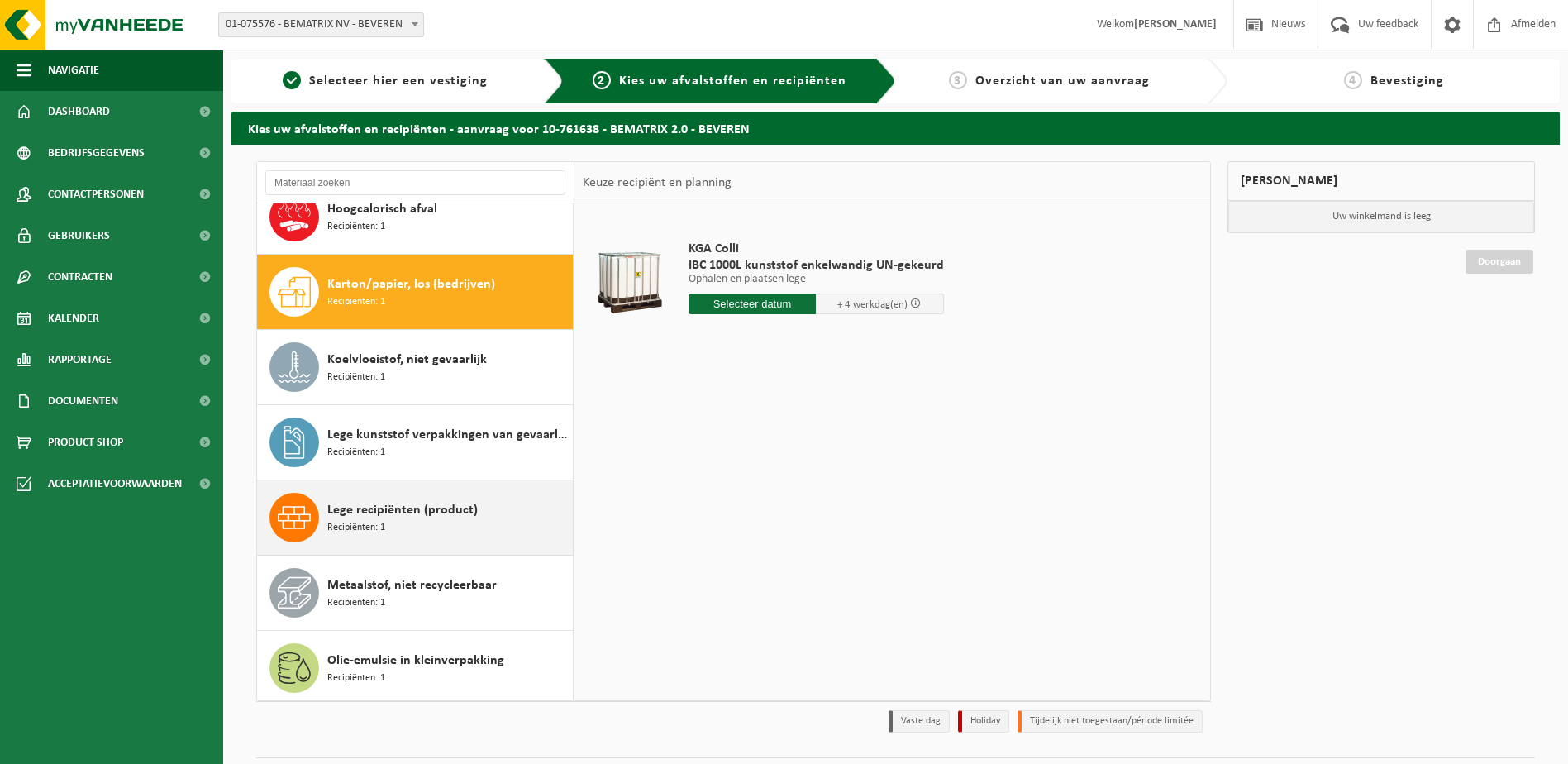
scroll to position [451, 0]
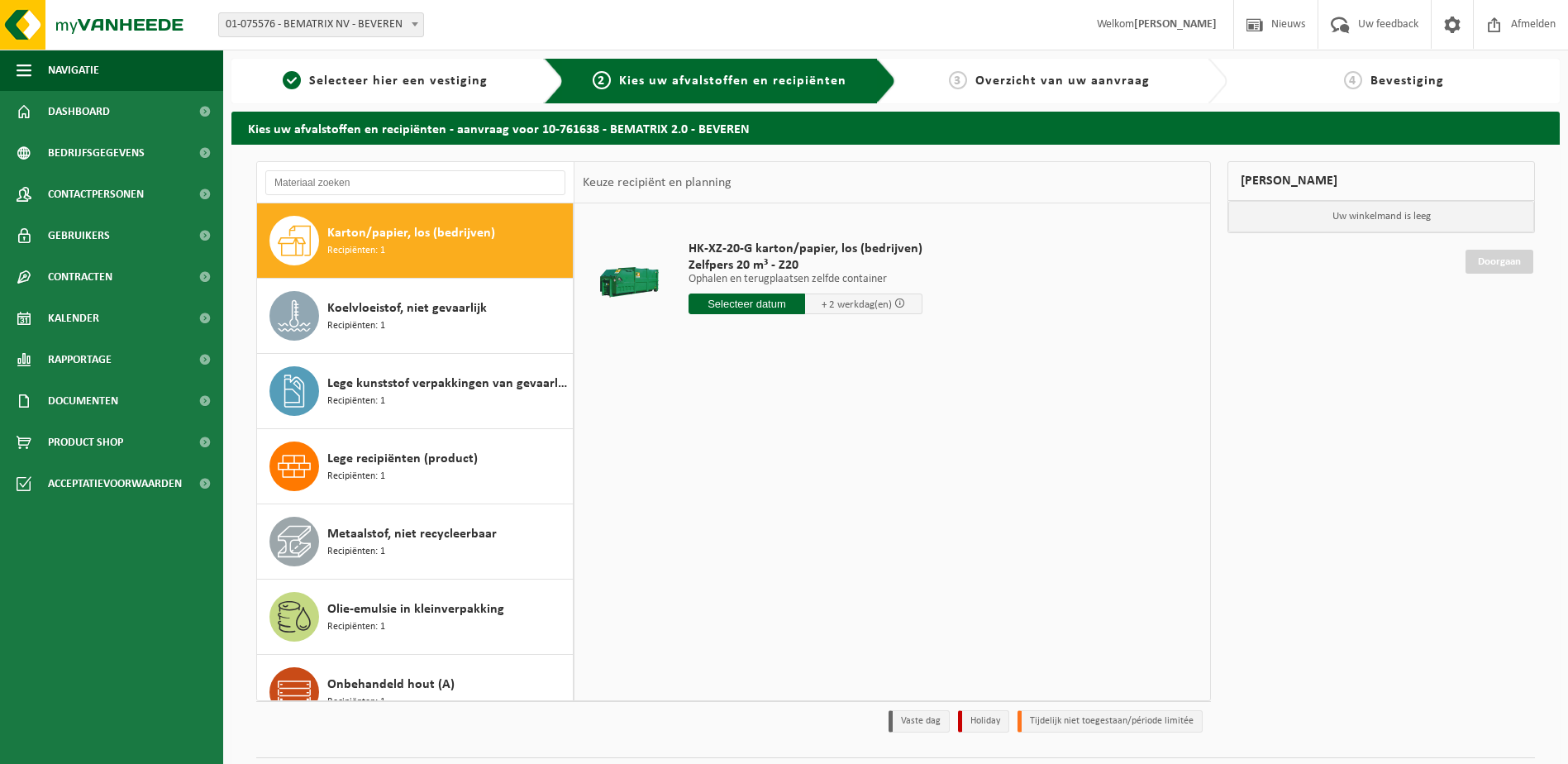
click at [725, 300] on input "text" at bounding box center [747, 304] width 118 height 21
click at [882, 340] on icon at bounding box center [876, 341] width 27 height 27
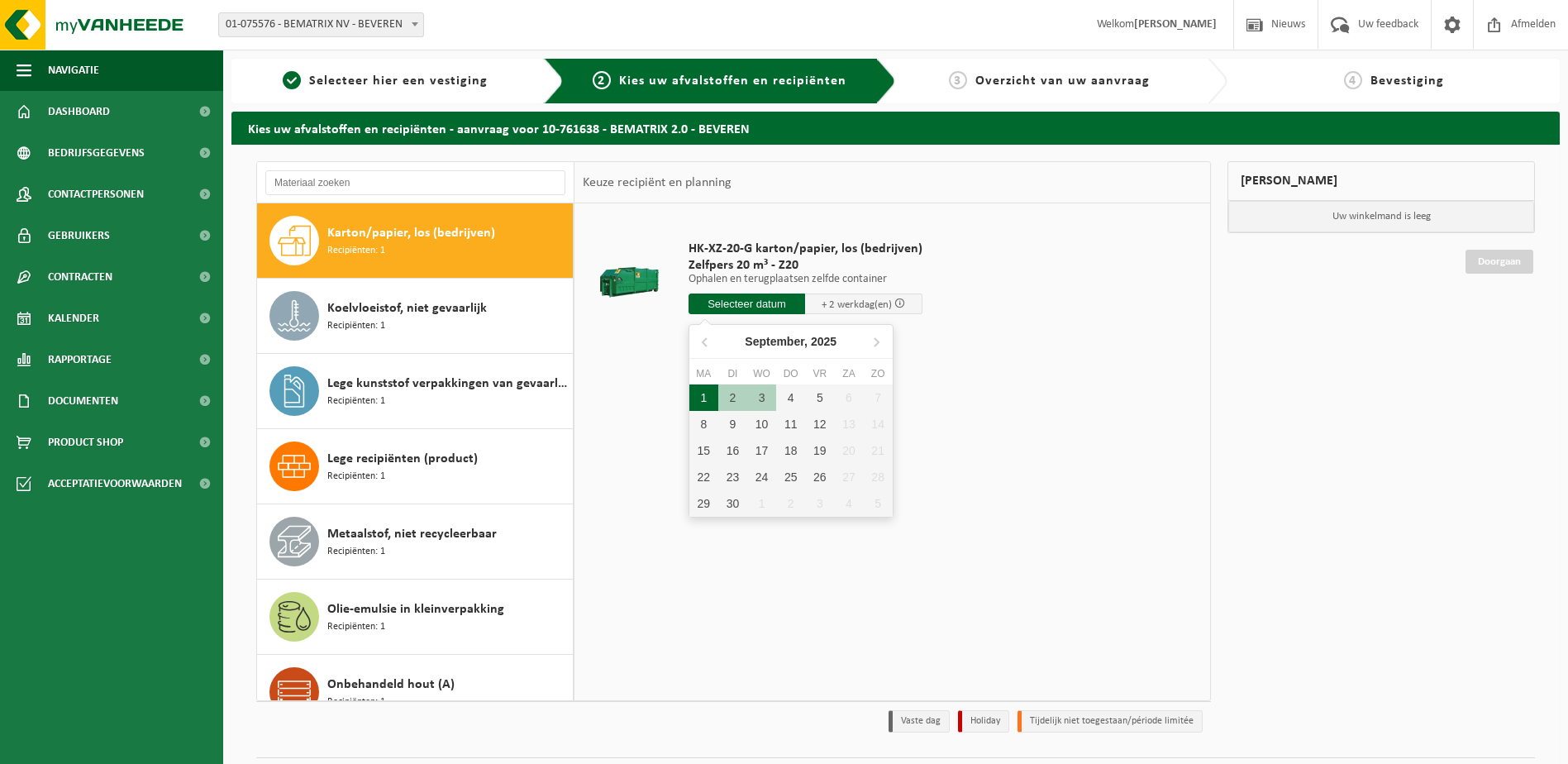
click at [709, 393] on div "1" at bounding box center [703, 398] width 29 height 27
type input "Van 2025-09-01"
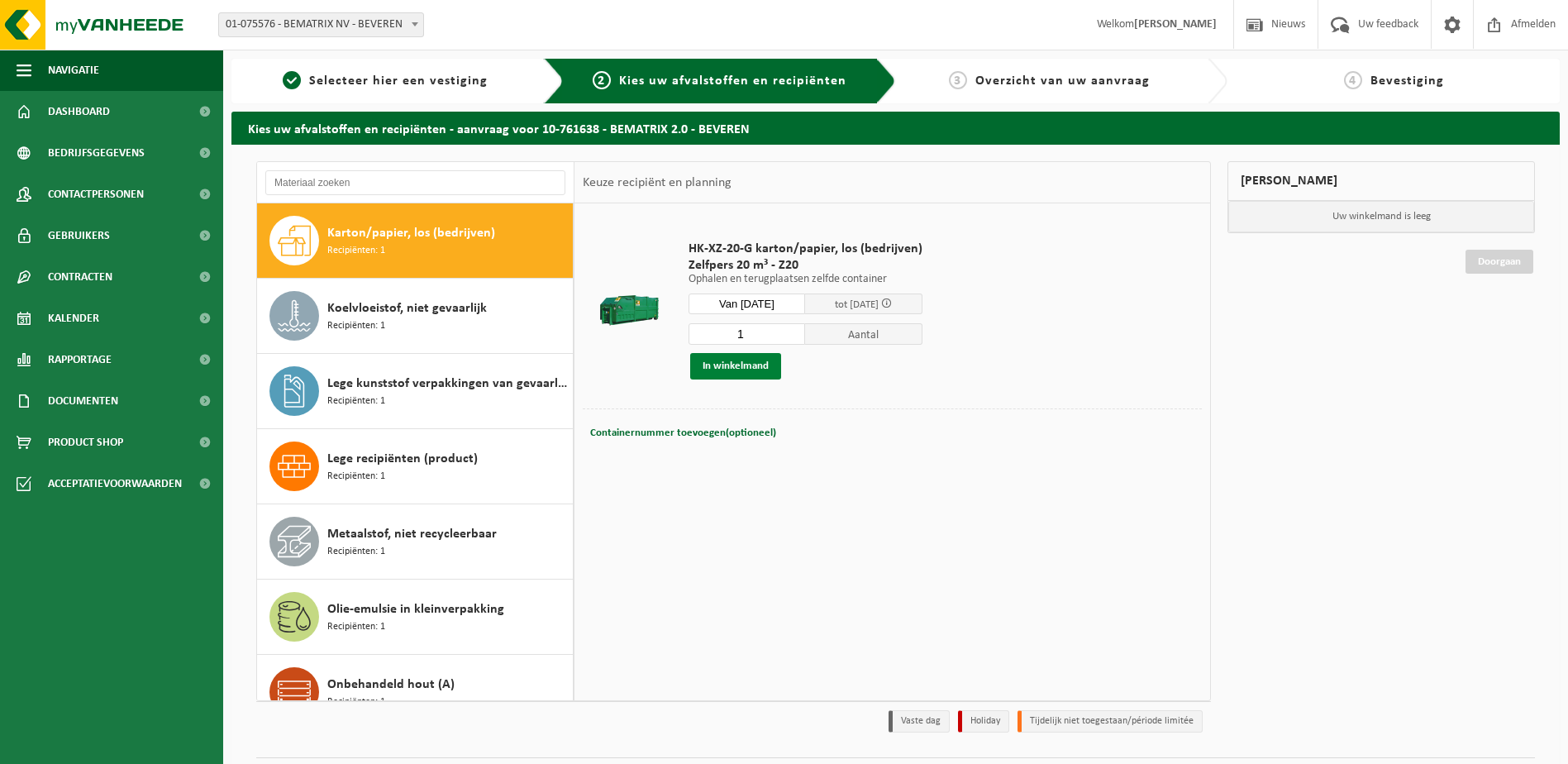
click at [747, 366] on button "In winkelmand" at bounding box center [735, 366] width 91 height 27
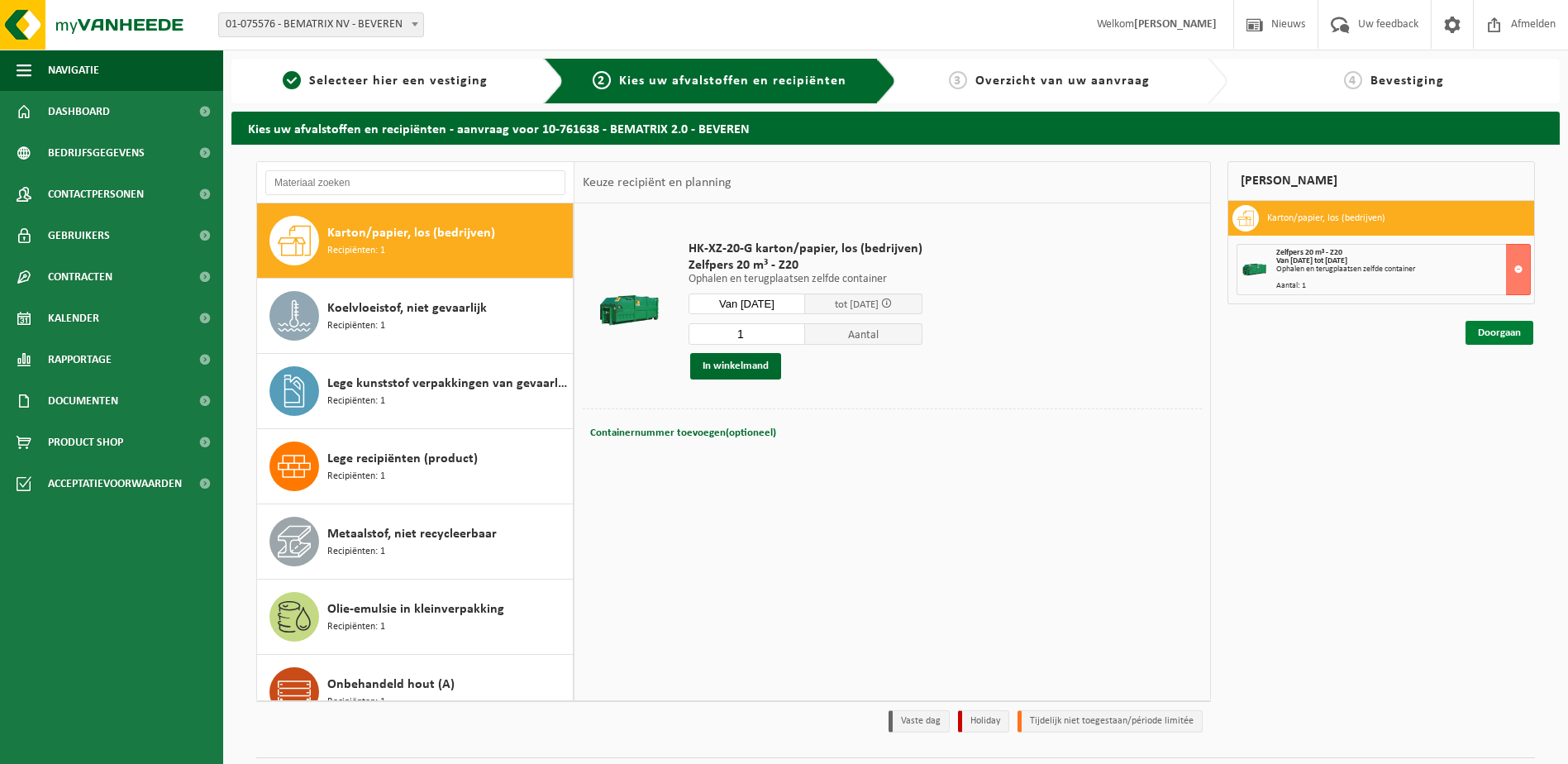
click at [1501, 334] on link "Doorgaan" at bounding box center [1500, 333] width 68 height 24
